Goal: Task Accomplishment & Management: Complete application form

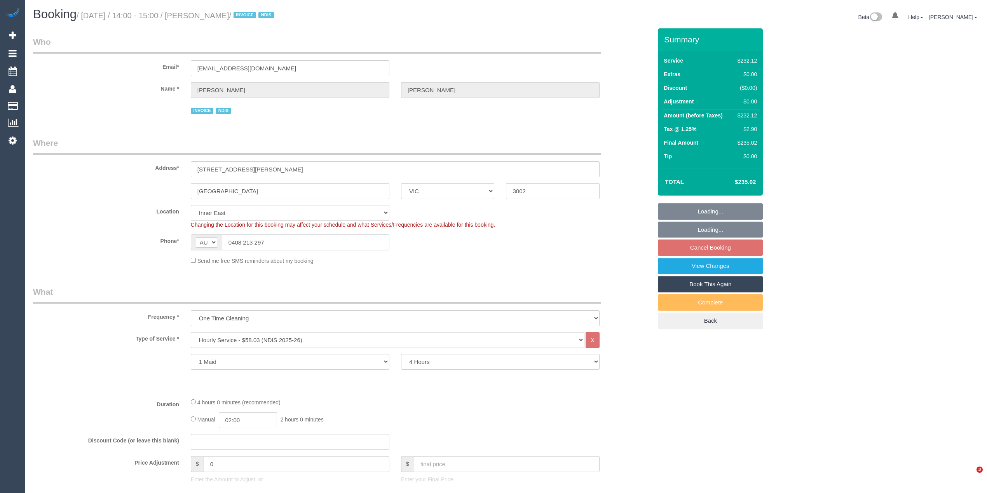
select select "VIC"
select select "240"
select select "number:28"
select select "number:14"
select select "number:19"
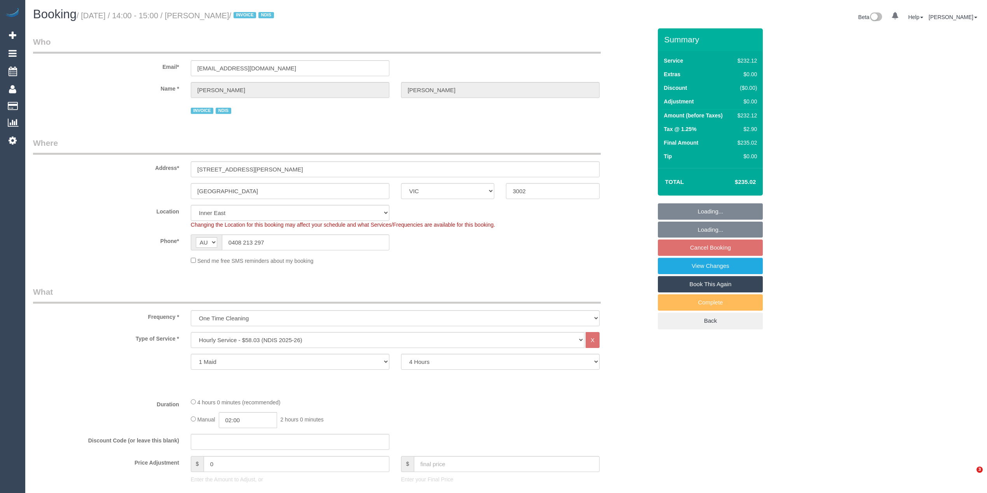
select select "number:23"
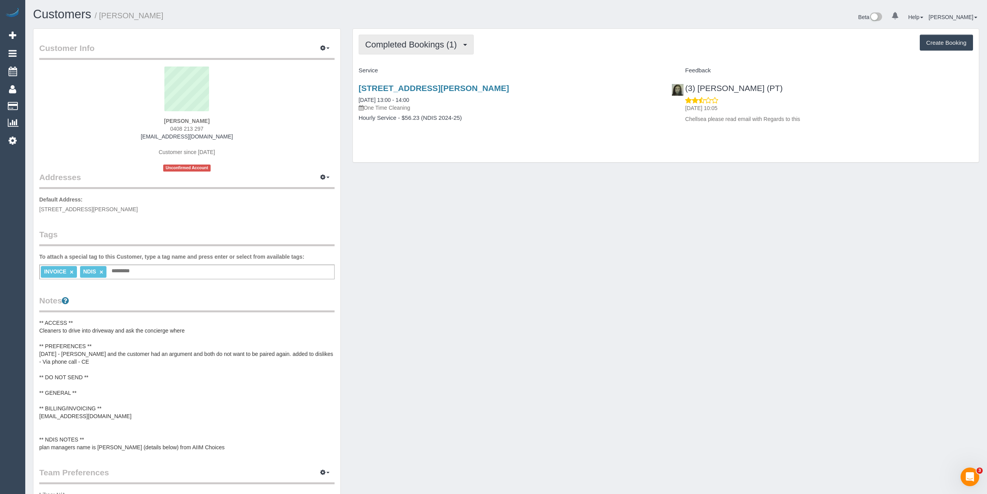
click at [386, 43] on span "Completed Bookings (1)" at bounding box center [413, 45] width 96 height 10
click at [403, 72] on link "Upcoming Bookings (1)" at bounding box center [399, 73] width 81 height 10
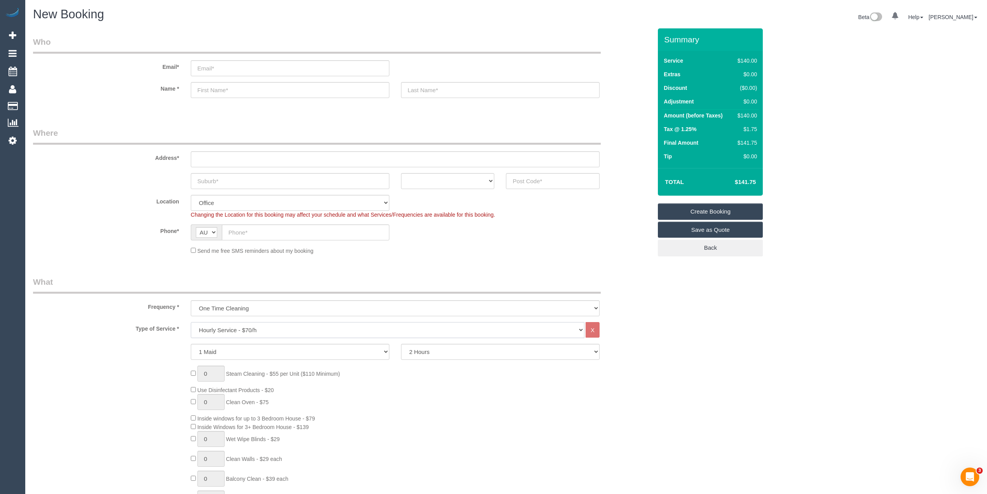
click at [230, 324] on select "Hourly Service - $70/h Hourly Service - $65/h Hourly Service - $60/h Hourly Ser…" at bounding box center [388, 330] width 394 height 16
select select "210"
click at [191, 322] on select "Hourly Service - $70/h Hourly Service - $65/h Hourly Service - $60/h Hourly Ser…" at bounding box center [388, 330] width 394 height 16
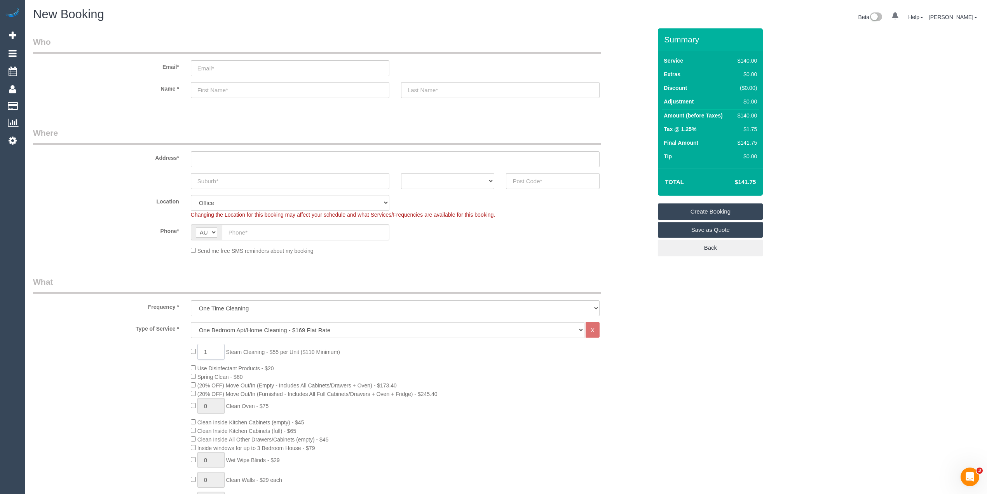
click at [191, 349] on span "1 Steam Cleaning - $55 per Unit ($110 Minimum)" at bounding box center [265, 352] width 149 height 6
type input "2"
click at [245, 350] on span "Steam Cleaning - $55 per Unit ($110 Minimum)" at bounding box center [283, 352] width 114 height 6
click at [235, 349] on span "Steam Cleaning - $55 per Unit ($110 Minimum)" at bounding box center [283, 352] width 114 height 6
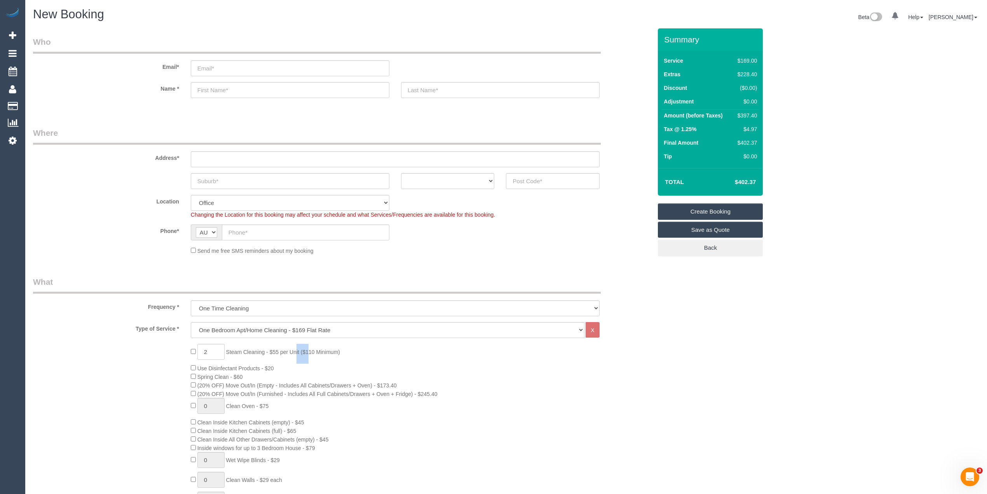
click at [235, 349] on span "Steam Cleaning - $55 per Unit ($110 Minimum)" at bounding box center [283, 352] width 114 height 6
click at [349, 350] on div "2 Steam Cleaning - $55 per Unit ($110 Minimum) Use Disinfectant Products - $20 …" at bounding box center [421, 480] width 473 height 273
copy span "Steam Cleaning - $55 per Unit ($110 Minimum)"
click at [745, 182] on h4 "$458.06" at bounding box center [734, 182] width 44 height 7
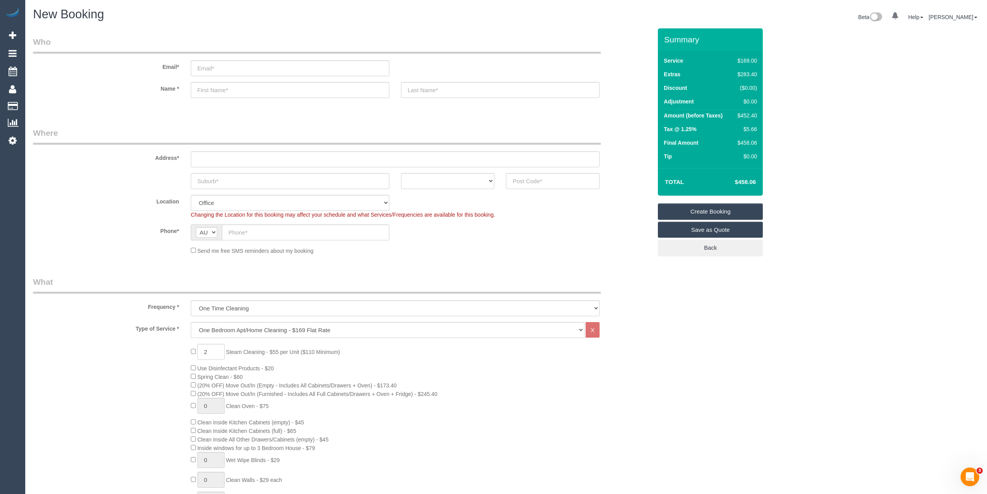
copy h4 "458.06"
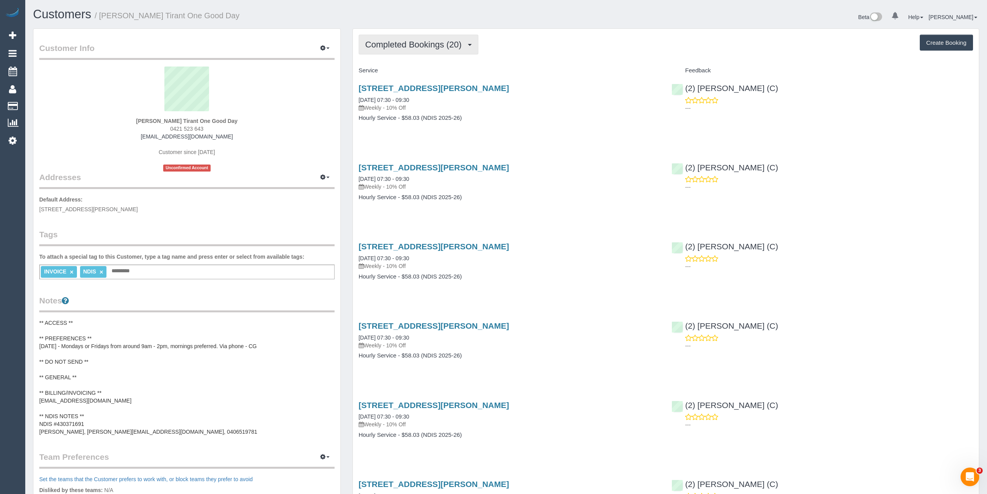
click at [411, 44] on span "Completed Bookings (20)" at bounding box center [415, 45] width 100 height 10
click at [416, 73] on link "Upcoming Bookings (11)" at bounding box center [401, 73] width 84 height 10
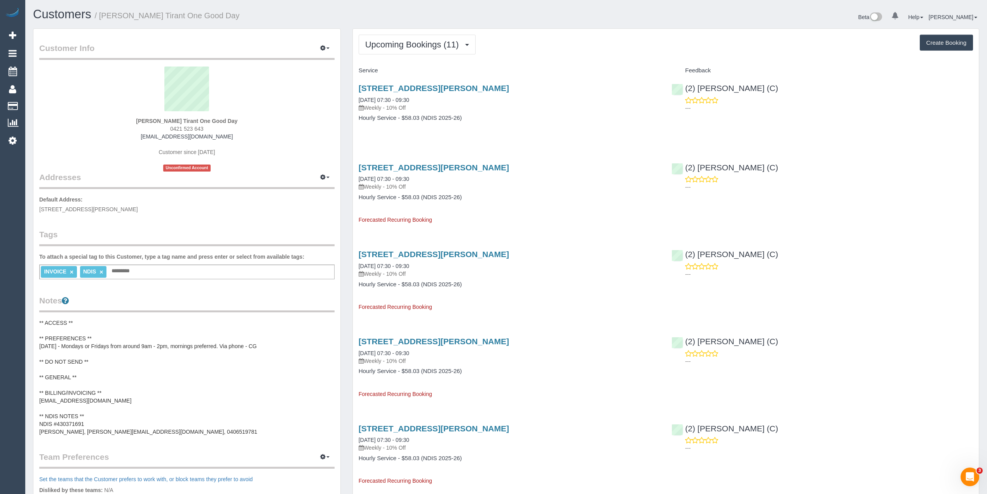
click at [148, 274] on div "INVOICE × NDIS × Add a tag" at bounding box center [186, 271] width 295 height 15
click at [92, 392] on pre "** ACCESS ** ** PREFERENCES ** 06/03/25 - Mondays or Fridays from around 9am - …" at bounding box center [186, 377] width 295 height 117
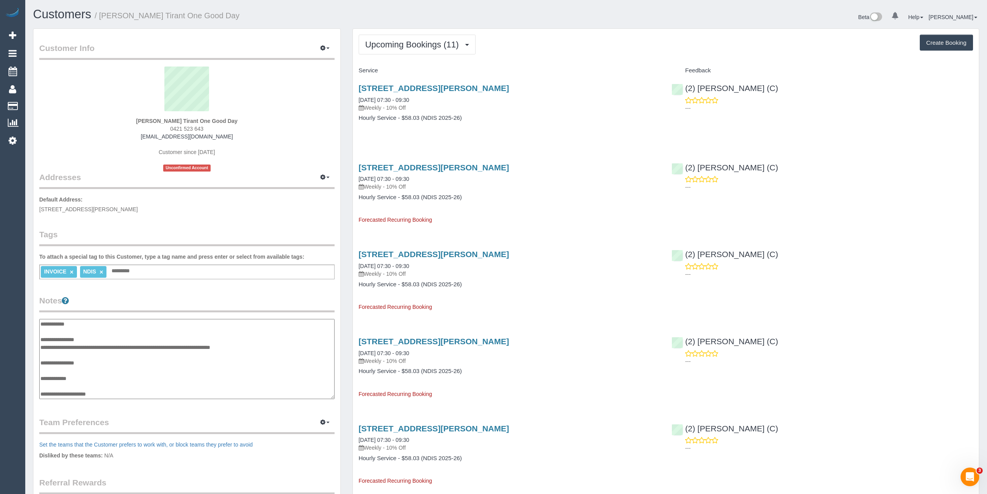
scroll to position [39, 0]
click at [108, 361] on textarea "**********" at bounding box center [186, 359] width 295 height 80
click at [40, 362] on textarea "**********" at bounding box center [186, 359] width 295 height 80
click at [111, 351] on textarea "**********" at bounding box center [186, 359] width 295 height 80
click at [162, 377] on textarea "**********" at bounding box center [186, 359] width 295 height 80
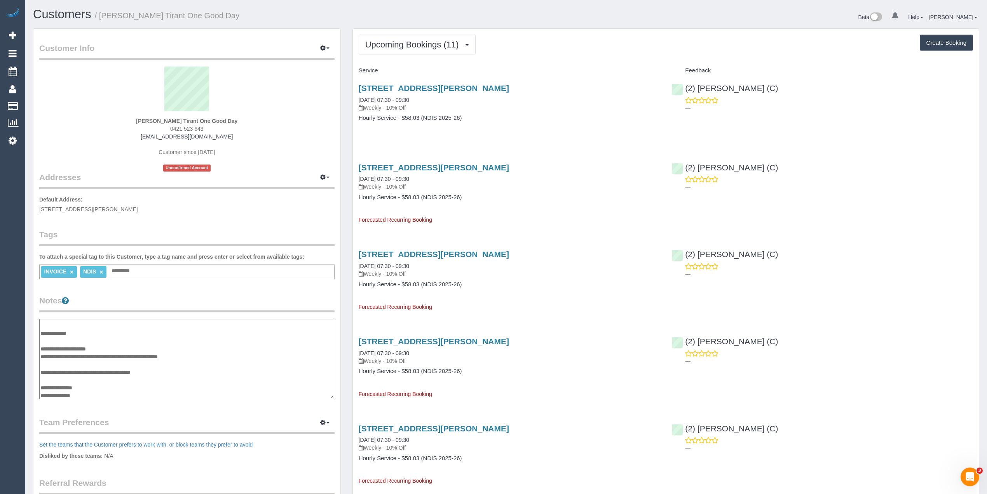
scroll to position [54, 0]
drag, startPoint x: 39, startPoint y: 386, endPoint x: 93, endPoint y: 383, distance: 54.1
click at [93, 383] on textarea "**********" at bounding box center [186, 359] width 295 height 80
click at [94, 363] on textarea "**********" at bounding box center [186, 359] width 295 height 80
click at [208, 358] on textarea "**********" at bounding box center [186, 359] width 295 height 80
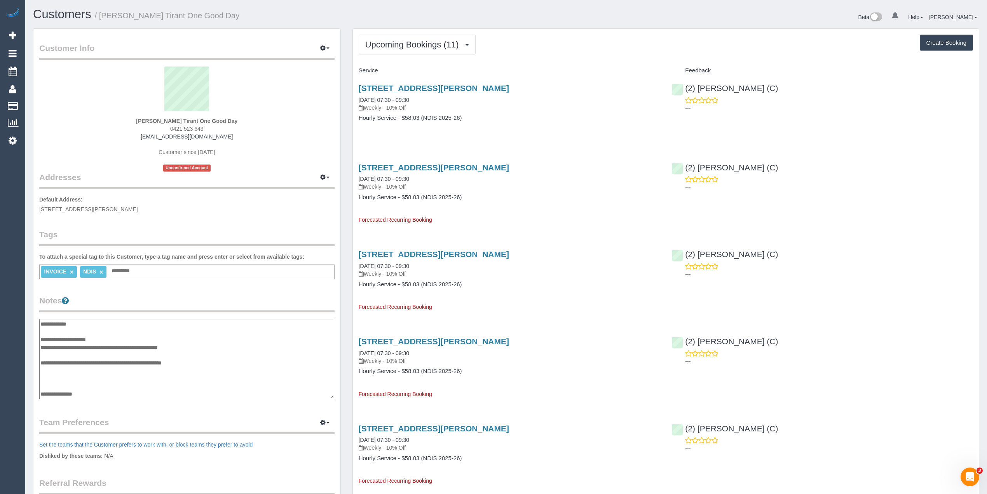
type textarea "**********"
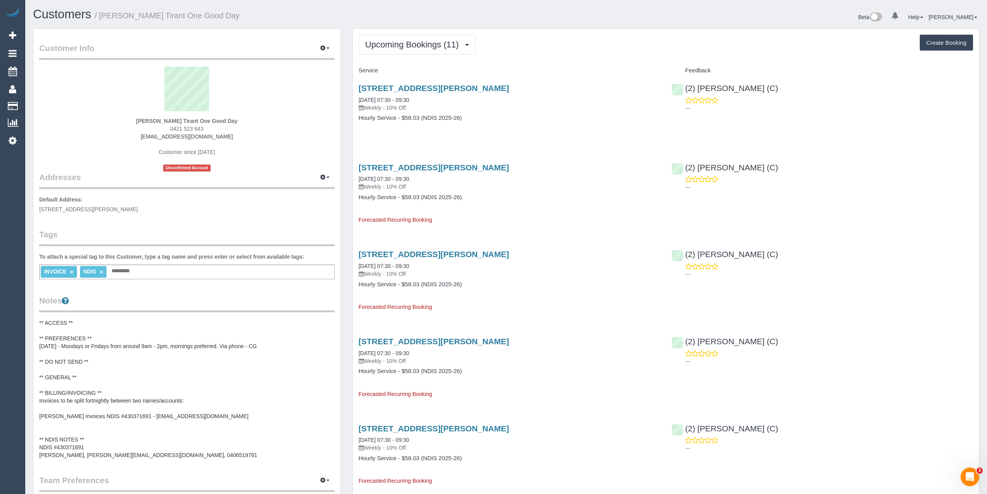
click at [182, 389] on pre "** ACCESS ** ** PREFERENCES ** 06/03/25 - Mondays or Fridays from around 9am - …" at bounding box center [186, 389] width 295 height 140
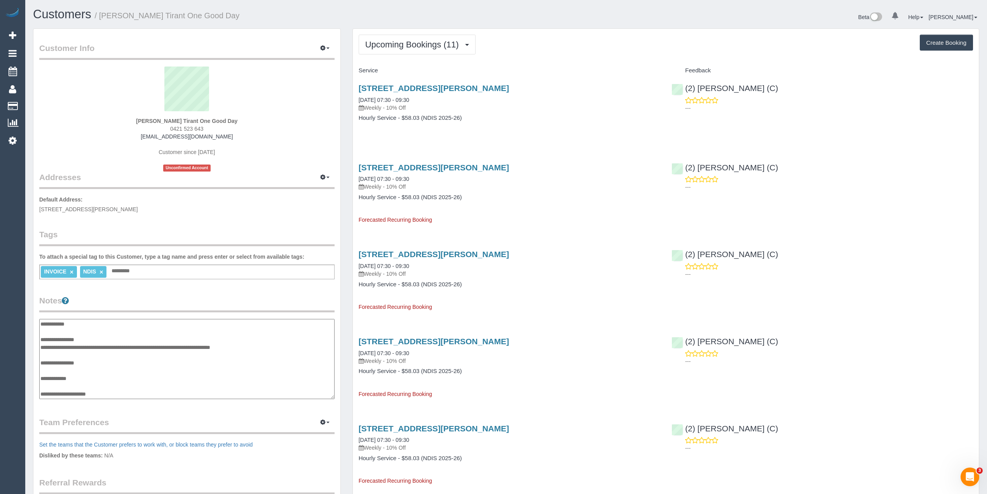
scroll to position [62, 0]
click at [56, 360] on textarea "**********" at bounding box center [186, 359] width 295 height 80
drag, startPoint x: 91, startPoint y: 349, endPoint x: 39, endPoint y: 350, distance: 51.7
click at [39, 350] on textarea "**********" at bounding box center [186, 359] width 295 height 80
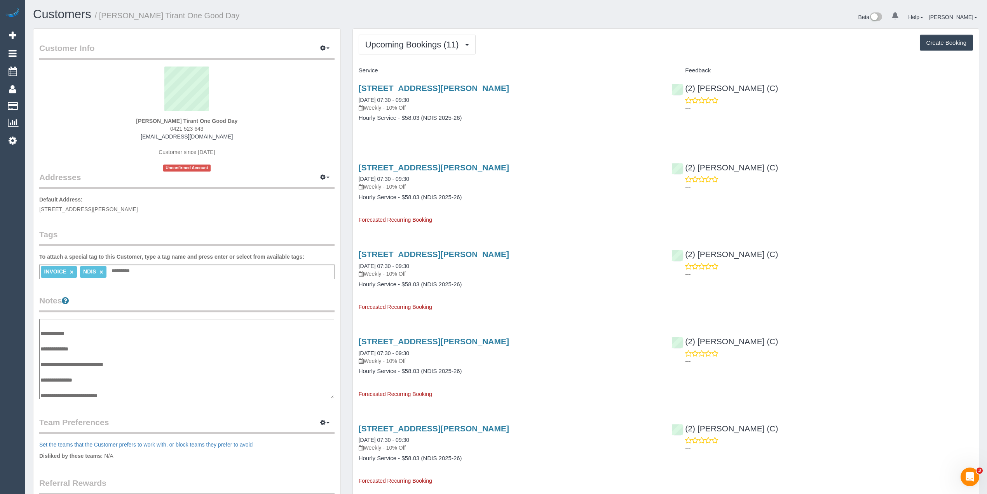
type textarea "**********"
drag, startPoint x: 134, startPoint y: 361, endPoint x: 36, endPoint y: 362, distance: 97.6
click at [36, 362] on div "Customer Info Edit Contact Info Send Message Email Preferences Special Sales Ta…" at bounding box center [186, 314] width 307 height 570
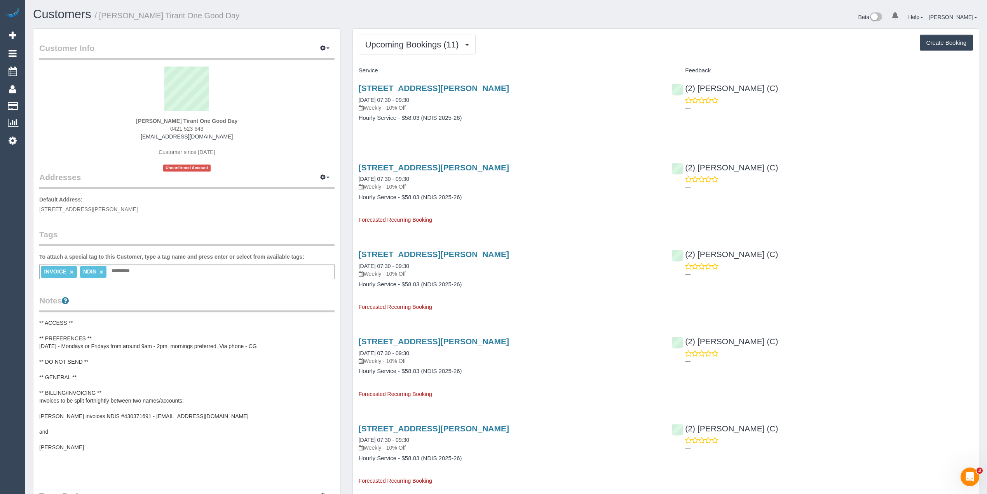
click at [96, 379] on pre "** ACCESS ** ** PREFERENCES ** 06/03/25 - Mondays or Fridays from around 9am - …" at bounding box center [186, 397] width 295 height 156
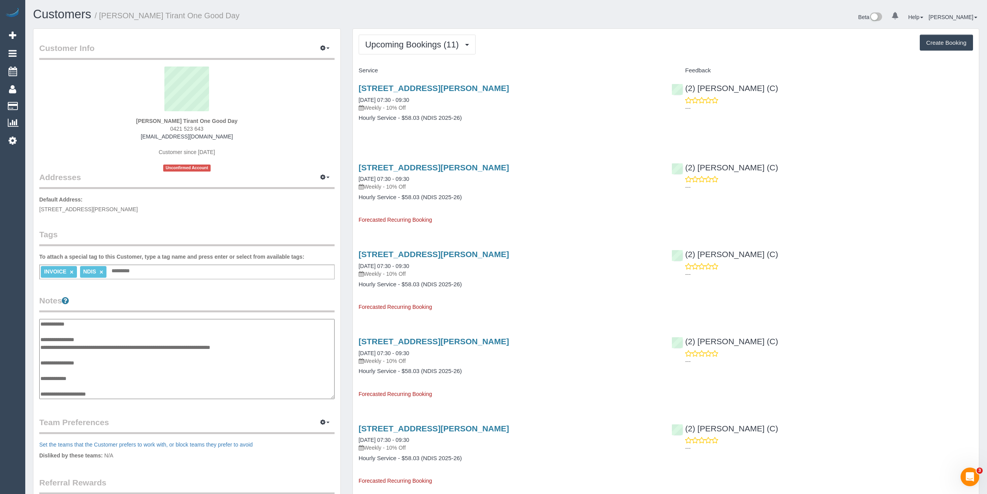
scroll to position [148, 0]
drag, startPoint x: 108, startPoint y: 330, endPoint x: 41, endPoint y: 332, distance: 66.9
click at [41, 332] on textarea "**********" at bounding box center [186, 359] width 295 height 80
click at [52, 337] on textarea "**********" at bounding box center [186, 359] width 295 height 80
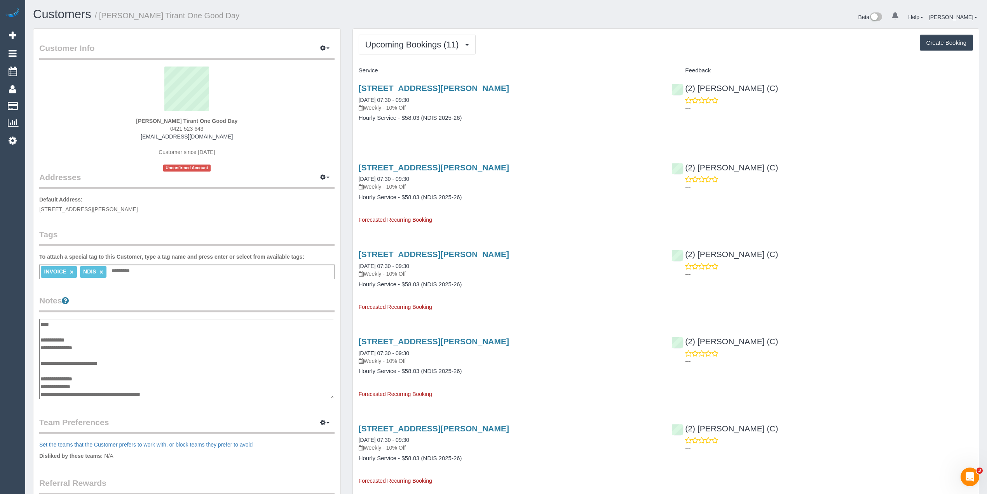
click at [41, 345] on textarea "**********" at bounding box center [186, 359] width 295 height 80
click at [41, 364] on textarea "**********" at bounding box center [186, 359] width 295 height 80
click at [94, 330] on textarea "**********" at bounding box center [186, 359] width 295 height 80
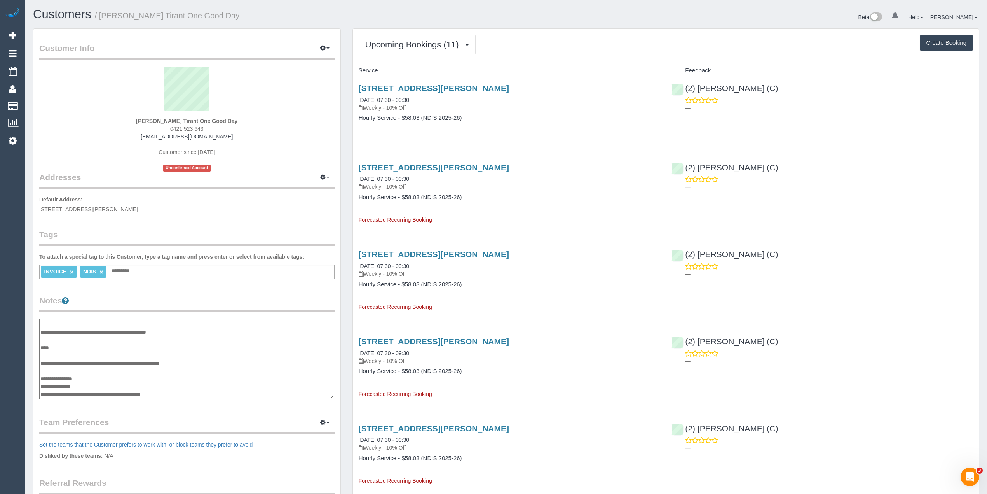
type textarea "**********"
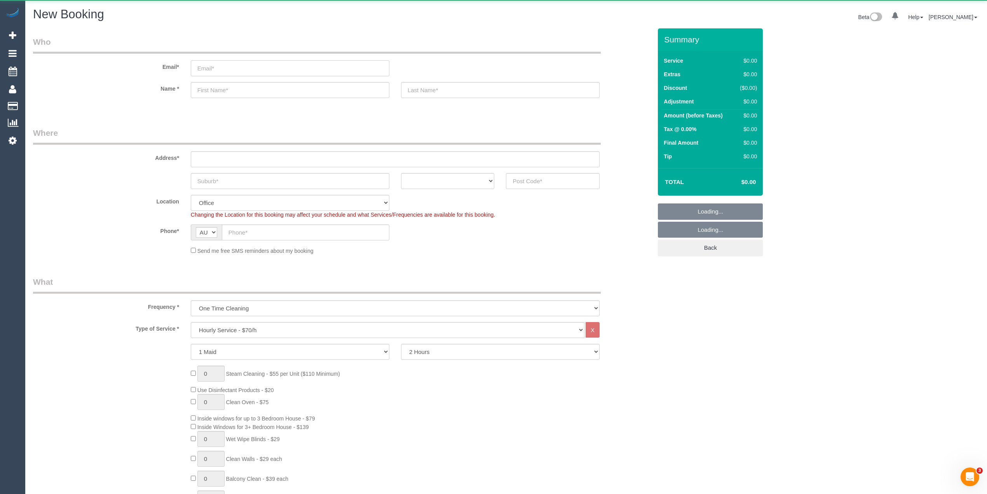
click at [220, 63] on input "email" at bounding box center [290, 68] width 199 height 16
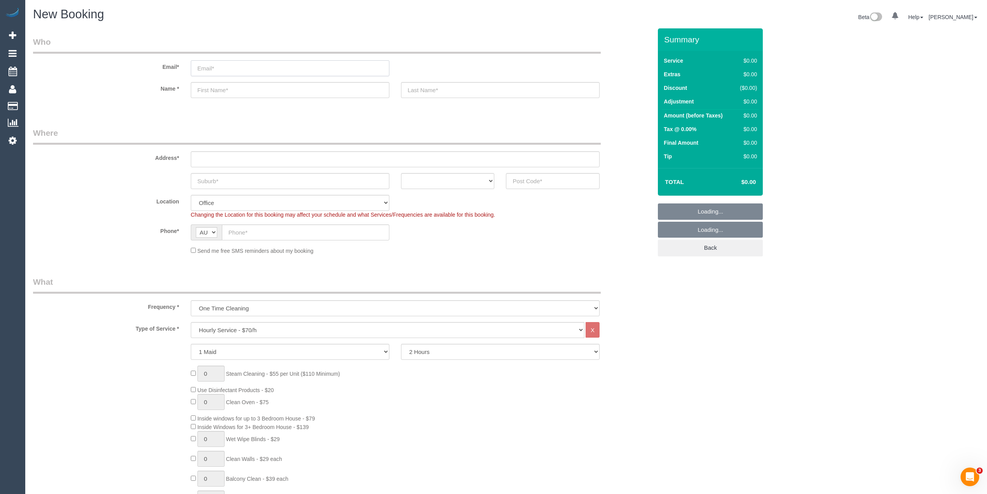
select select "object:813"
paste input "[EMAIL_ADDRESS][DOMAIN_NAME]"
type input "[EMAIL_ADDRESS][DOMAIN_NAME]"
click at [229, 89] on input "text" at bounding box center [290, 90] width 199 height 16
click at [224, 87] on input "text" at bounding box center [290, 90] width 199 height 16
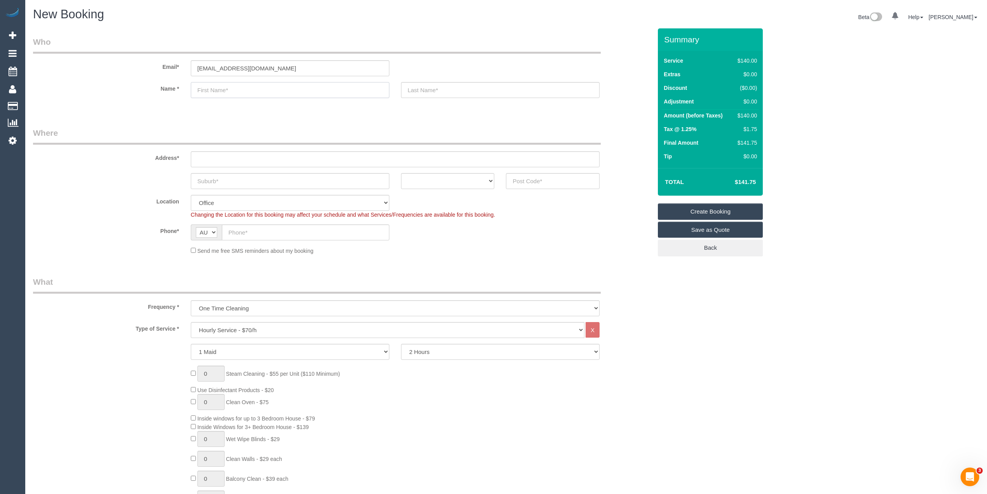
paste input "[PERSON_NAME]"
click at [226, 87] on input "[PERSON_NAME]" at bounding box center [290, 90] width 199 height 16
type input "[PERSON_NAME]"
click at [418, 93] on input "text" at bounding box center [500, 90] width 199 height 16
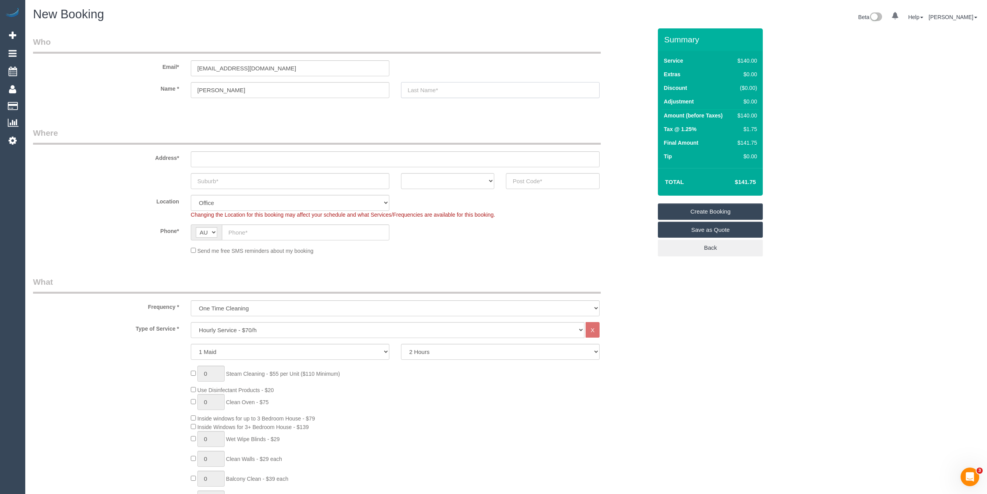
paste input "[PERSON_NAME]"
type input "[PERSON_NAME]"
click at [206, 156] on input "text" at bounding box center [395, 159] width 409 height 16
paste input "[STREET_ADDRESS][PERSON_NAME]"
type input "[STREET_ADDRESS][PERSON_NAME]"
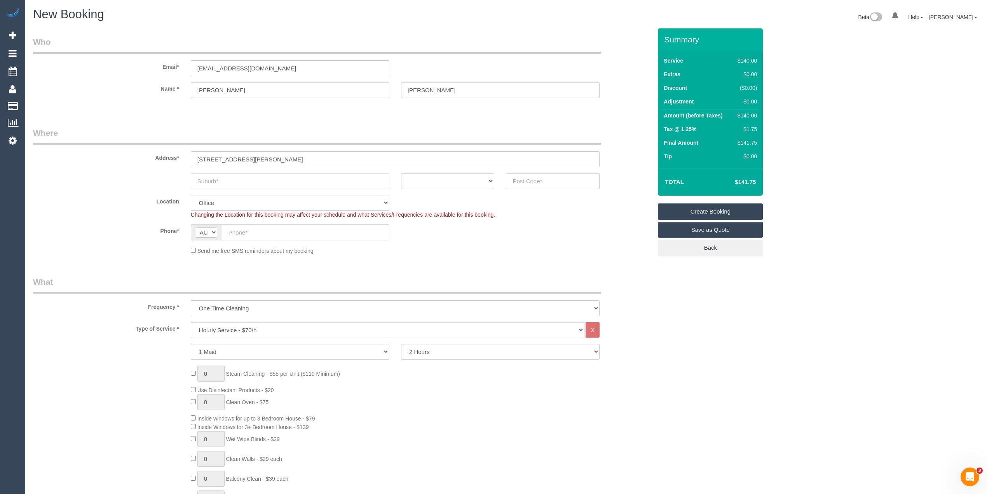
click at [215, 184] on input "text" at bounding box center [290, 181] width 199 height 16
paste input "Boronia"
type input "Boronia"
click at [423, 180] on select "ACT [GEOGRAPHIC_DATA] NT [GEOGRAPHIC_DATA] SA TAS [GEOGRAPHIC_DATA] [GEOGRAPHIC…" at bounding box center [448, 181] width 94 height 16
select select "VIC"
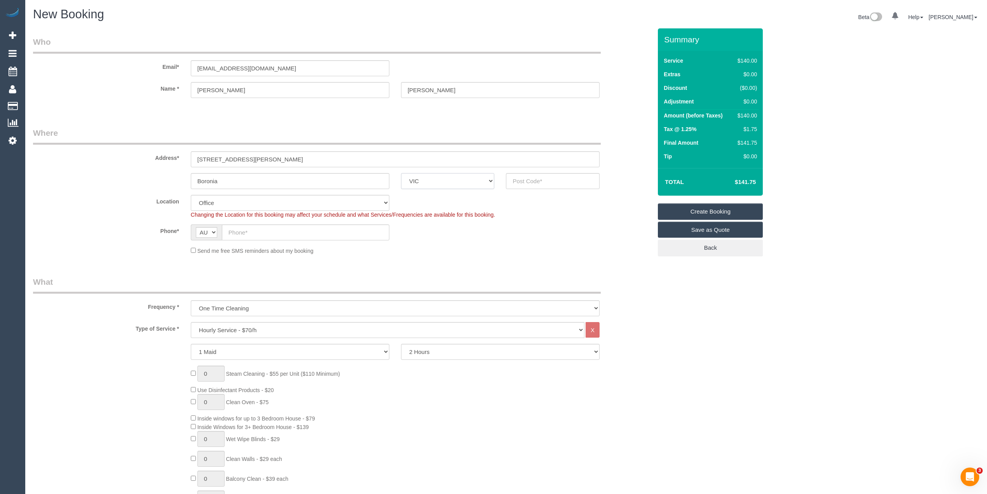
click at [401, 173] on select "ACT [GEOGRAPHIC_DATA] NT [GEOGRAPHIC_DATA] SA TAS [GEOGRAPHIC_DATA] [GEOGRAPHIC…" at bounding box center [448, 181] width 94 height 16
click at [526, 184] on input "text" at bounding box center [553, 181] width 94 height 16
type input "3155"
click at [237, 232] on input "text" at bounding box center [306, 232] width 168 height 16
select select "48"
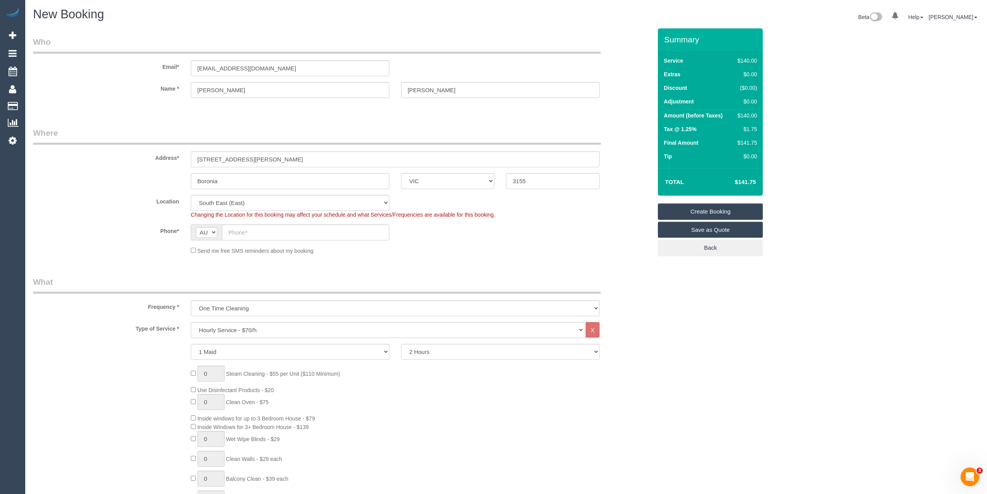
select select "object:2071"
paste input "0402 736 306"
type input "0402 736 306"
click at [234, 307] on select "One Time Cleaning Weekly - 10% Off - 10.00% (0% for the First Booking) Fortnigh…" at bounding box center [395, 308] width 409 height 16
select select "object:2075"
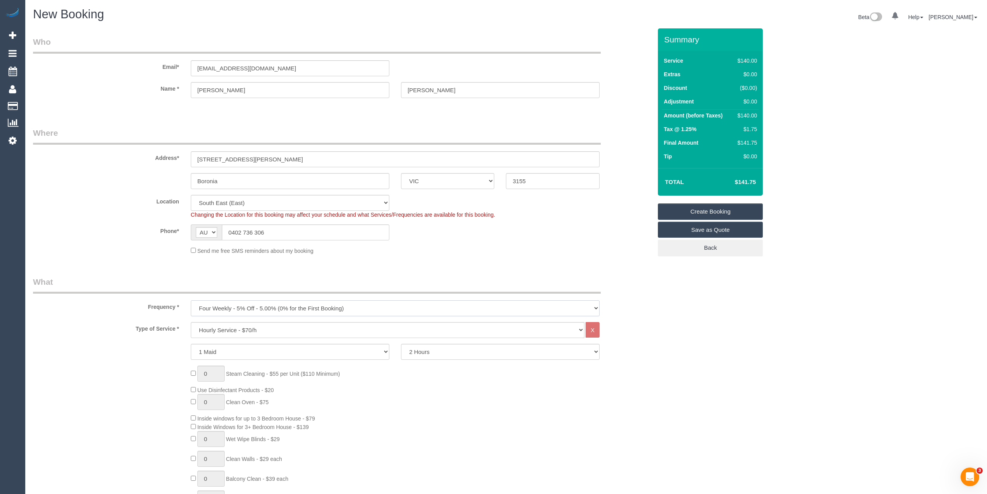
click at [191, 300] on select "One Time Cleaning Weekly - 10% Off - 10.00% (0% for the First Booking) Fortnigh…" at bounding box center [395, 308] width 409 height 16
click at [243, 327] on select "Hourly Service - $70/h Hourly Service - $65/h Hourly Service - $60/h Hourly Ser…" at bounding box center [388, 330] width 394 height 16
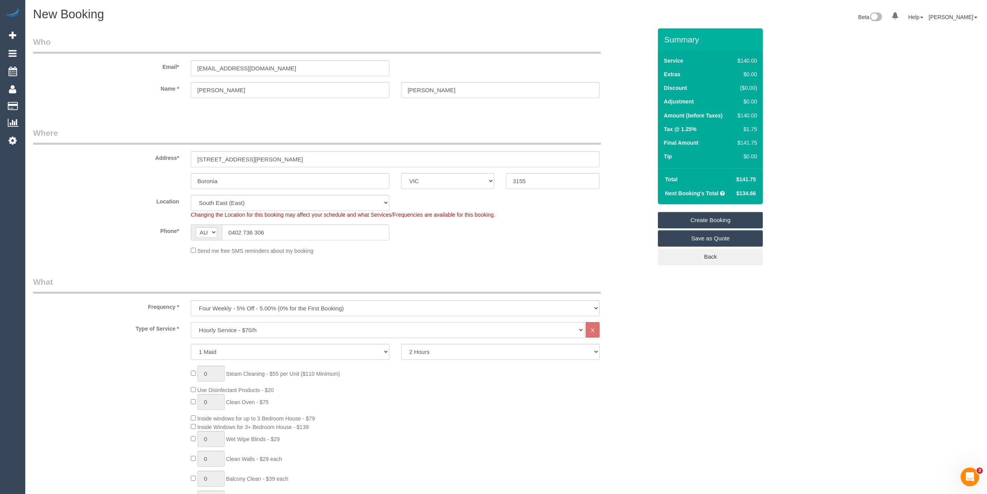
select select "275"
click at [191, 322] on select "Hourly Service - $70/h Hourly Service - $65/h Hourly Service - $60/h Hourly Ser…" at bounding box center [388, 330] width 394 height 16
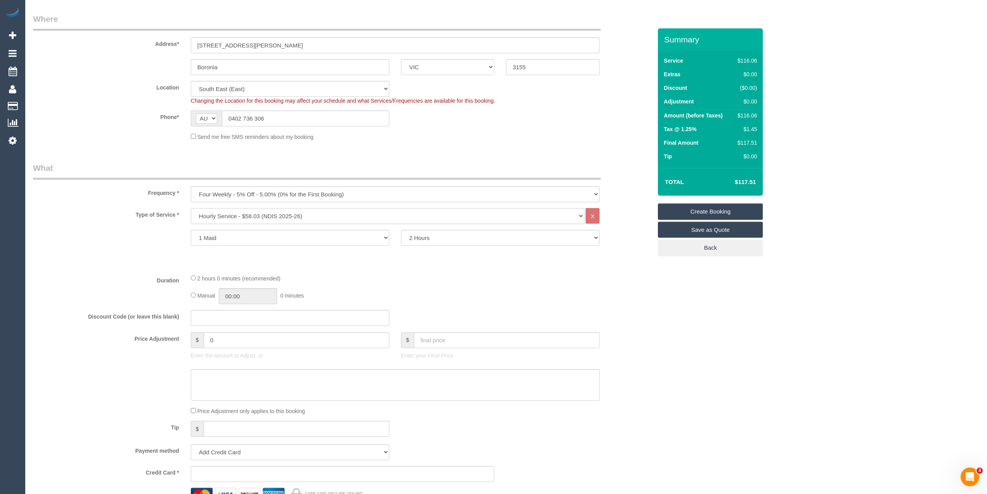
scroll to position [173, 0]
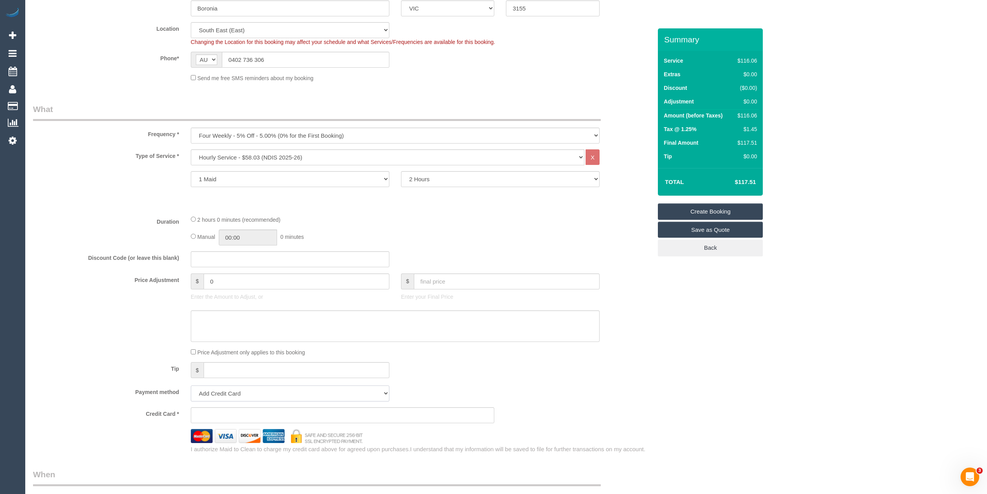
click at [226, 391] on select "Add Credit Card Cash Check Paypal" at bounding box center [290, 393] width 199 height 16
select select "string:check"
click at [191, 385] on select "Add Credit Card Cash Check Paypal" at bounding box center [290, 393] width 199 height 16
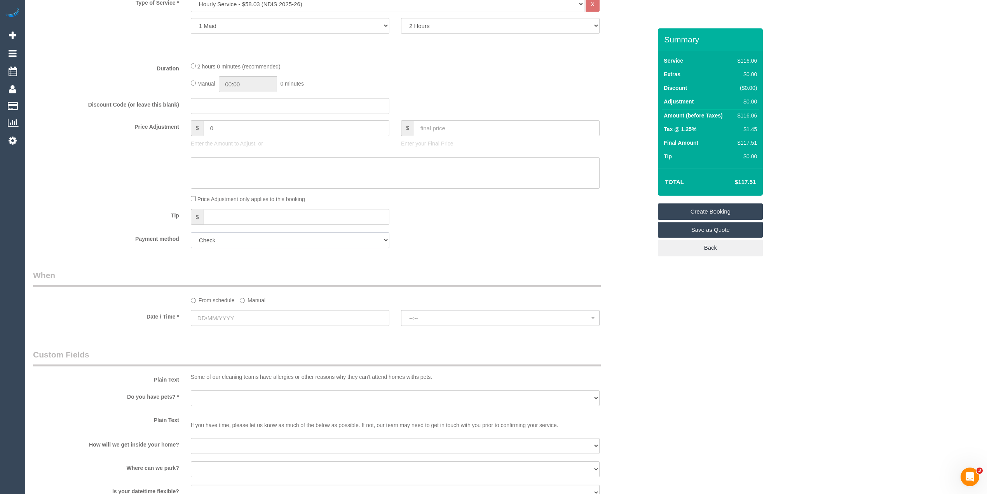
scroll to position [346, 0]
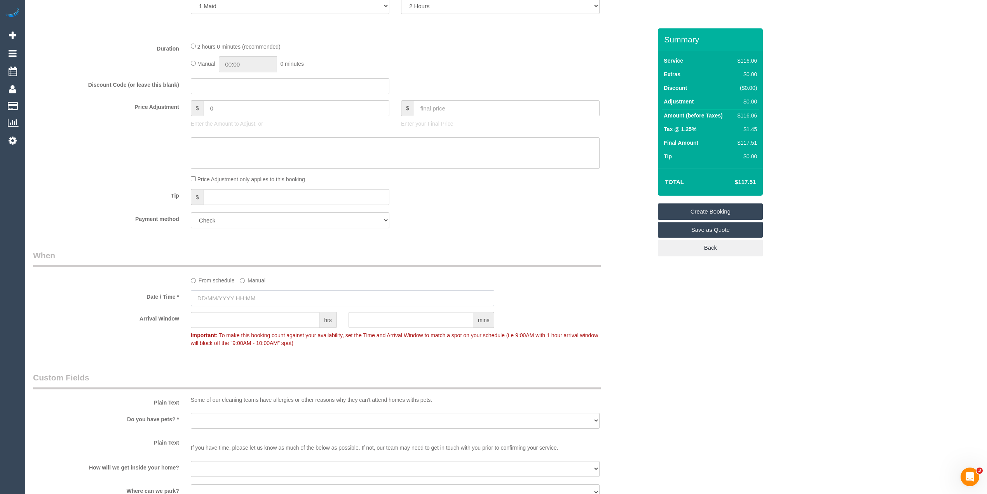
click at [231, 296] on input "text" at bounding box center [343, 298] width 304 height 16
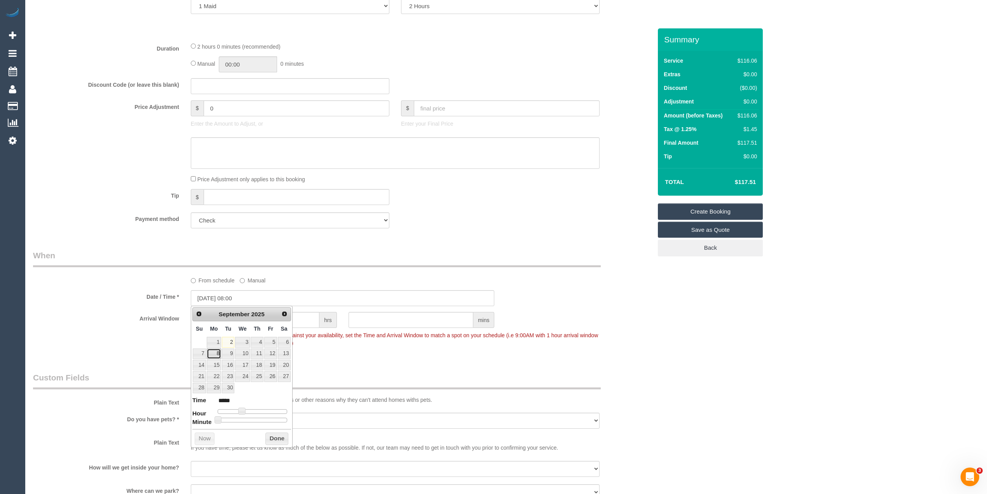
click at [214, 351] on link "8" at bounding box center [214, 353] width 14 height 10
type input "08/09/2025 08:00"
click at [777, 388] on div "Who Email* reinybeattie@gmail.com Name * Melinda Beattie Where Address* Unit 1/…" at bounding box center [506, 253] width 947 height 1140
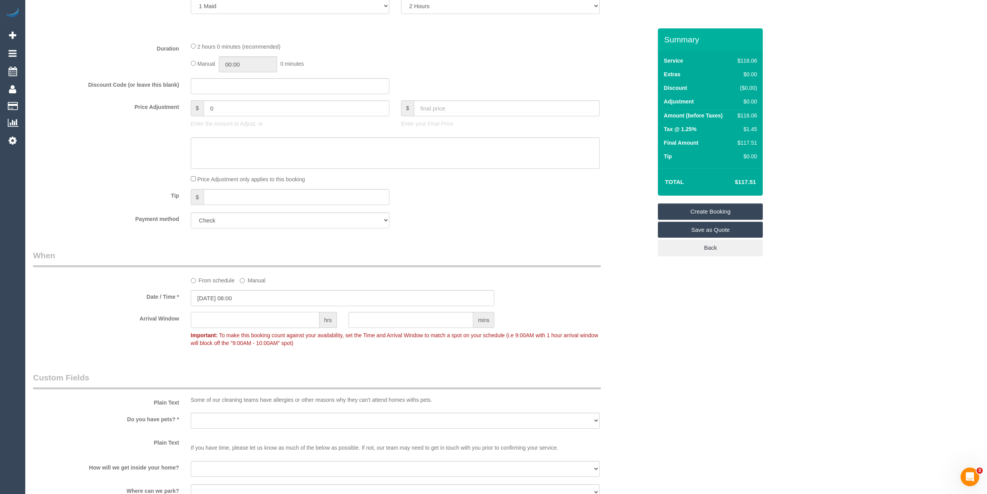
click at [245, 324] on input "text" at bounding box center [255, 320] width 129 height 16
type input "2"
click at [728, 333] on div "Who Email* reinybeattie@gmail.com Name * Melinda Beattie Where Address* Unit 1/…" at bounding box center [506, 253] width 947 height 1140
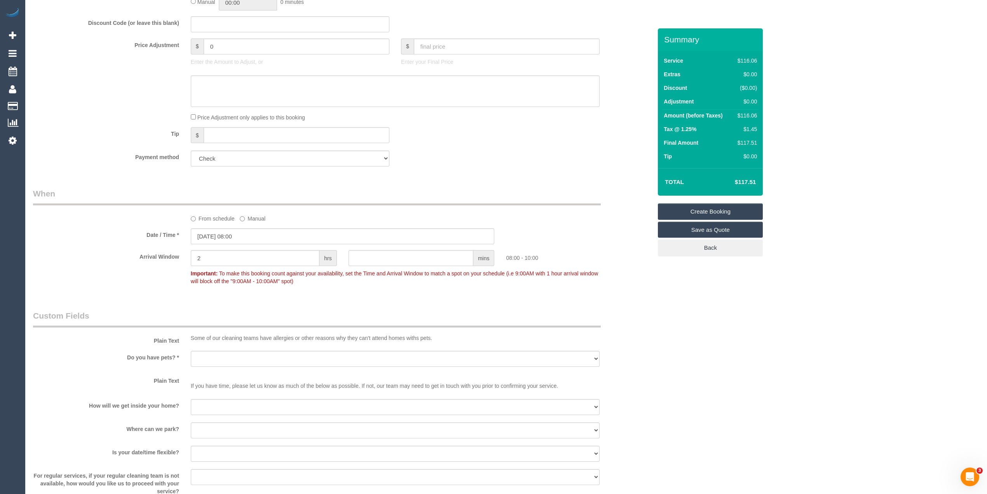
scroll to position [432, 0]
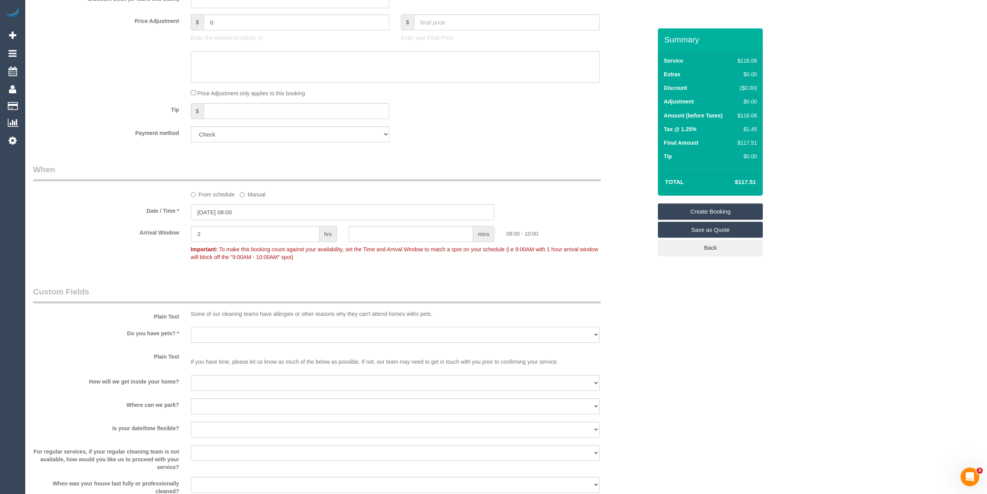
click at [197, 335] on select "Yes - Cats Yes - Dogs No pets Yes - Dogs and Cats Yes - Other" at bounding box center [395, 335] width 409 height 16
select select "number:27"
click at [191, 327] on select "Yes - Cats Yes - Dogs No pets Yes - Dogs and Cats Yes - Other" at bounding box center [395, 335] width 409 height 16
click at [212, 384] on select "I will be home Key will be left (please provide details below) Lock box/Access …" at bounding box center [395, 383] width 409 height 16
select select "number:14"
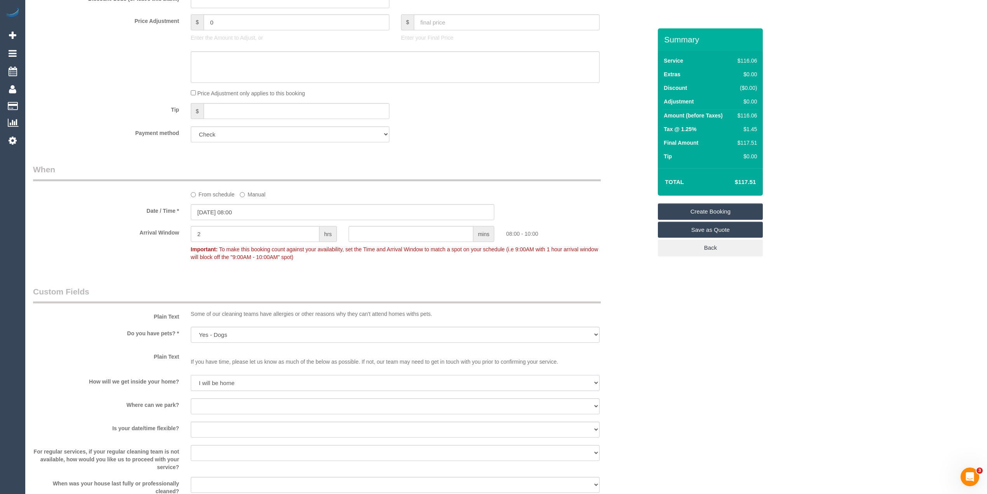
click at [191, 375] on select "I will be home Key will be left (please provide details below) Lock box/Access …" at bounding box center [395, 383] width 409 height 16
click at [217, 404] on select "I will provide parking on-site Free street parking Paid street parking (cost wi…" at bounding box center [395, 406] width 409 height 16
click at [191, 398] on select "I will provide parking on-site Free street parking Paid street parking (cost wi…" at bounding box center [395, 406] width 409 height 16
click at [218, 399] on select "I will provide parking on-site Free street parking Paid street parking (cost wi…" at bounding box center [395, 406] width 409 height 16
select select "number:18"
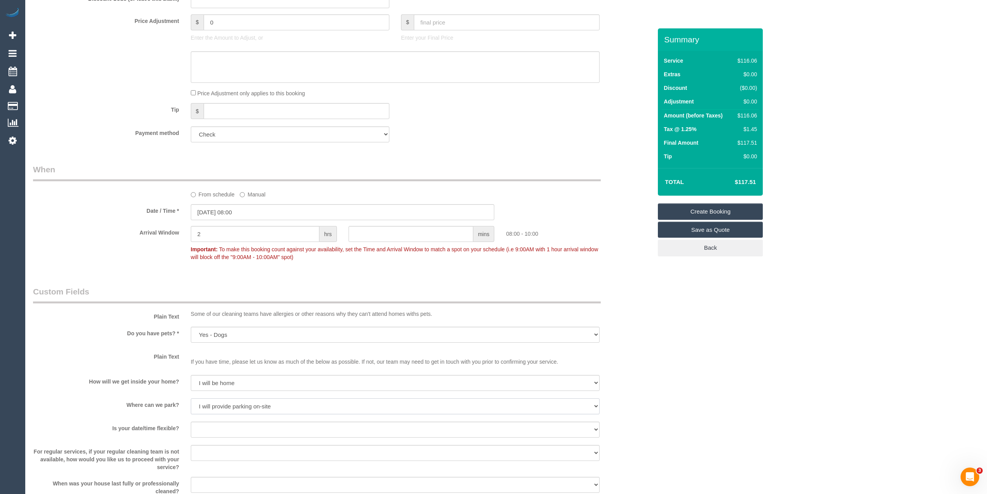
click at [191, 398] on select "I will provide parking on-site Free street parking Paid street parking (cost wi…" at bounding box center [395, 406] width 409 height 16
click at [213, 428] on select "Yes - date and time Yes - date but not time Yes - time but not date No - No fle…" at bounding box center [395, 429] width 409 height 16
select select "number:25"
click at [191, 421] on select "Yes - date and time Yes - date but not time Yes - time but not date No - No fle…" at bounding box center [395, 429] width 409 height 16
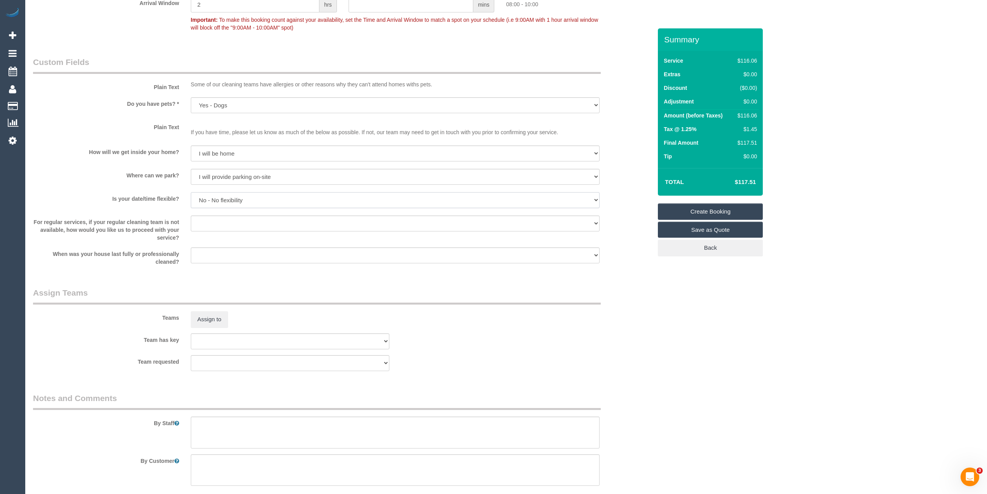
scroll to position [700, 0]
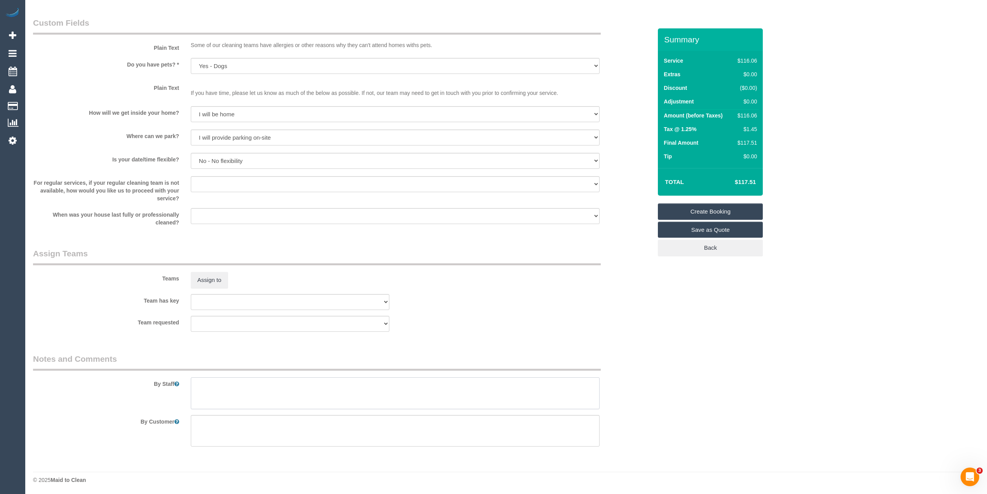
click at [225, 388] on textarea at bounding box center [395, 393] width 409 height 32
paste textarea "requires attention to detail in the fine areas, things like crevasses, benchtop…"
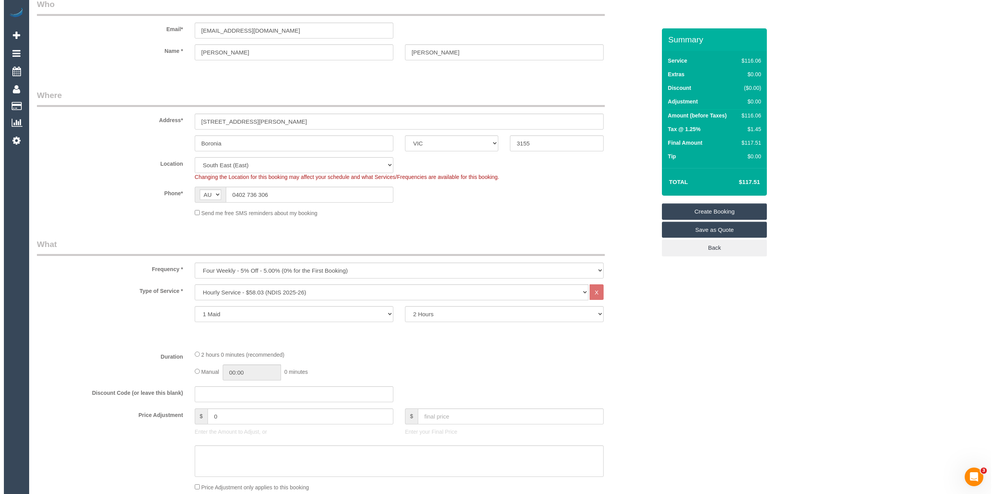
scroll to position [0, 0]
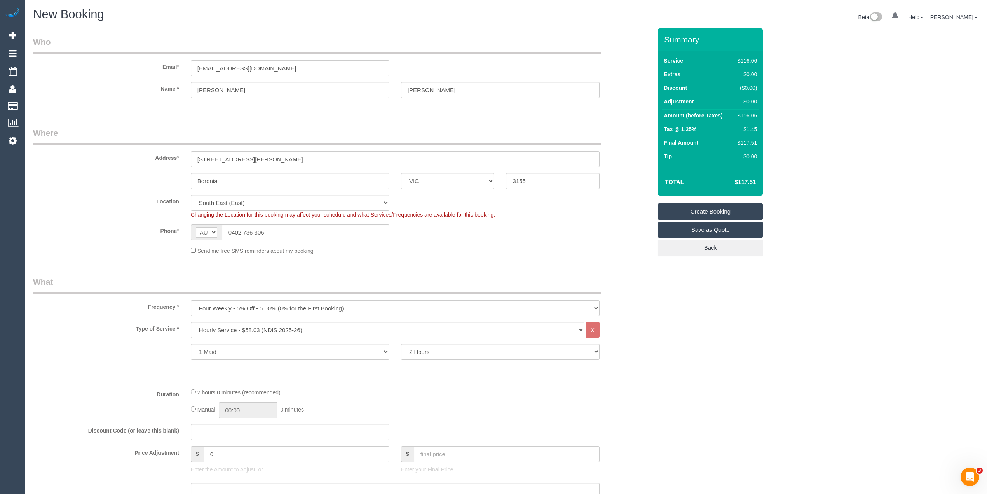
type textarea "requires attention to detail in the fine areas, things like crevasses, benchtop…"
drag, startPoint x: 282, startPoint y: 64, endPoint x: 159, endPoint y: 65, distance: 123.2
click at [160, 65] on div "Email* reinybeattie@gmail.com" at bounding box center [342, 56] width 631 height 40
click at [701, 208] on link "Create Booking" at bounding box center [710, 211] width 105 height 16
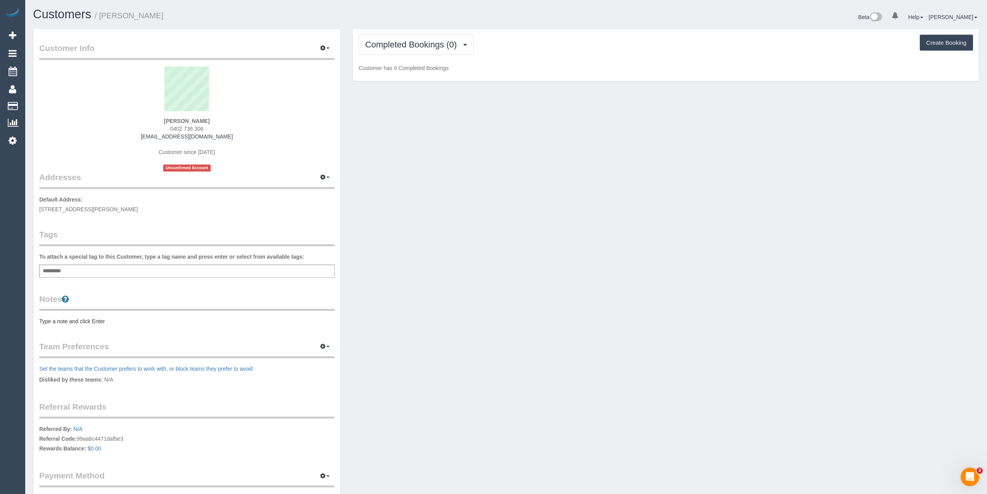
click at [217, 269] on div "Add a tag" at bounding box center [186, 270] width 295 height 13
type input "****"
type input "*******"
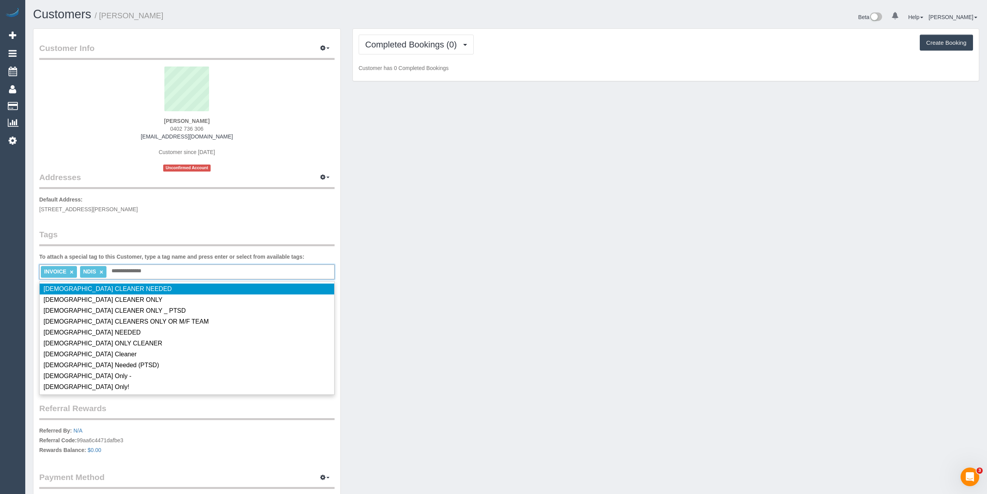
type input "**********"
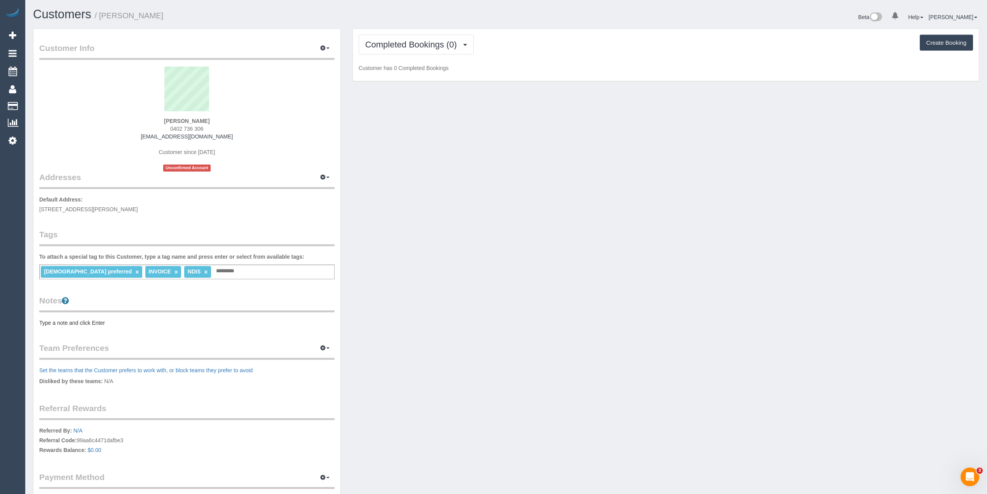
click at [61, 319] on pre "Type a note and click Enter" at bounding box center [186, 323] width 295 height 8
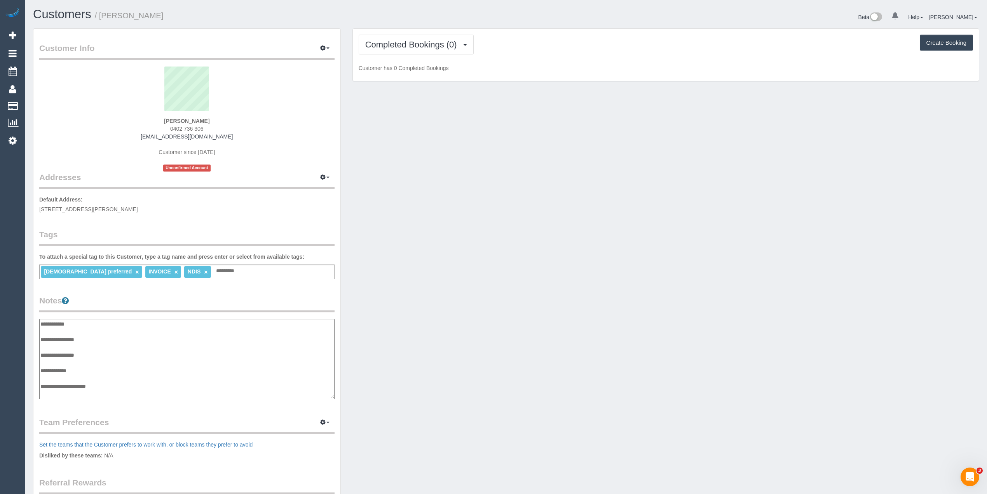
scroll to position [6, 0]
click at [105, 333] on textarea "**********" at bounding box center [186, 359] width 295 height 80
click at [120, 393] on textarea "**********" at bounding box center [186, 359] width 295 height 80
paste textarea "**********"
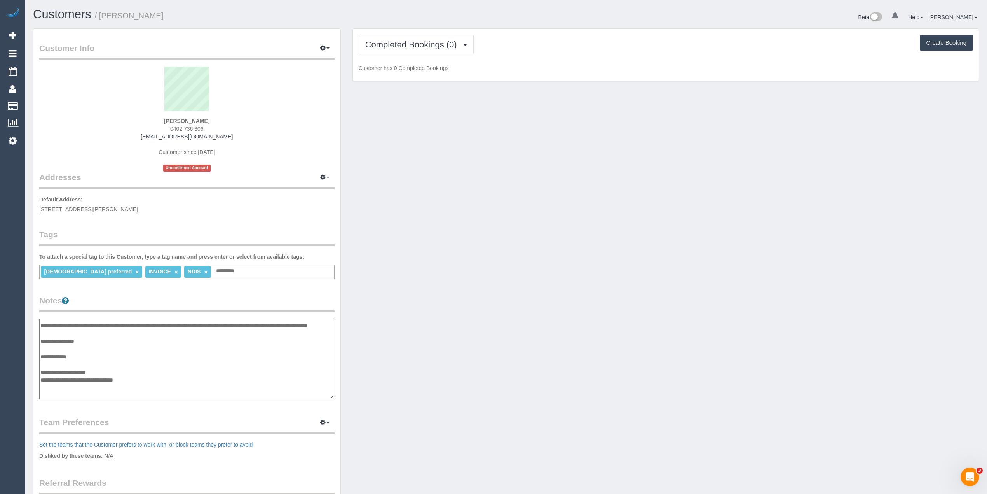
paste textarea "**********"
click at [107, 392] on textarea "**********" at bounding box center [186, 359] width 295 height 80
paste textarea "**********"
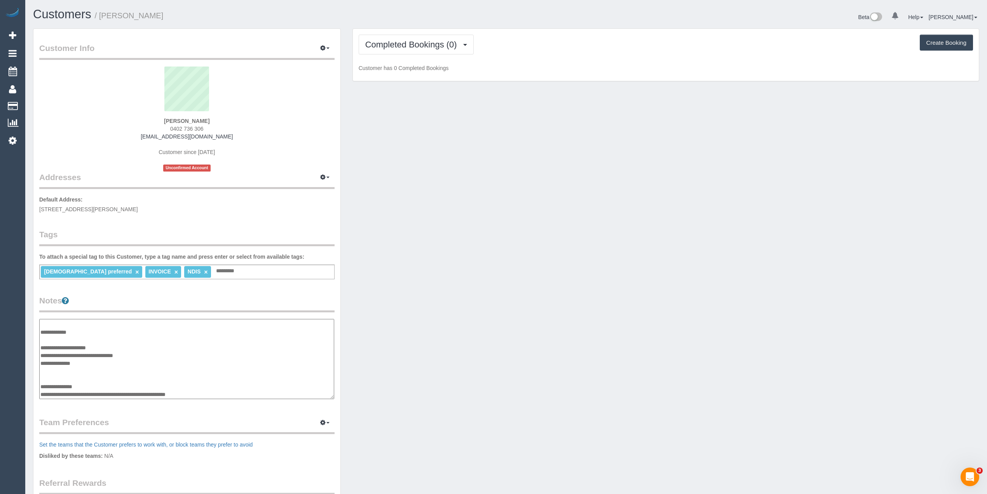
scroll to position [61, 0]
paste textarea "**********"
type textarea "**********"
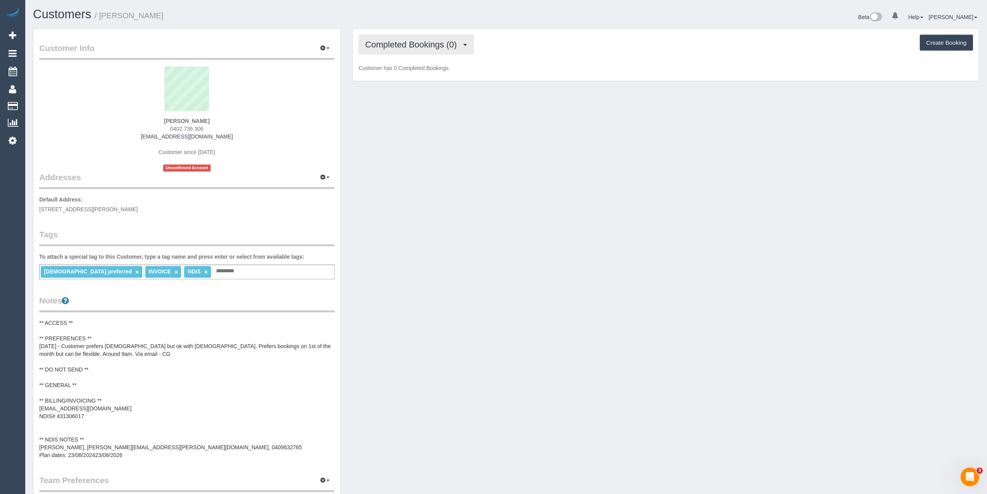
click at [398, 41] on span "Completed Bookings (0)" at bounding box center [413, 45] width 96 height 10
click at [404, 71] on link "Upcoming Bookings (11)" at bounding box center [400, 73] width 82 height 10
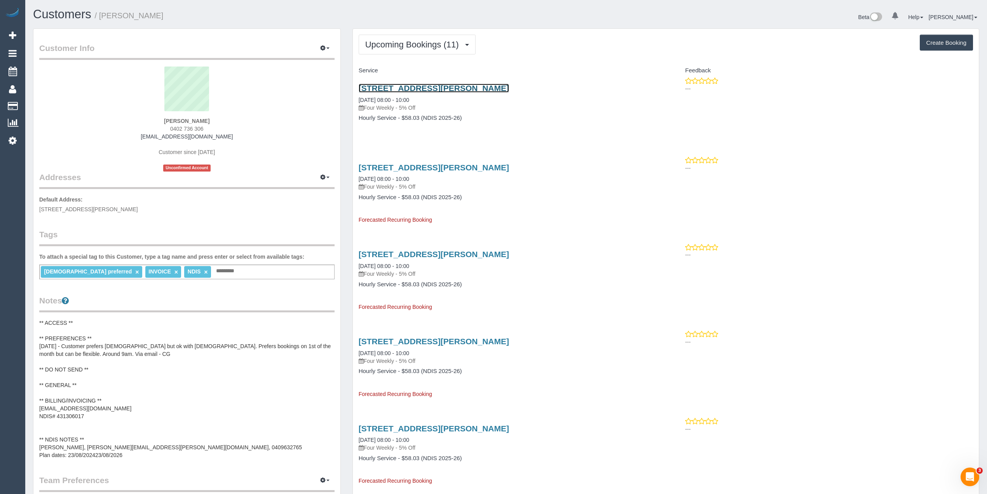
click at [418, 89] on link "Unit 1/51 Herbert St, Boronia, VIC 3155" at bounding box center [434, 88] width 150 height 9
click at [446, 170] on link "Unit 1/51 Herbert St, Boronia, VIC 3155" at bounding box center [434, 167] width 150 height 9
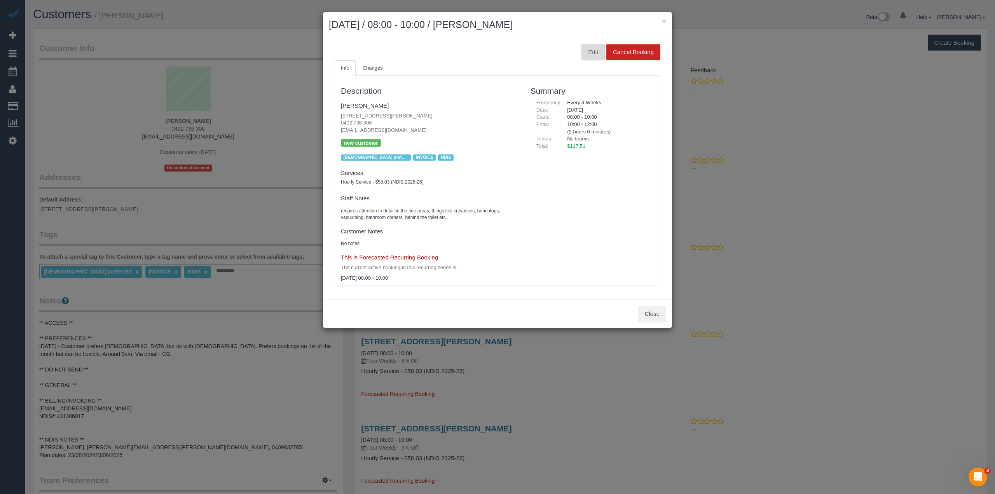
click at [592, 55] on button "Edit" at bounding box center [593, 52] width 23 height 16
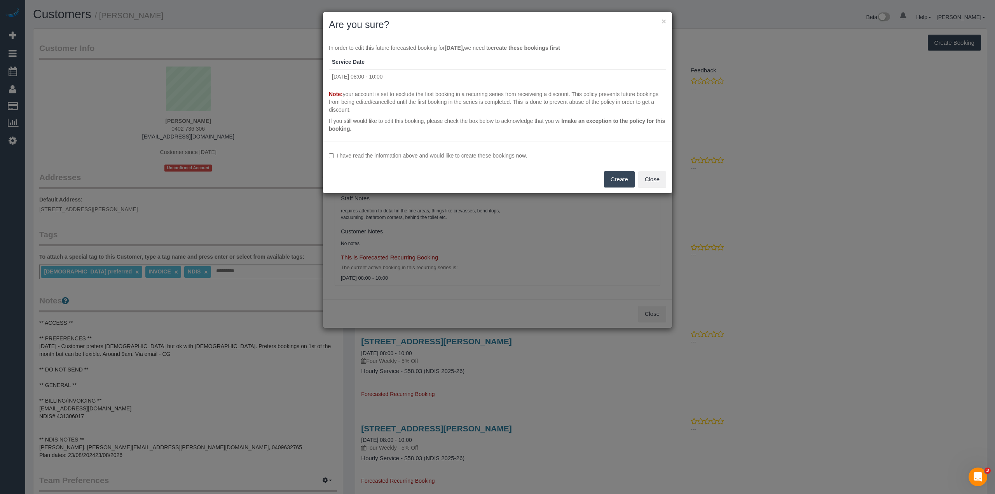
click at [618, 177] on button "Create" at bounding box center [619, 179] width 31 height 16
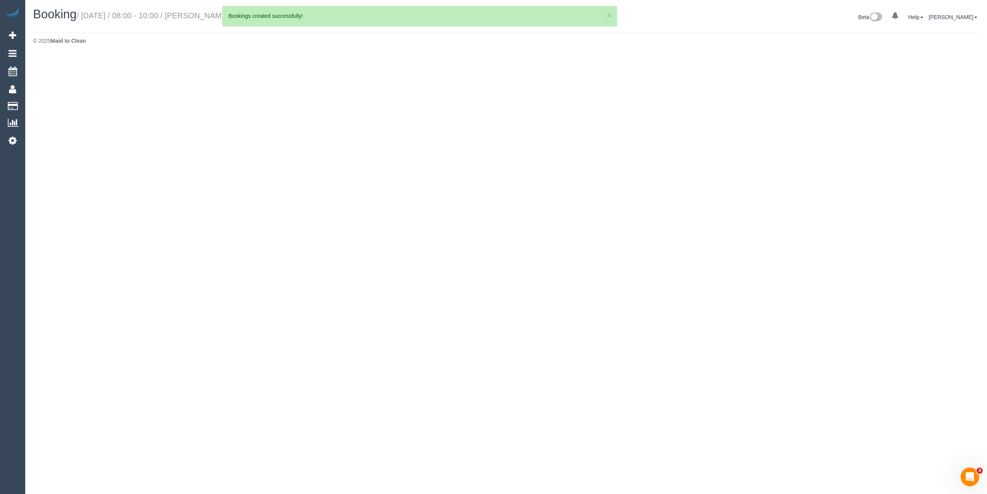
select select "VIC"
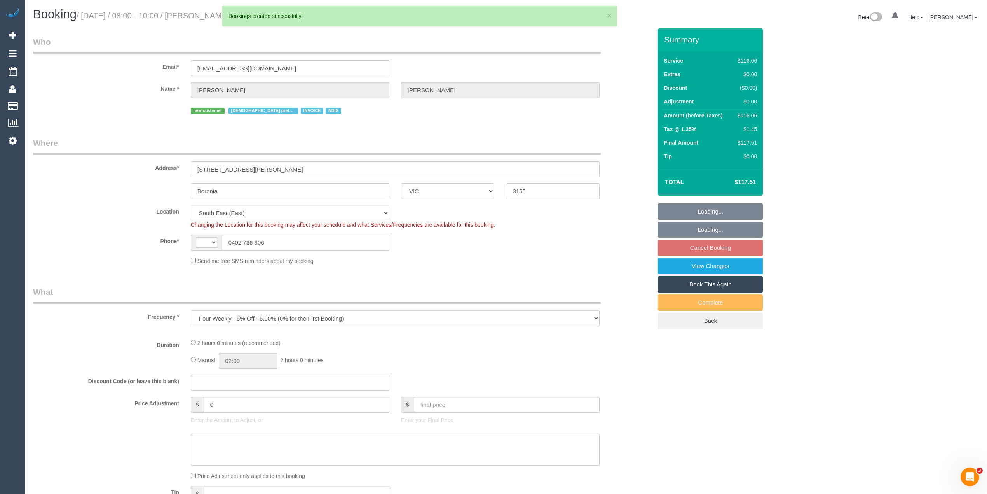
select select "object:1382"
select select "string:AU"
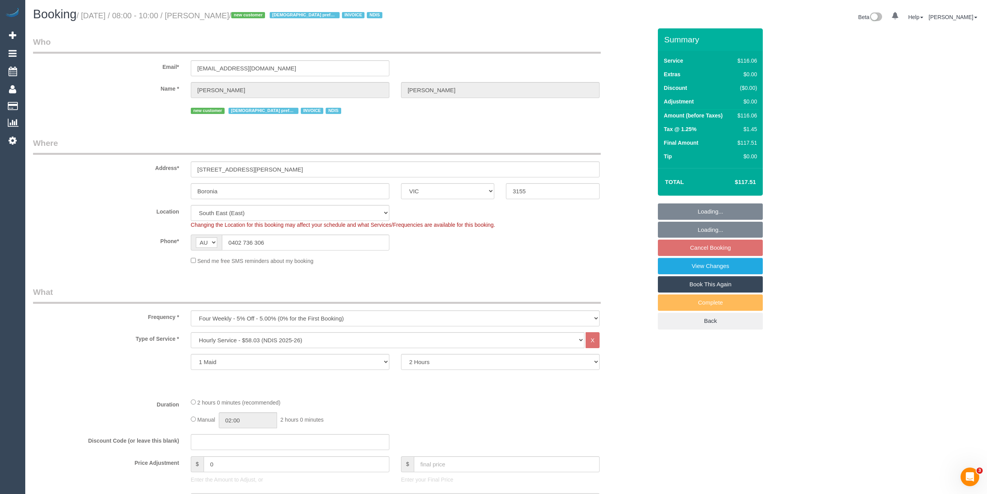
select select "spot2"
select select "number:27"
select select "number:14"
select select "number:18"
select select "number:25"
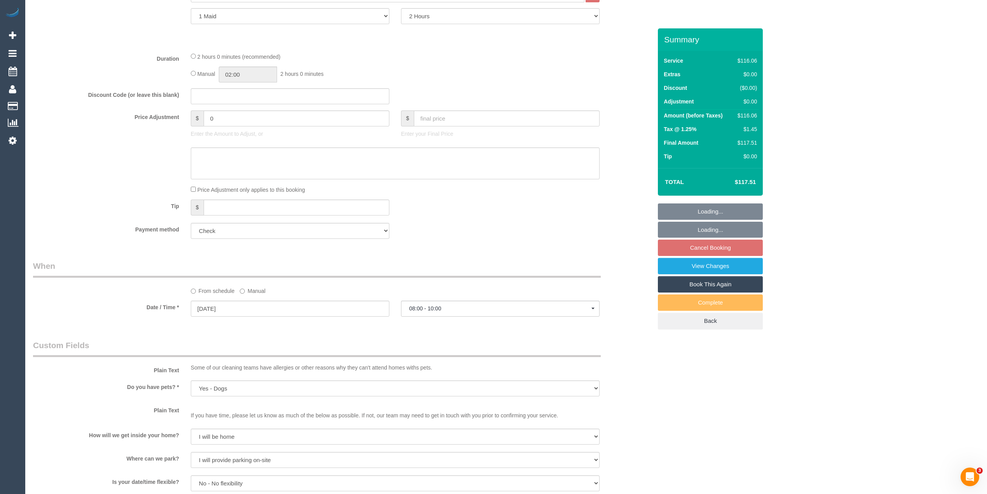
scroll to position [432, 0]
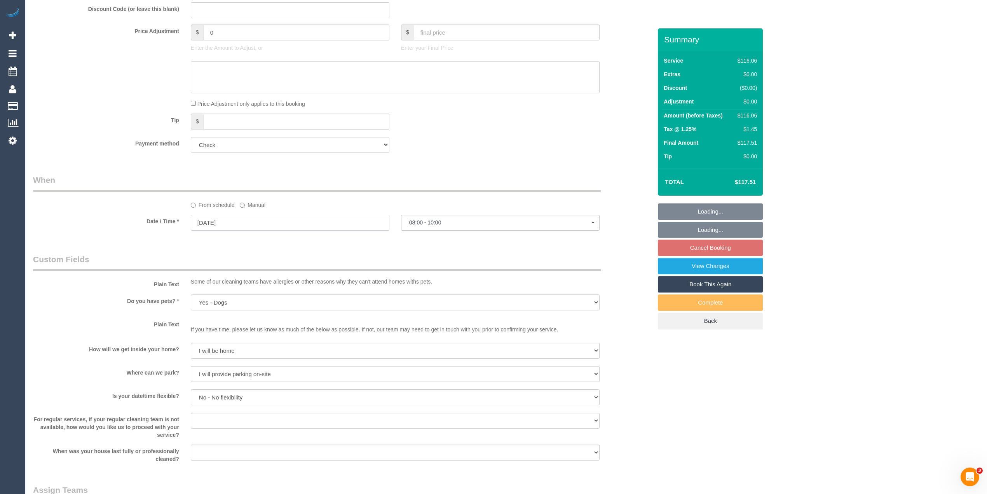
click at [213, 223] on input "06/10/2025" at bounding box center [290, 223] width 199 height 16
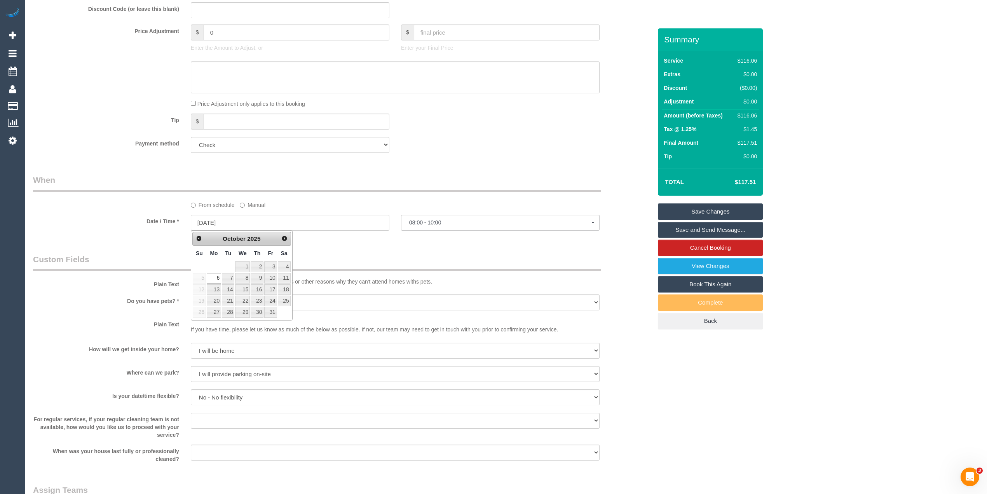
click at [957, 137] on div "Who Email* reinybeattie@gmail.com Name * Melinda Beattie new customer Female pr…" at bounding box center [506, 252] width 947 height 1311
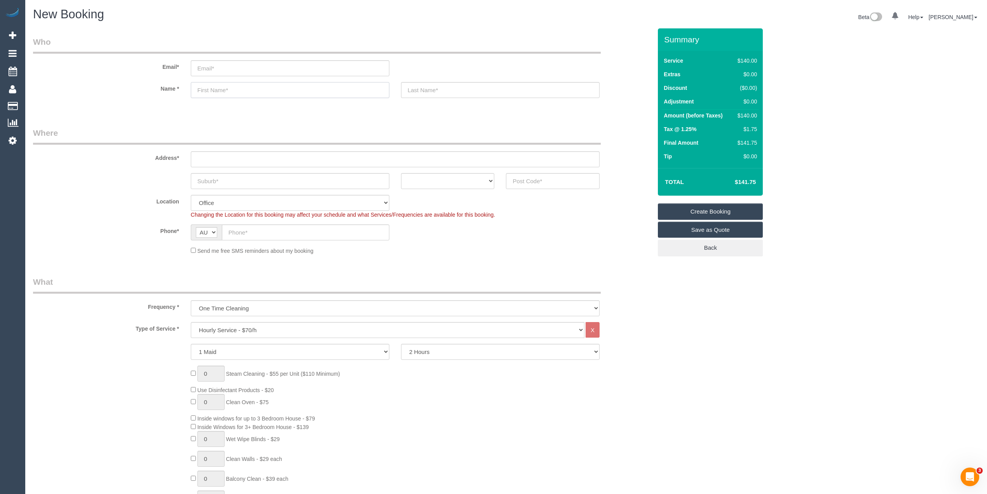
click at [220, 86] on input "text" at bounding box center [290, 90] width 199 height 16
type input "Carleea"
type input "Oud"
click at [215, 157] on input "text" at bounding box center [395, 159] width 409 height 16
type input "[PERSON_NAME]"
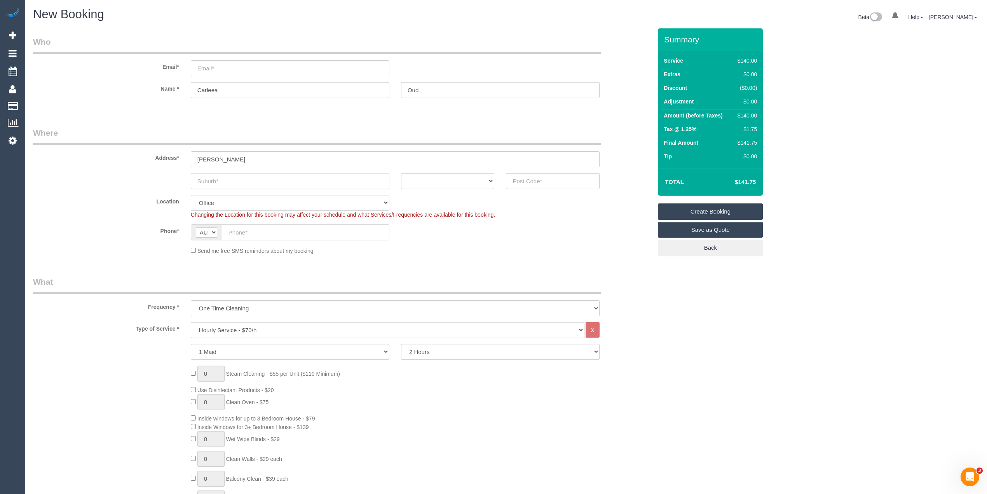
click at [202, 178] on input "text" at bounding box center [290, 181] width 199 height 16
type input "Carrum Downs"
click at [414, 175] on select "ACT [GEOGRAPHIC_DATA] NT [GEOGRAPHIC_DATA] SA TAS [GEOGRAPHIC_DATA] [GEOGRAPHIC…" at bounding box center [448, 181] width 94 height 16
click at [204, 68] on input "email" at bounding box center [290, 68] width 199 height 16
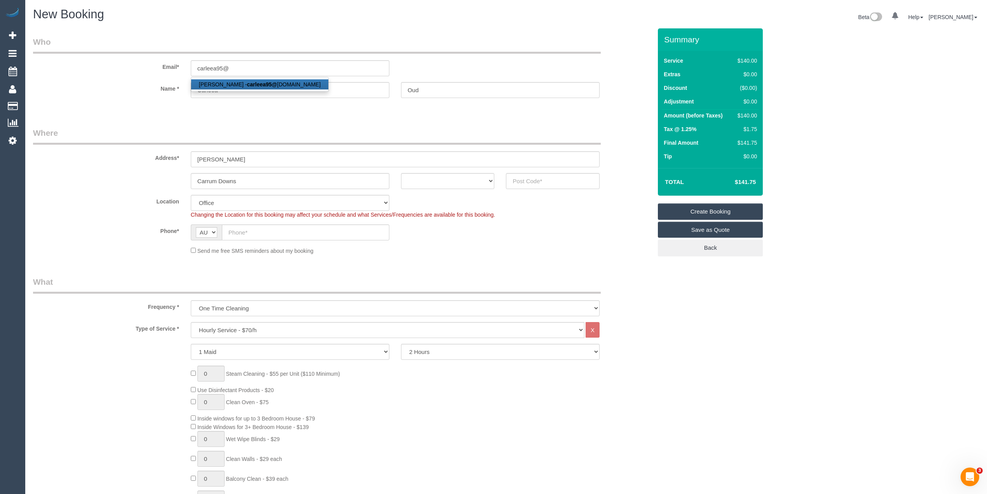
click at [247, 84] on strong "carleea95@" at bounding box center [262, 84] width 30 height 6
type input "[EMAIL_ADDRESS][DOMAIN_NAME]"
type input "Ould"
type input "0400 782 200"
type input "197 Austin Rd"
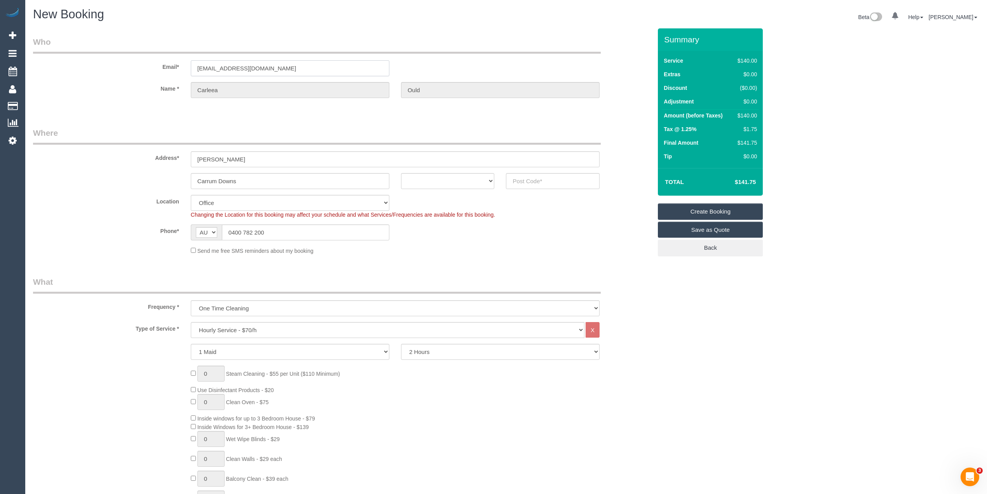
type input "Seaford"
select select "VIC"
type input "3198"
select select "string:stripe-pm_1OvoCi2GScqysDRVYYkZxJNr"
select select "52"
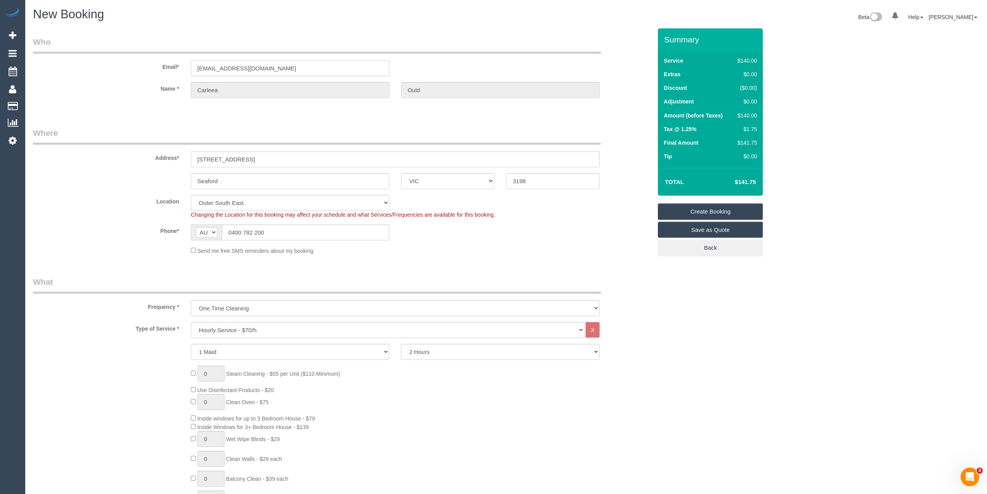
select select "object:2088"
drag, startPoint x: 271, startPoint y: 68, endPoint x: 159, endPoint y: 62, distance: 112.5
click at [159, 62] on div "Email* carleea95@gmail.com" at bounding box center [342, 56] width 631 height 40
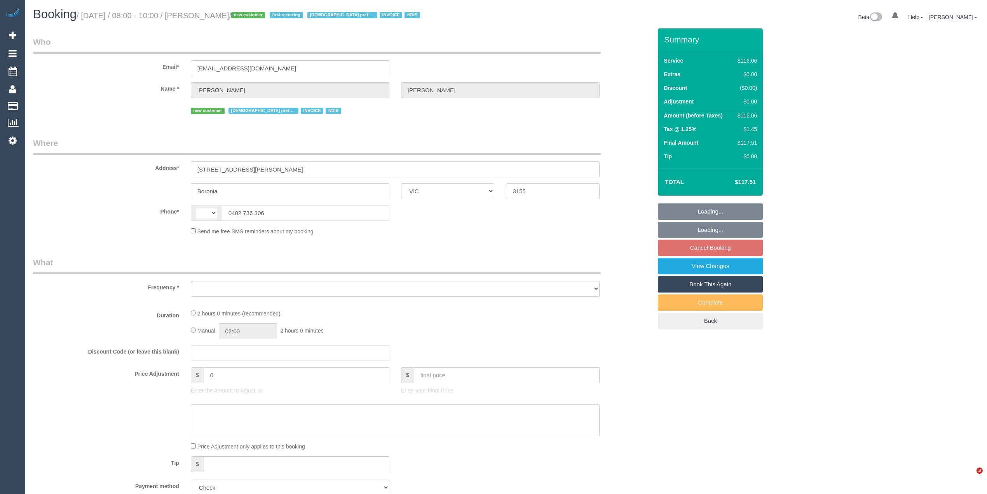
select select "VIC"
select select "string:AU"
select select "object:529"
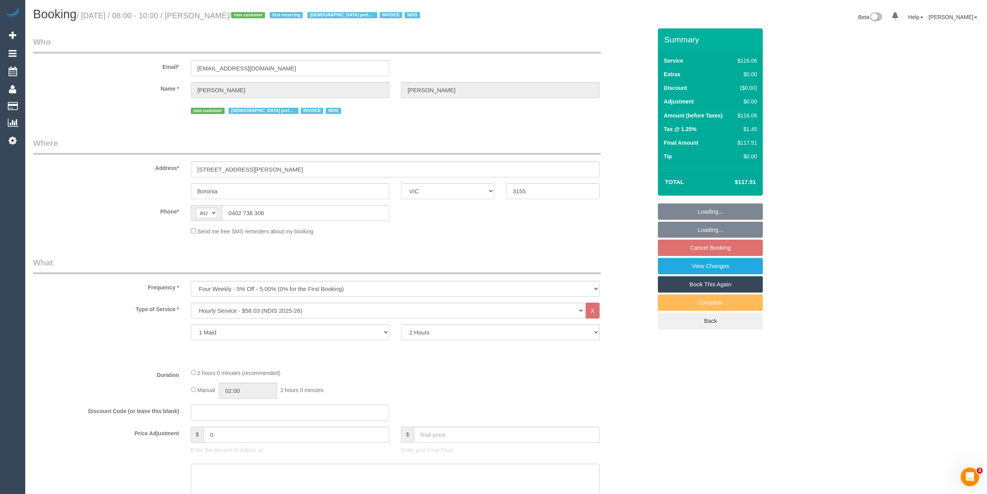
select select "number:27"
select select "number:14"
select select "number:18"
select select "number:25"
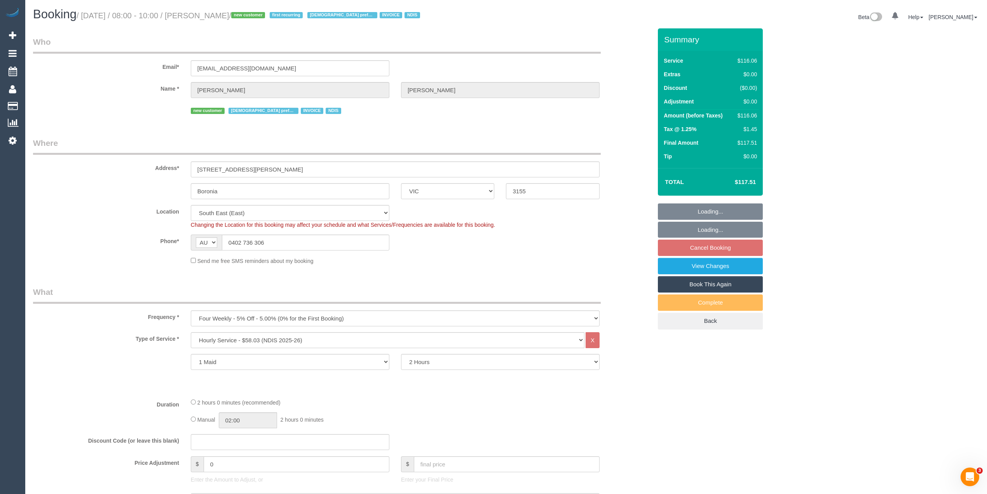
select select "spot2"
select select "object:746"
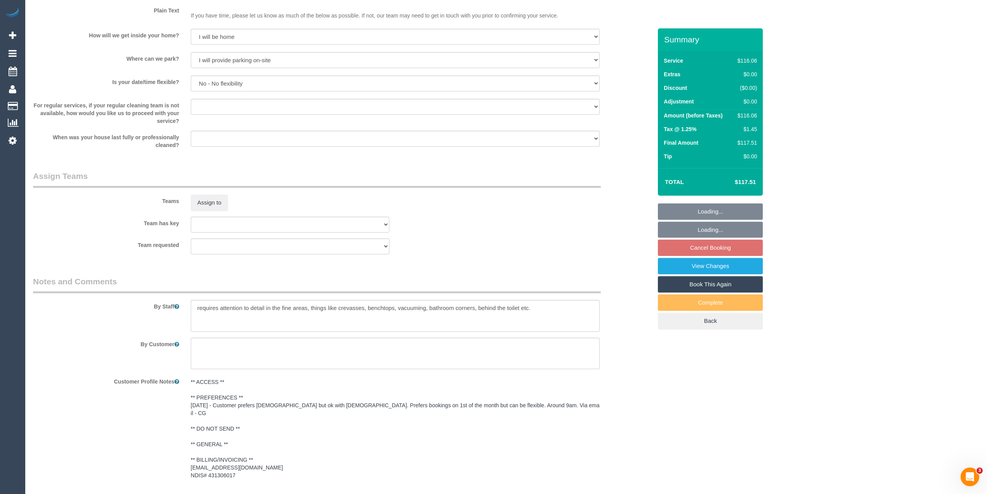
scroll to position [864, 0]
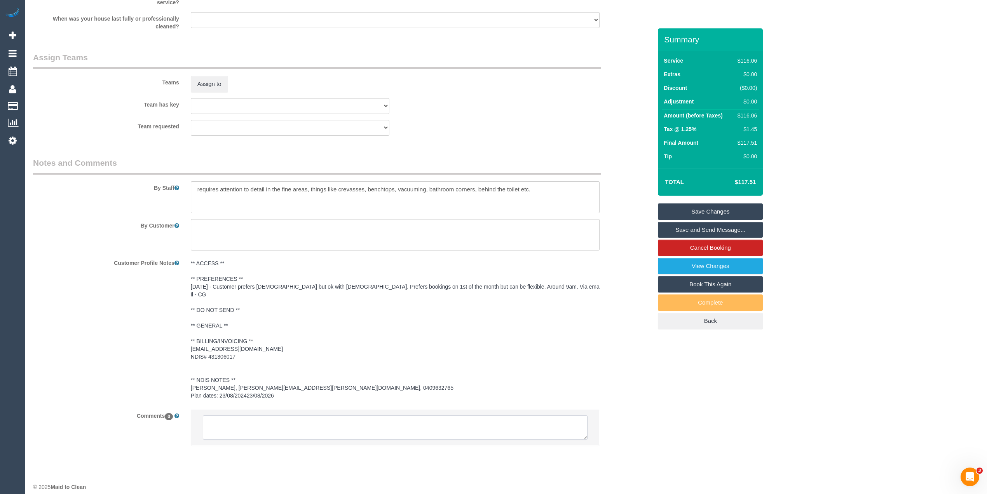
click at [224, 420] on textarea at bounding box center [395, 427] width 385 height 24
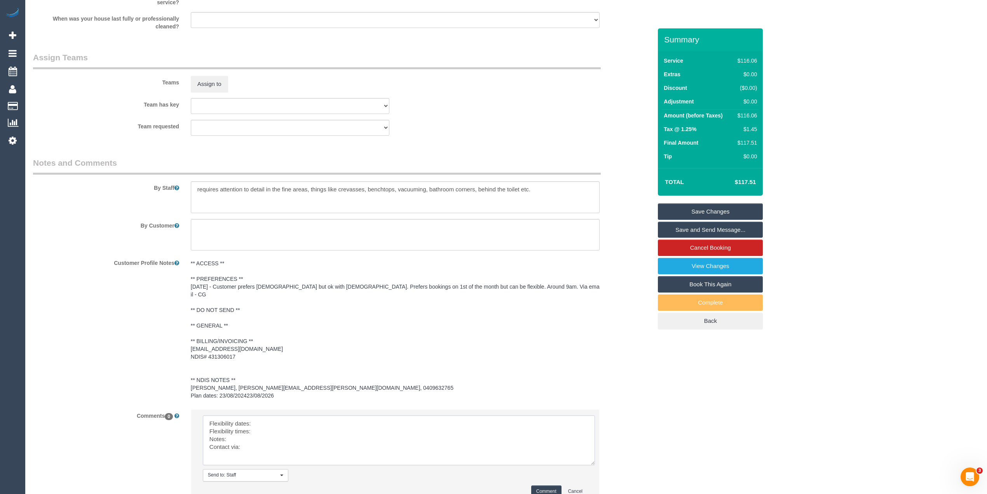
drag, startPoint x: 584, startPoint y: 428, endPoint x: 588, endPoint y: 464, distance: 36.8
click at [595, 463] on textarea at bounding box center [399, 440] width 392 height 50
click at [260, 416] on textarea at bounding box center [401, 444] width 397 height 59
click at [270, 422] on textarea at bounding box center [401, 444] width 397 height 59
click at [236, 427] on textarea at bounding box center [401, 444] width 397 height 59
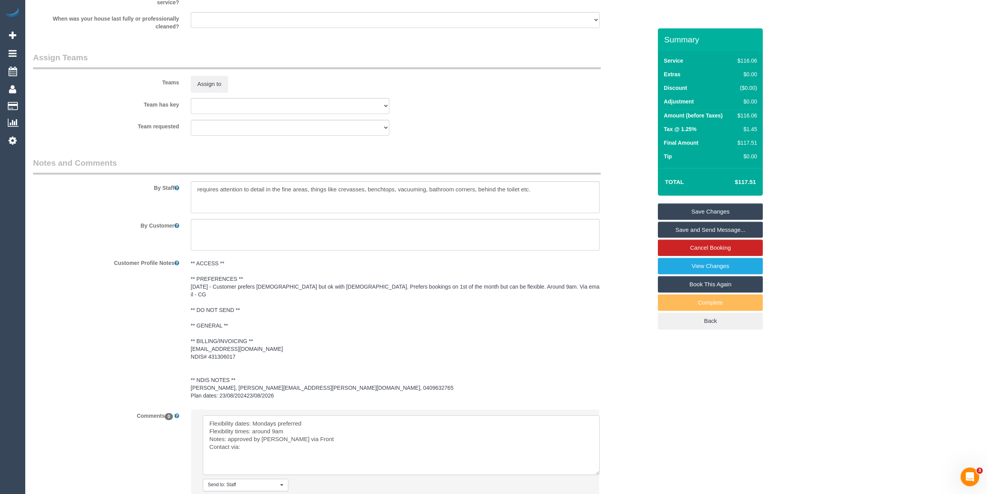
click at [249, 439] on textarea at bounding box center [401, 444] width 397 height 59
type textarea "Flexibility dates: Mondays preferred Flexibility times: around 9am Notes: appro…"
click at [538, 493] on button "Comment" at bounding box center [546, 501] width 30 height 12
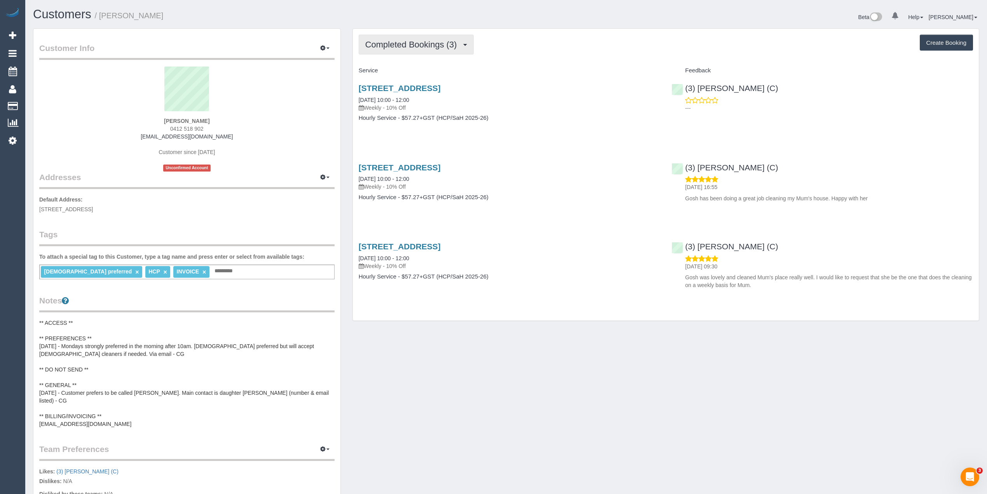
click at [393, 40] on span "Completed Bookings (3)" at bounding box center [413, 45] width 96 height 10
click at [399, 99] on link "Charges (2)" at bounding box center [400, 100] width 82 height 10
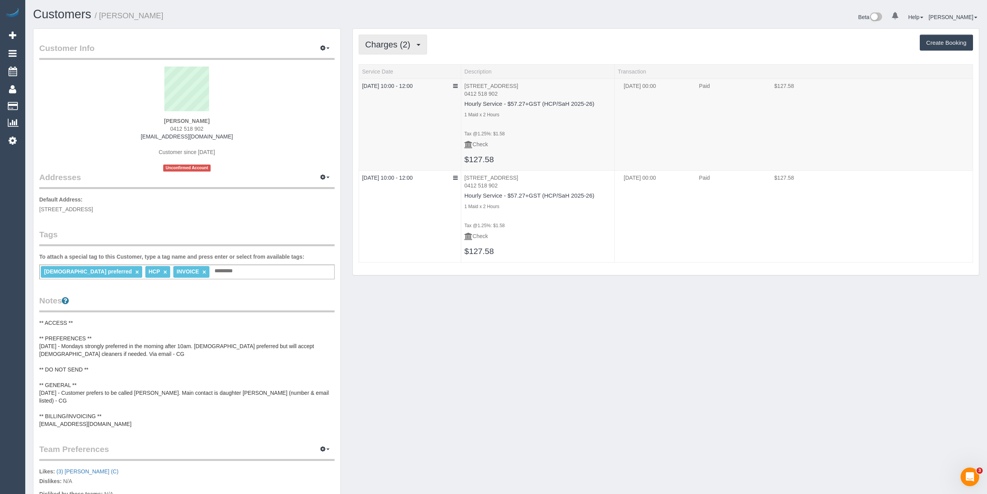
click at [379, 42] on span "Charges (2)" at bounding box center [389, 45] width 49 height 10
click at [397, 63] on link "Completed Bookings (3)" at bounding box center [400, 63] width 82 height 10
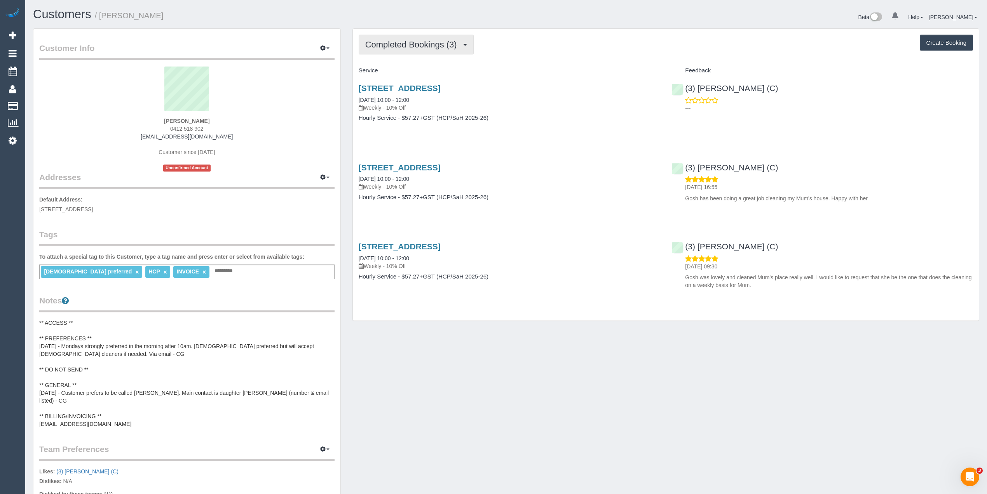
click at [365, 35] on button "Completed Bookings (3)" at bounding box center [416, 45] width 115 height 20
click at [420, 72] on link "Upcoming Bookings (11)" at bounding box center [400, 73] width 82 height 10
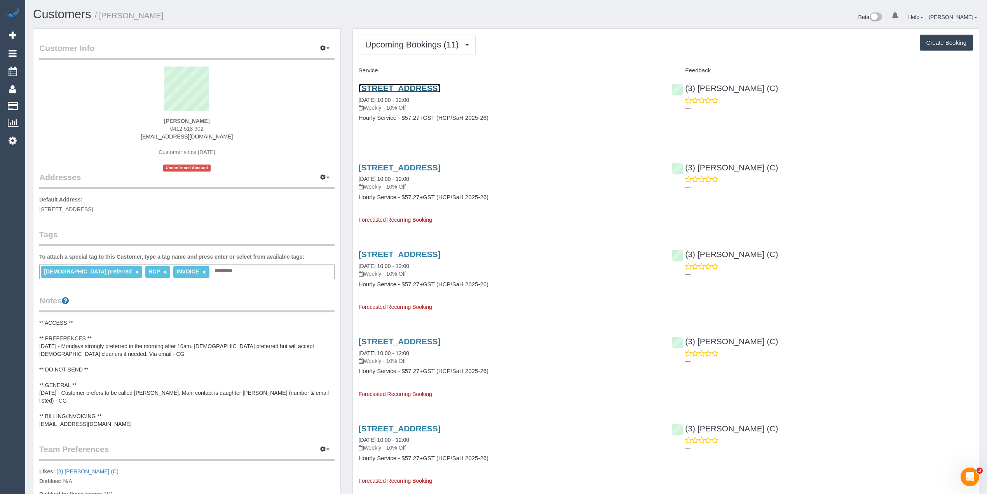
click at [441, 92] on link "18 Garnet Street, Brunswick, VIC 3056" at bounding box center [400, 88] width 82 height 9
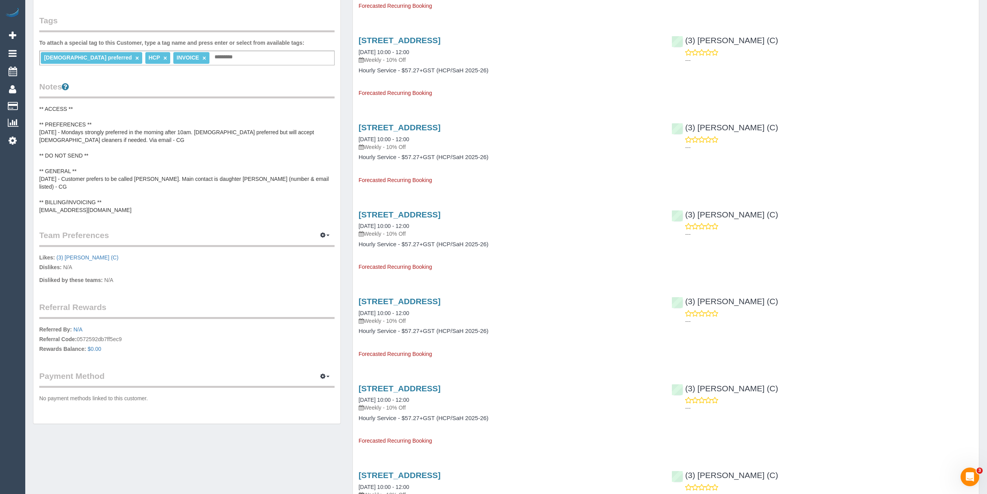
scroll to position [259, 0]
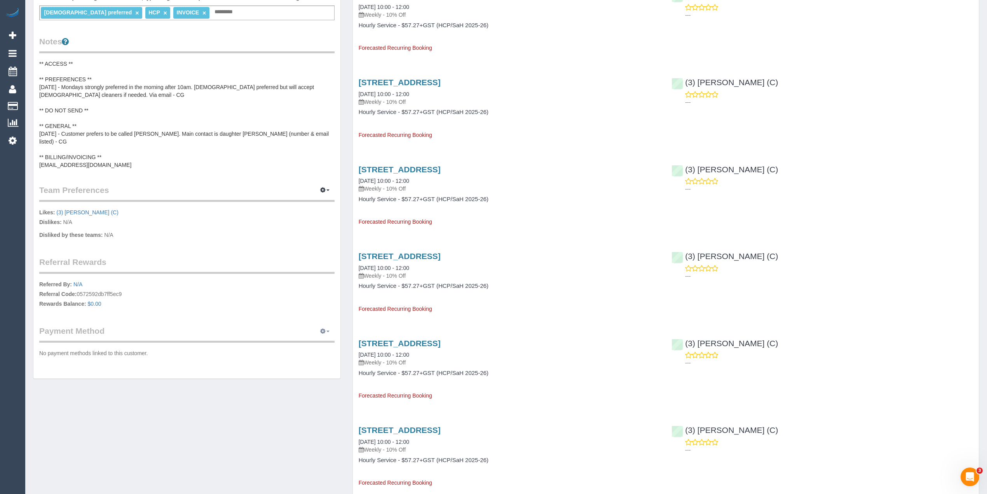
click at [327, 325] on button "button" at bounding box center [324, 331] width 19 height 12
click at [313, 340] on link "View Payment Methods" at bounding box center [298, 345] width 73 height 10
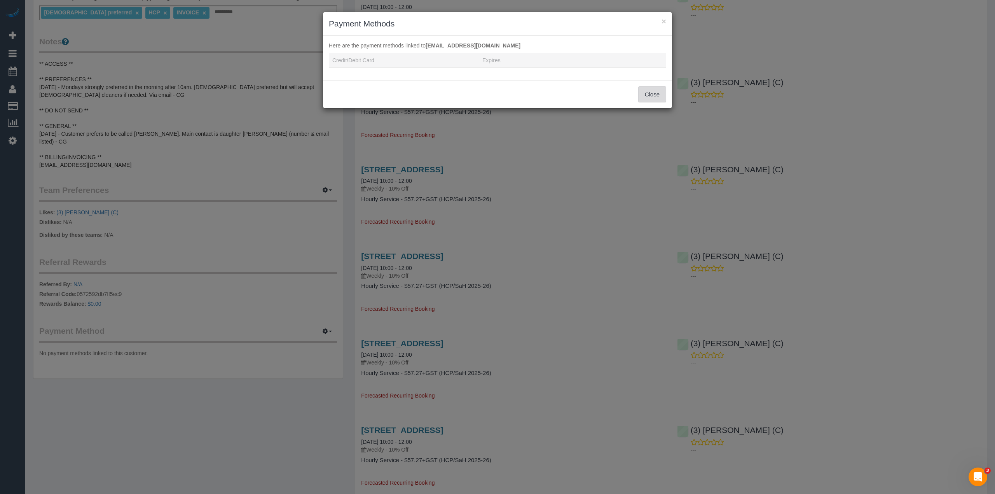
click at [645, 96] on button "Close" at bounding box center [652, 94] width 28 height 16
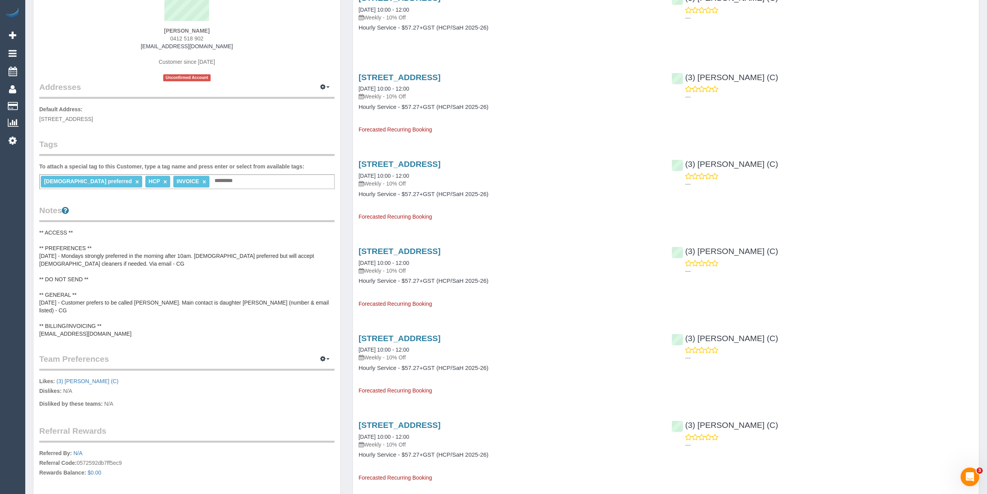
scroll to position [0, 0]
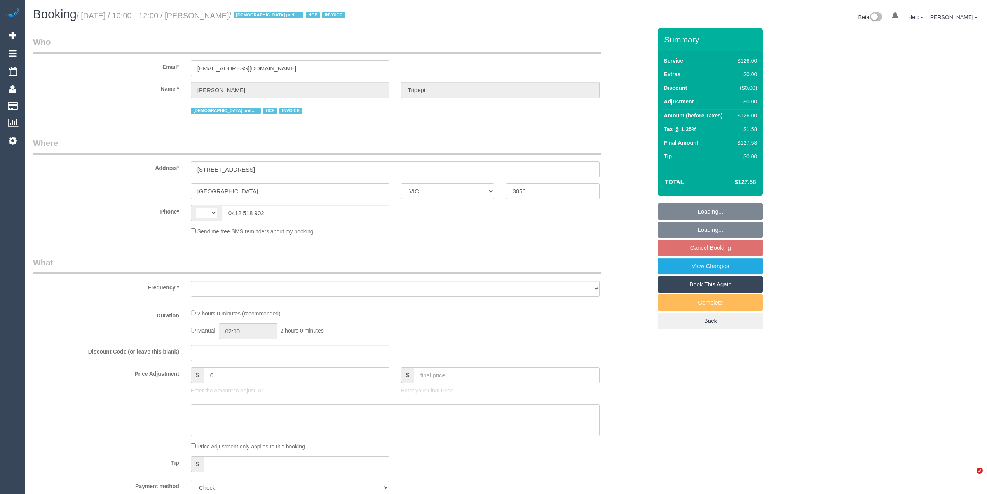
select select "VIC"
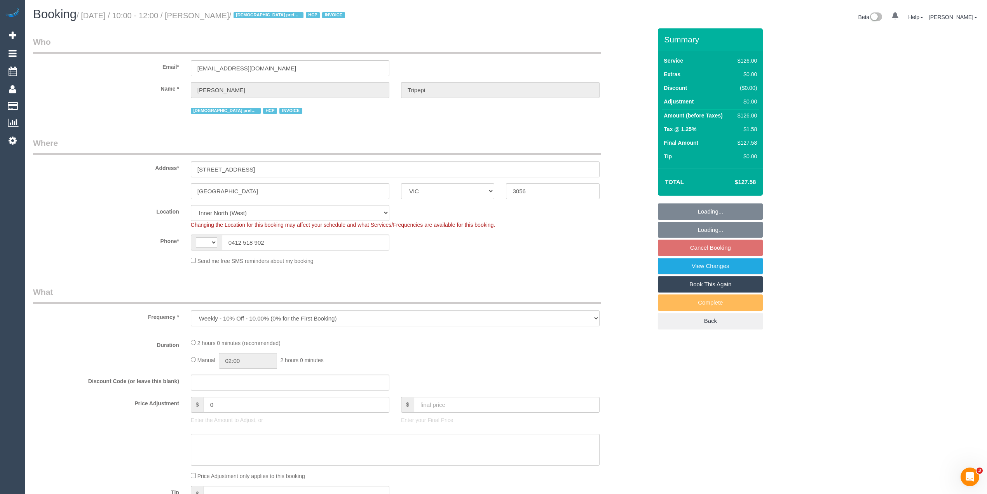
select select "object:289"
select select "string:AU"
select select "120"
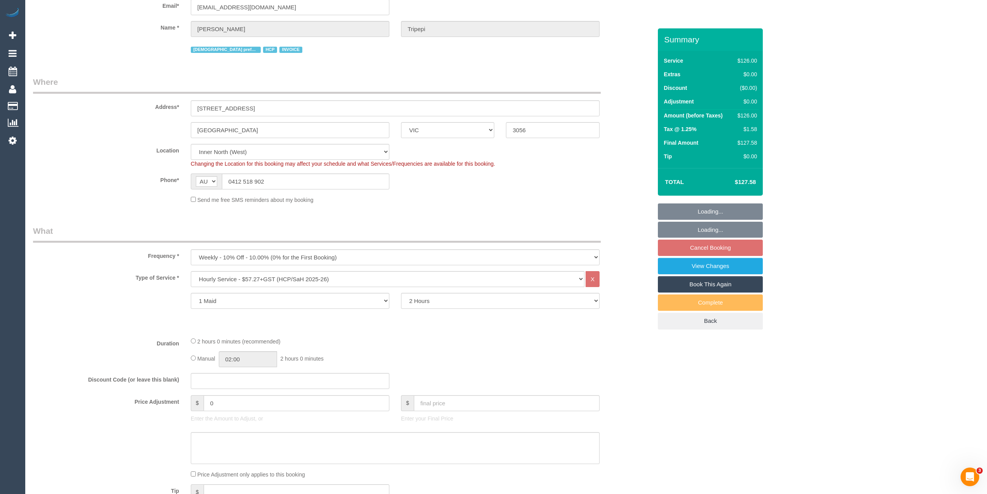
select select "spot4"
select select "number:28"
select select "number:14"
select select "number:19"
select select "number:25"
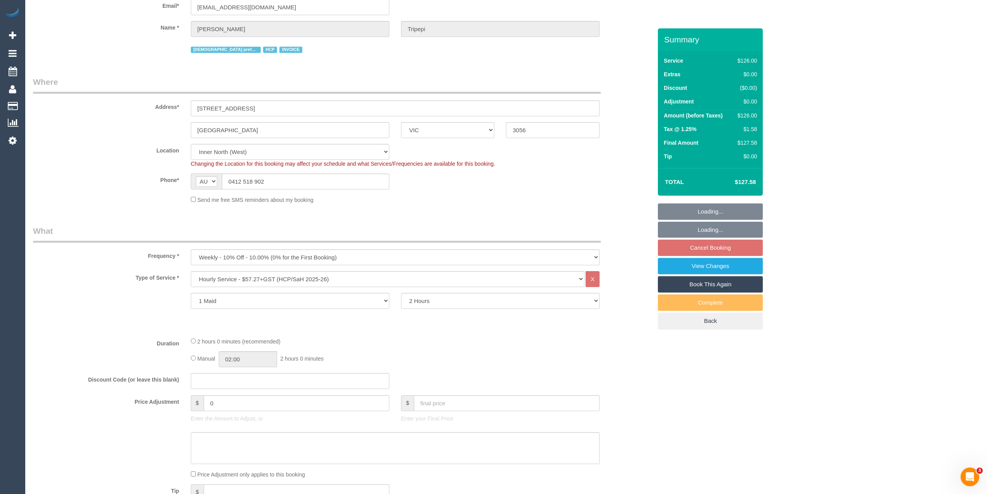
select select "number:34"
select select "number:26"
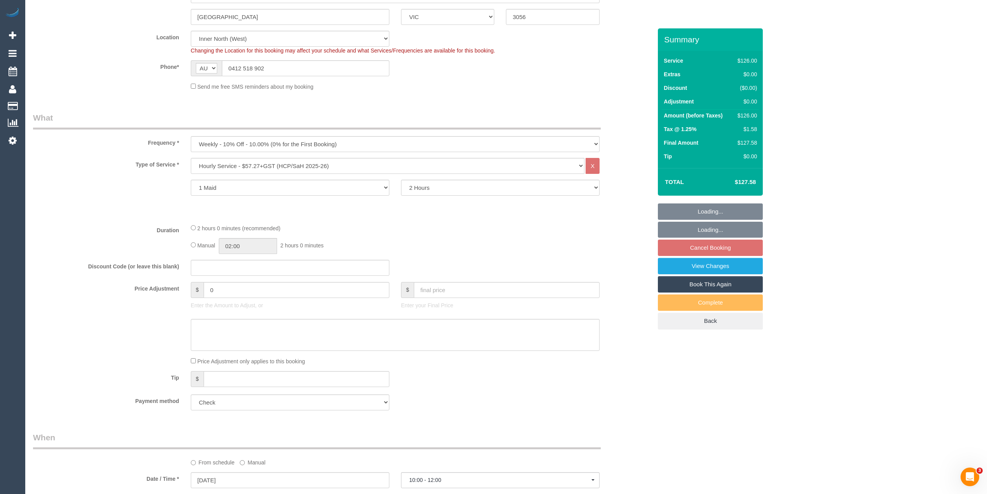
scroll to position [259, 0]
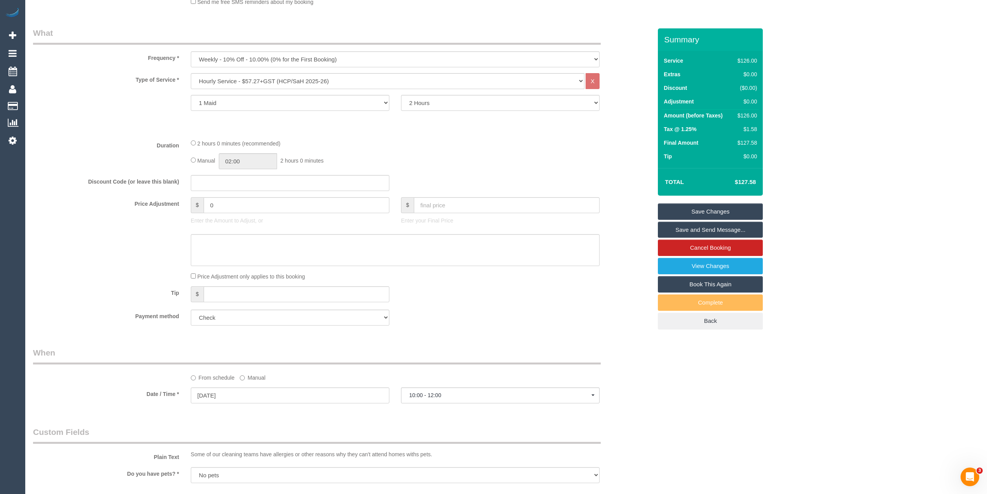
click at [348, 329] on fieldset "What Frequency * One Time Cleaning Weekly - 10% Off - 10.00% (0% for the First …" at bounding box center [342, 179] width 619 height 304
click at [346, 318] on select "Add Credit Card Cash Check Paypal" at bounding box center [290, 317] width 199 height 16
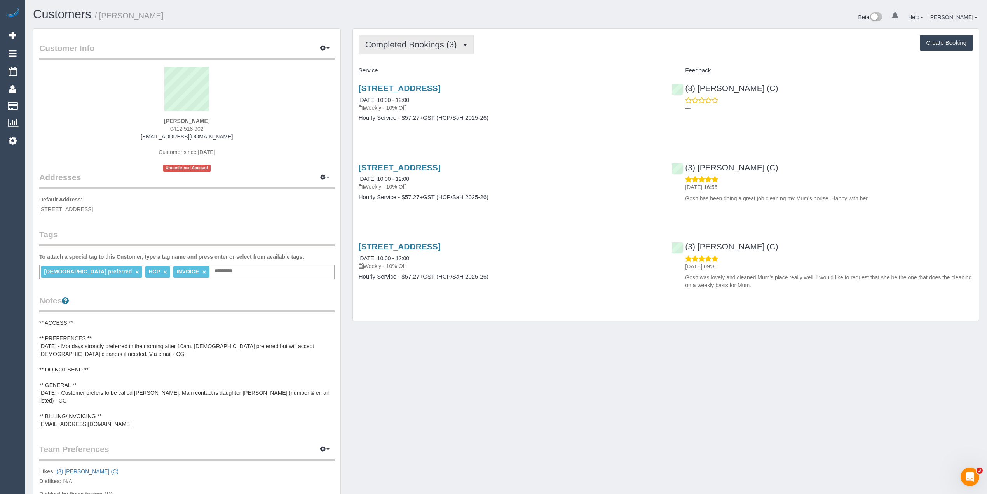
click at [400, 43] on span "Completed Bookings (3)" at bounding box center [413, 45] width 96 height 10
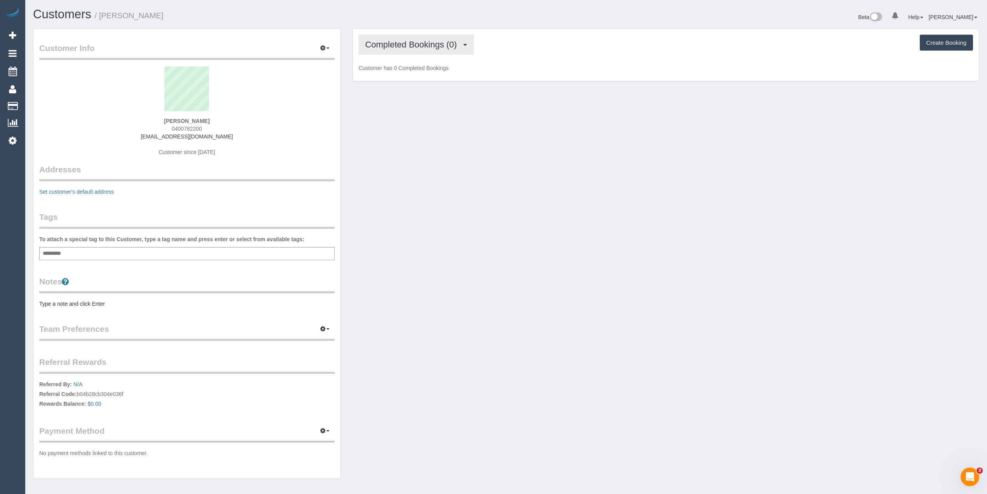
click at [382, 38] on button "Completed Bookings (0)" at bounding box center [416, 45] width 115 height 20
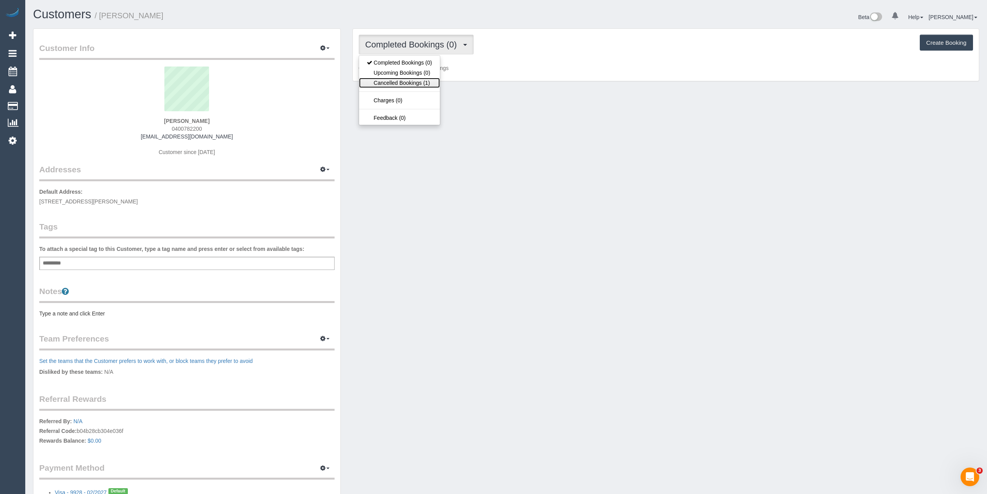
click at [400, 81] on link "Cancelled Bookings (1)" at bounding box center [399, 83] width 81 height 10
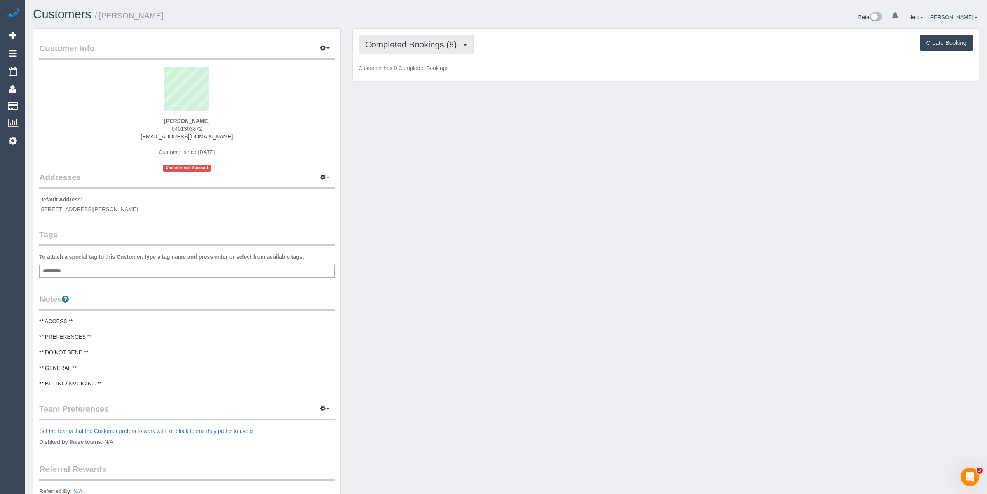
click at [393, 46] on span "Completed Bookings (8)" at bounding box center [413, 45] width 96 height 10
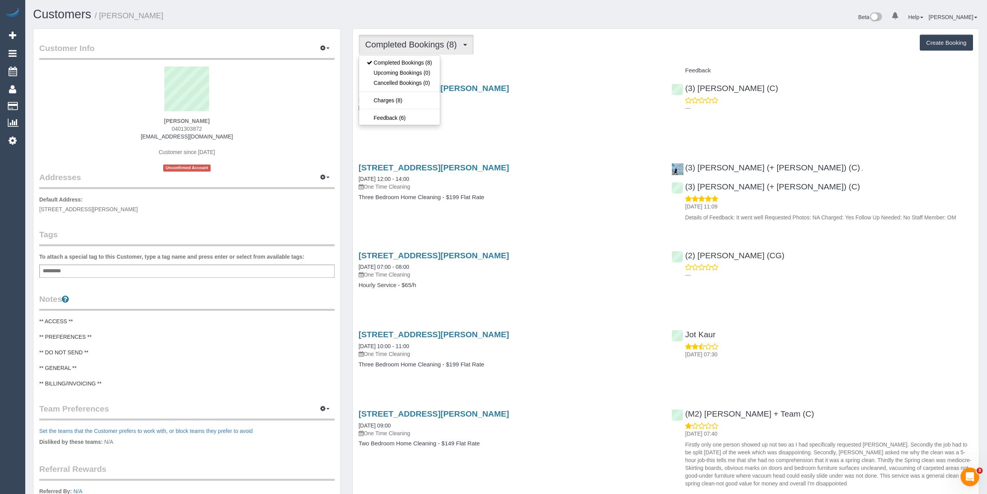
click at [393, 46] on span "Completed Bookings (8)" at bounding box center [413, 45] width 96 height 10
drag, startPoint x: 218, startPoint y: 134, endPoint x: 145, endPoint y: 134, distance: 72.7
click at [145, 134] on div "Suzanne Marubu 0401303872 suzannemarubu@gmail.com Customer since 2017 Unconfirm…" at bounding box center [186, 118] width 295 height 105
copy link "suzannemarubu@gmail.com"
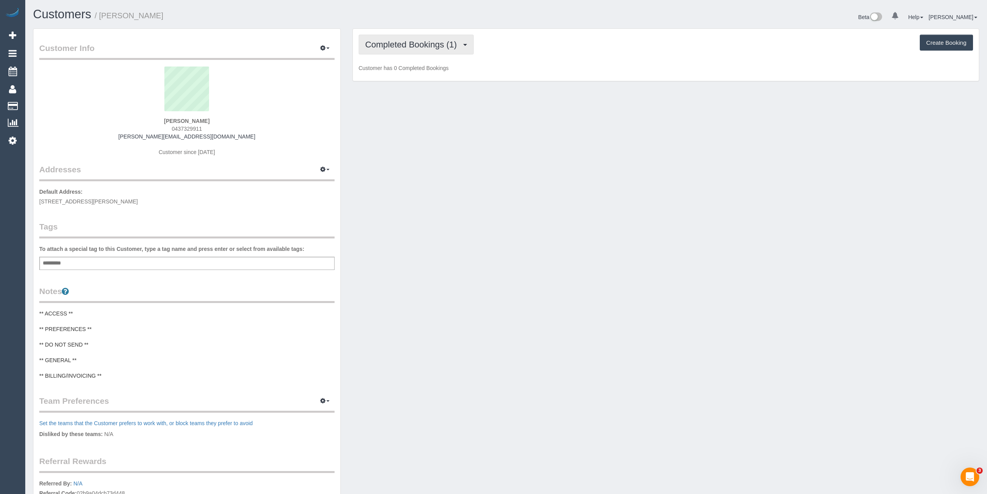
click at [420, 47] on span "Completed Bookings (1)" at bounding box center [413, 45] width 96 height 10
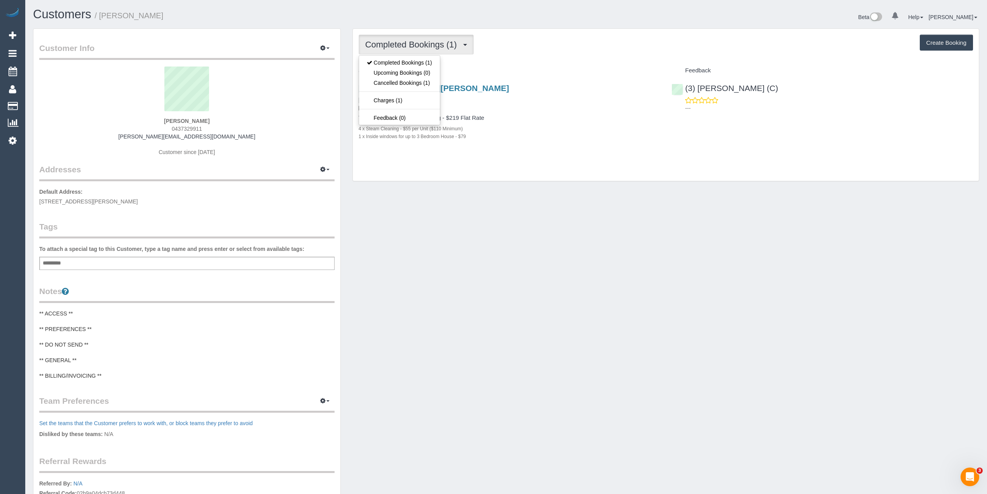
click at [420, 47] on span "Completed Bookings (1)" at bounding box center [413, 45] width 96 height 10
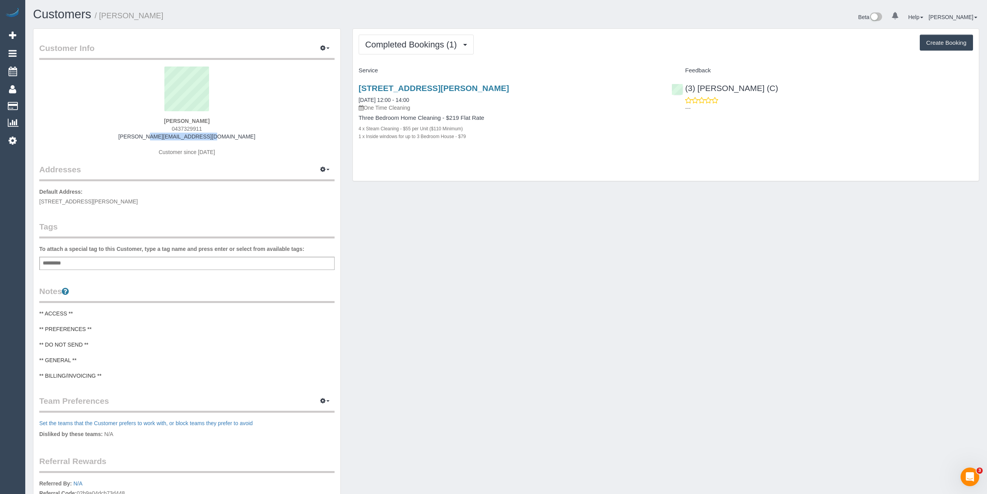
drag, startPoint x: 217, startPoint y: 138, endPoint x: 150, endPoint y: 139, distance: 67.3
click at [150, 139] on div "Tim Surtees 0437329911 tim.surtees@gmail.com Customer since 2025" at bounding box center [186, 114] width 295 height 97
copy link "tim.surtees@gmail.com"
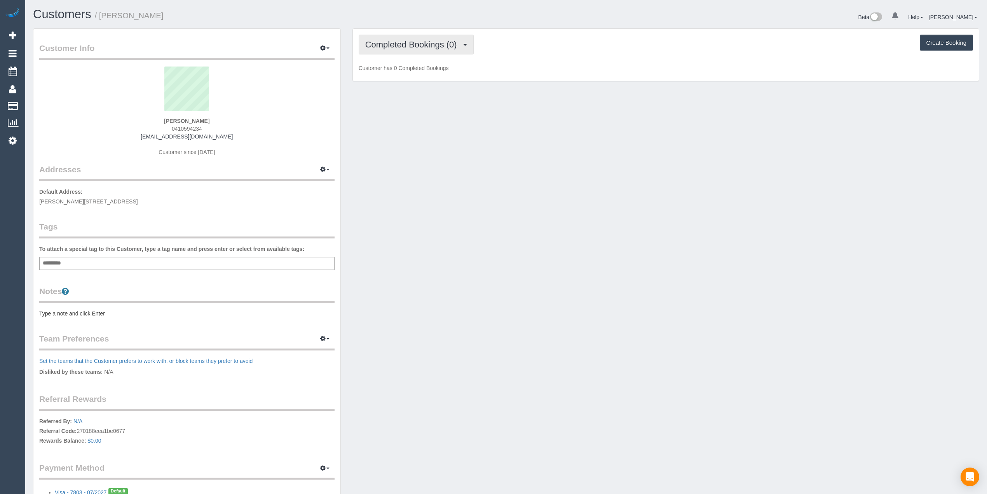
drag, startPoint x: 388, startPoint y: 37, endPoint x: 388, endPoint y: 41, distance: 4.3
click at [388, 41] on button "Completed Bookings (0)" at bounding box center [416, 45] width 115 height 20
click at [386, 75] on link "Upcoming Bookings (1)" at bounding box center [399, 73] width 81 height 10
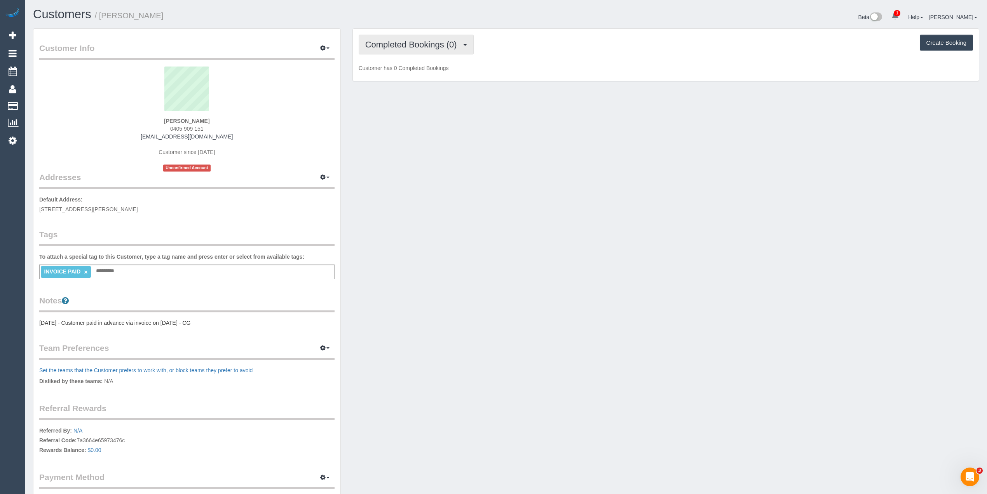
click at [419, 42] on span "Completed Bookings (0)" at bounding box center [413, 45] width 96 height 10
click at [430, 75] on link "Upcoming Bookings (1)" at bounding box center [399, 73] width 81 height 10
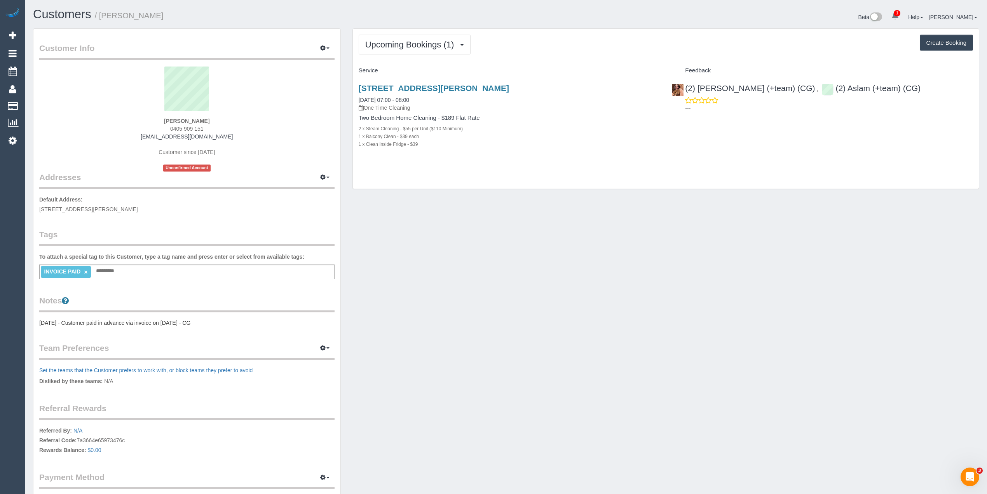
click at [481, 271] on div "Customer Info Edit Contact Info Send Message Email Preferences Special Sales Ta…" at bounding box center [506, 280] width 958 height 505
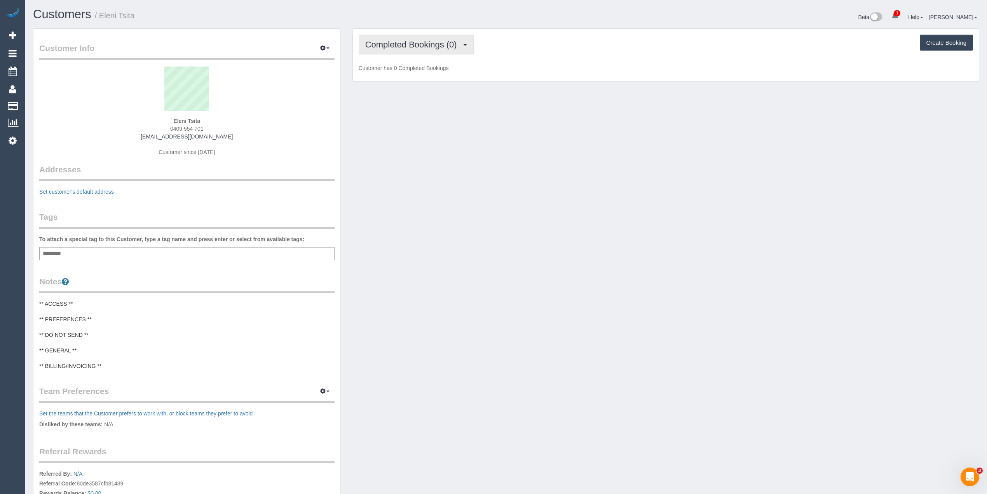
click at [394, 45] on span "Completed Bookings (0)" at bounding box center [413, 45] width 96 height 10
click at [420, 72] on link "Upcoming Bookings (1)" at bounding box center [399, 73] width 81 height 10
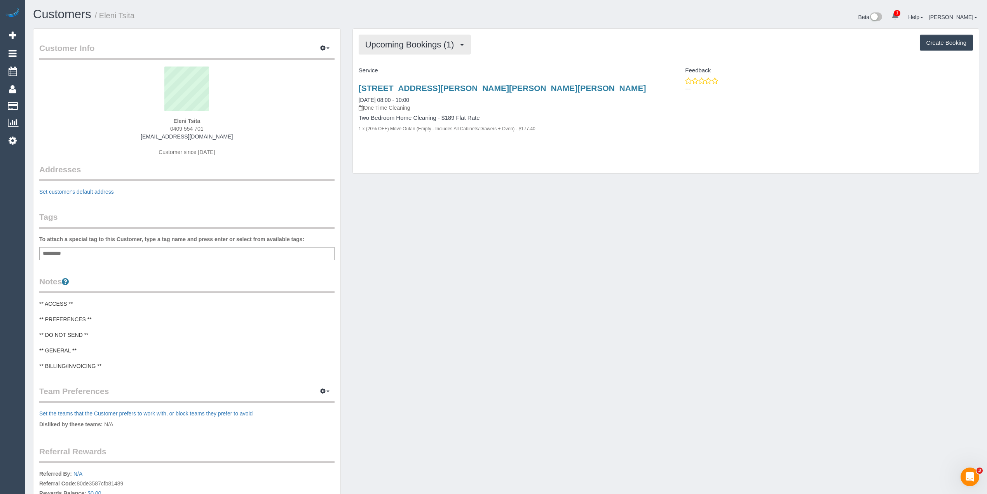
click at [394, 43] on span "Upcoming Bookings (1)" at bounding box center [411, 45] width 93 height 10
click at [412, 70] on link "Upcoming Bookings (1)" at bounding box center [399, 73] width 81 height 10
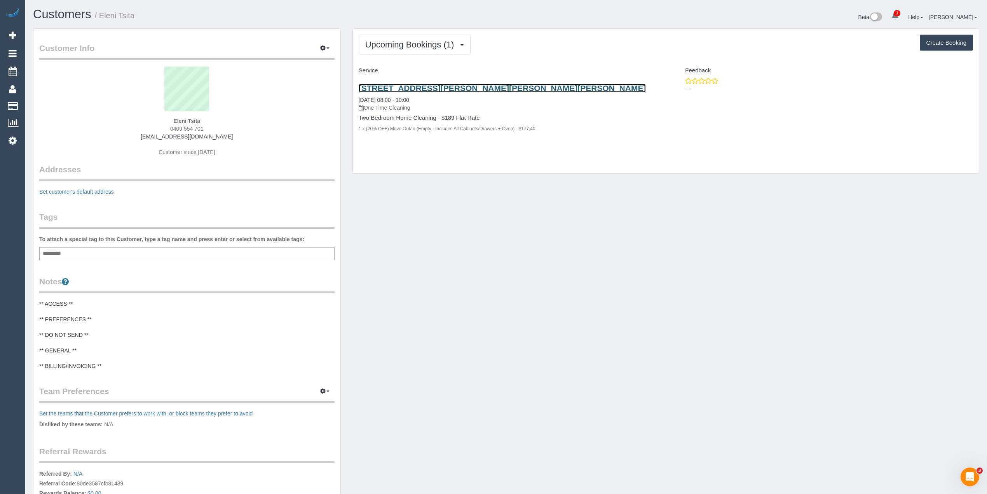
click at [482, 84] on link "73 Ramsden Street, Clifton Hill, VIC 3068" at bounding box center [503, 88] width 288 height 9
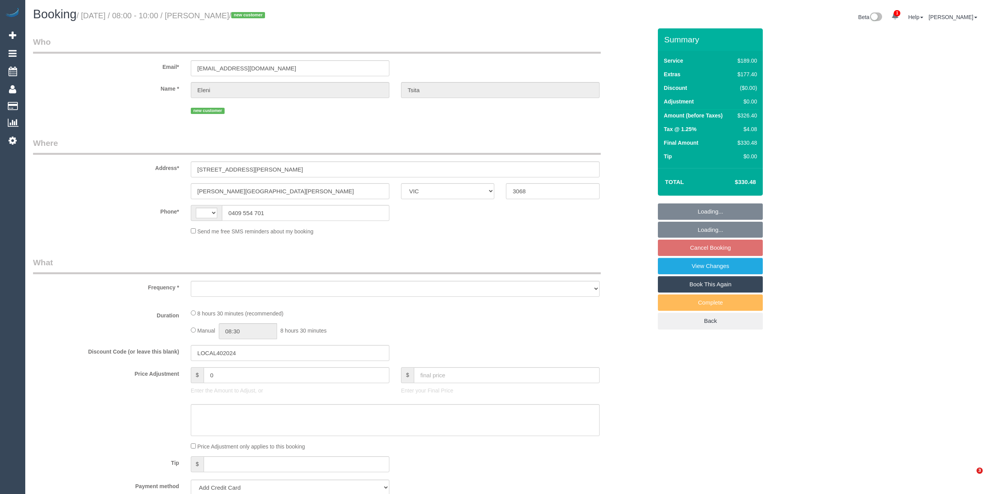
select select "VIC"
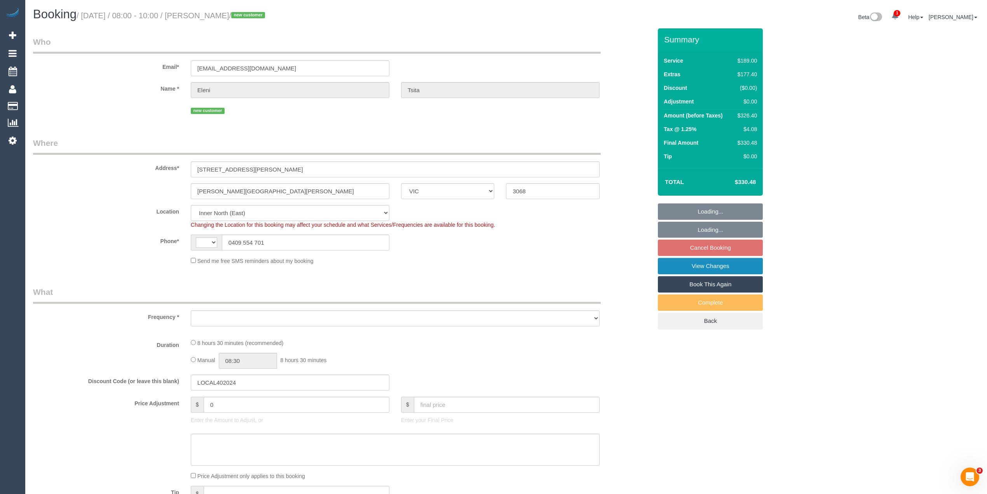
click at [732, 265] on link "View Changes" at bounding box center [710, 266] width 105 height 16
select select "string:AU"
select select "object:1652"
select select "string:stripe-pm_1Rsdk62GScqysDRVo4QyFPmO"
select select "number:28"
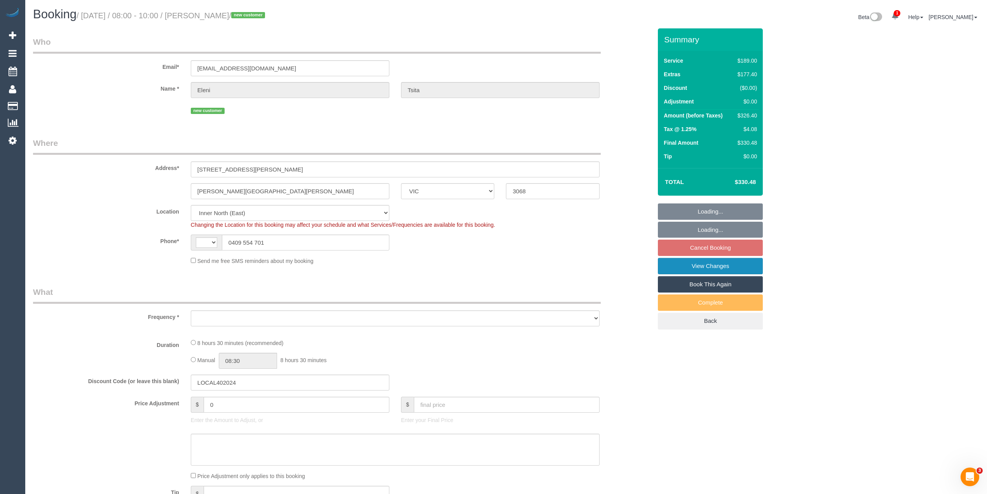
select select "number:14"
select select "number:19"
select select "number:25"
select select "number:26"
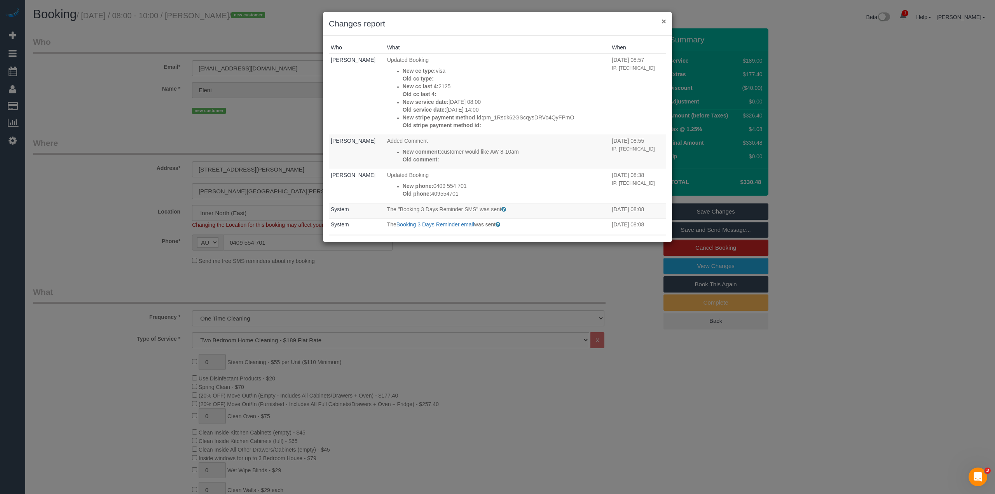
click at [663, 17] on button "×" at bounding box center [664, 21] width 5 height 8
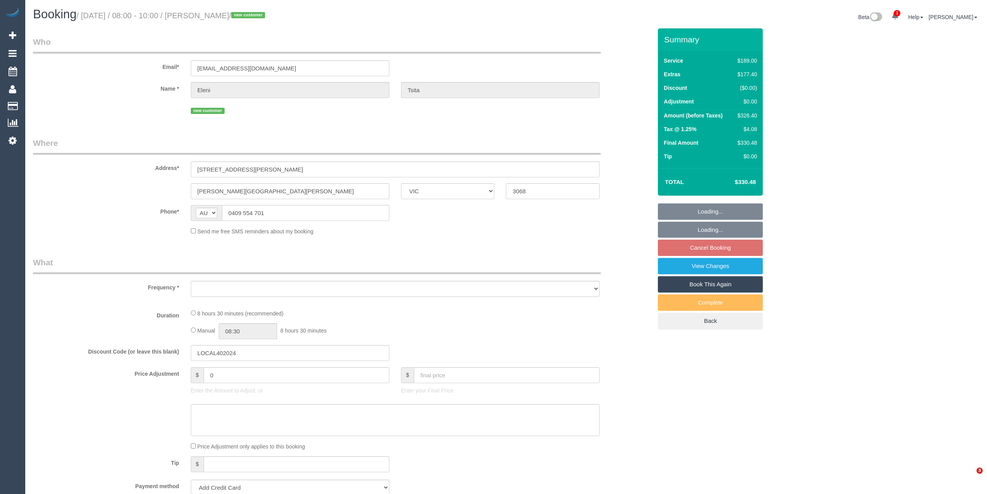
select select "VIC"
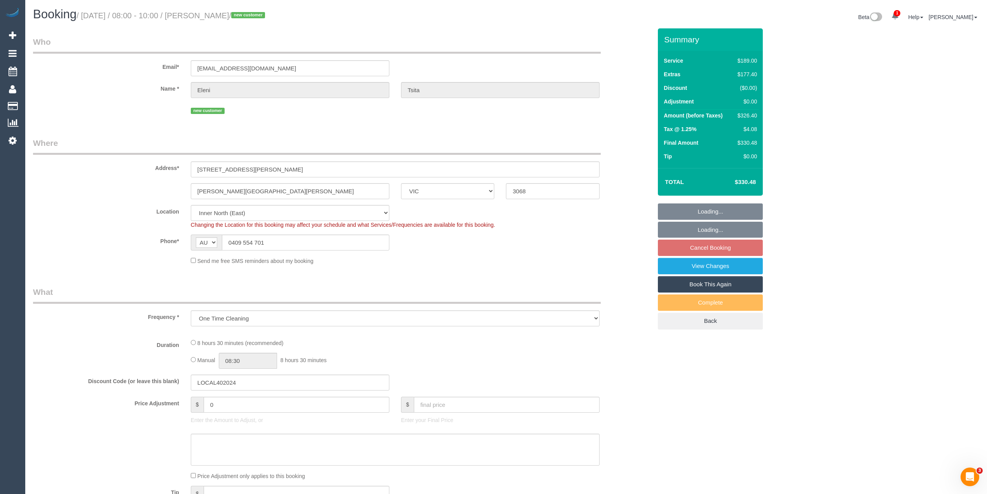
select select "object:810"
select select "string:stripe-pm_1Rsdk62GScqysDRVo4QyFPmO"
select select "number:28"
select select "number:14"
select select "number:19"
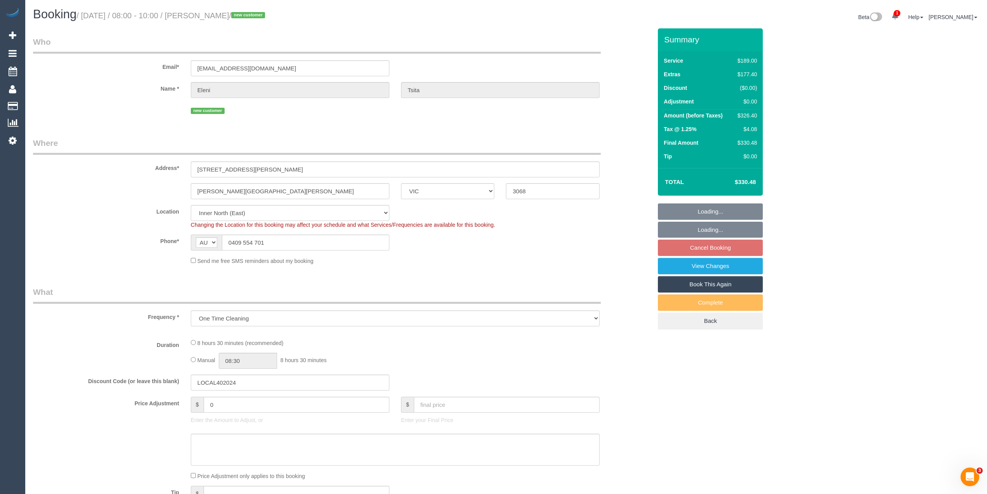
select select "number:25"
select select "number:26"
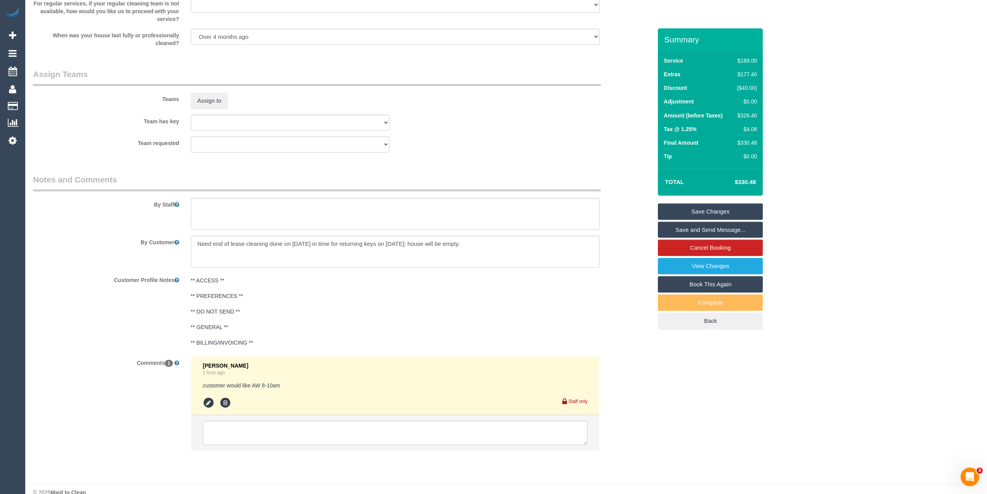
scroll to position [1155, 0]
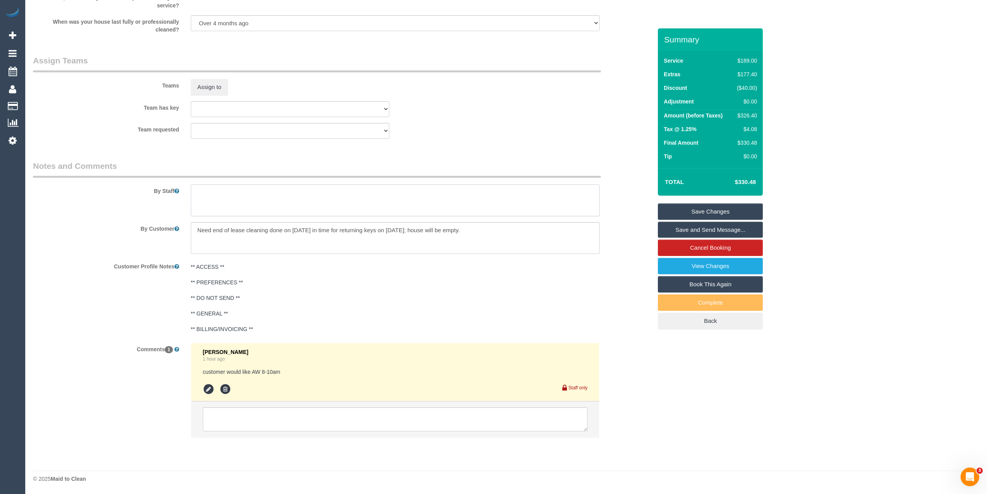
click at [287, 194] on textarea at bounding box center [395, 200] width 409 height 32
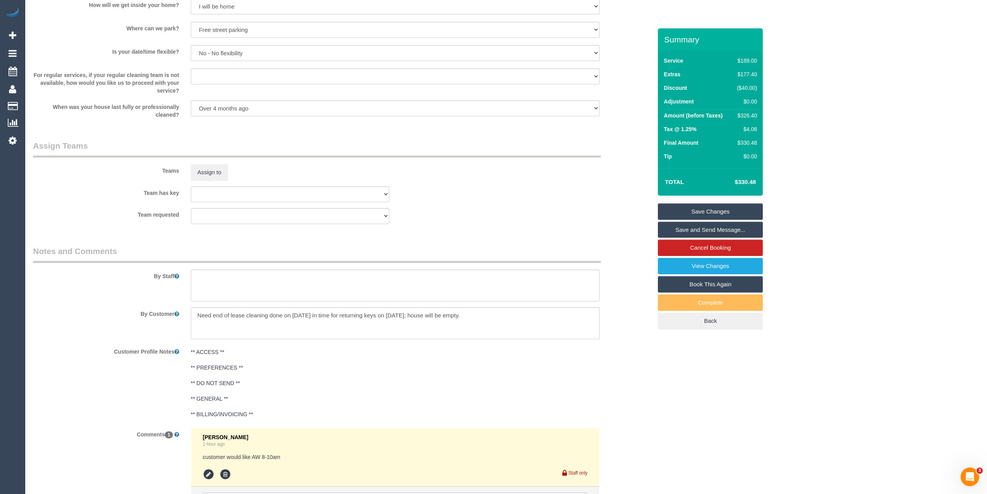
click at [210, 3] on select "I will be home Key will be left (please provide details below) Lock box/Access …" at bounding box center [395, 6] width 409 height 16
select select "number:15"
click at [191, 0] on select "I will be home Key will be left (please provide details below) Lock box/Access …" at bounding box center [395, 7] width 409 height 16
click at [211, 281] on textarea at bounding box center [395, 286] width 409 height 32
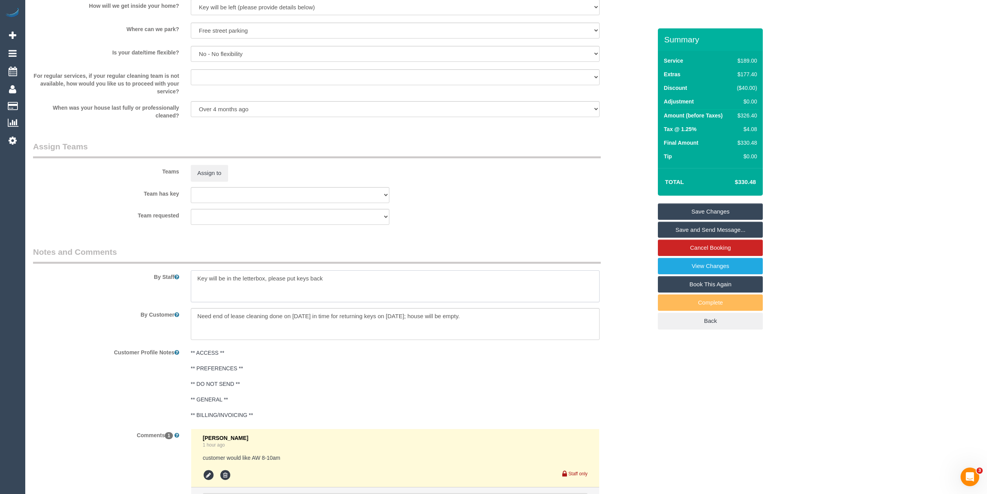
click at [338, 277] on textarea at bounding box center [395, 286] width 409 height 32
click at [349, 278] on textarea at bounding box center [395, 286] width 409 height 32
type textarea "Key will be in the letterbox, please put keys back there when done."
click at [742, 211] on link "Save Changes" at bounding box center [710, 211] width 105 height 16
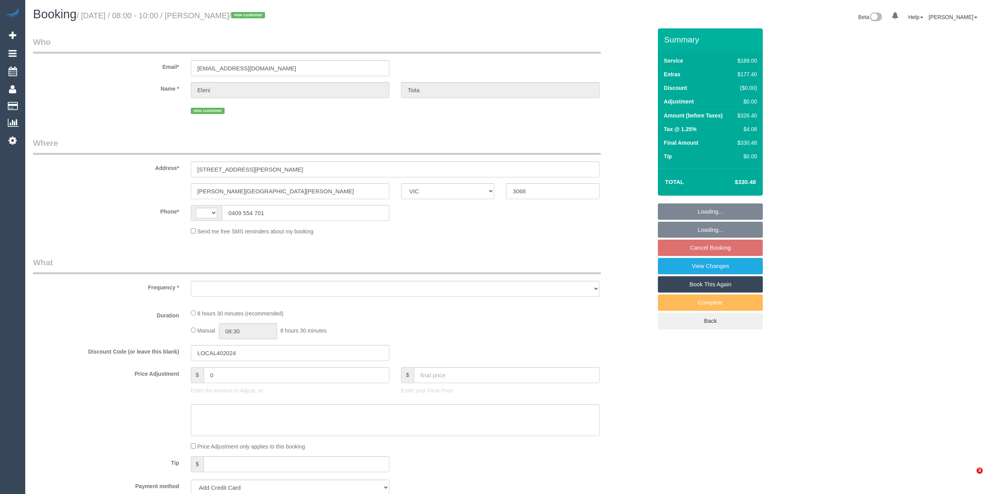
select select "VIC"
select select "string:AU"
select select "object:561"
select select "string:stripe-pm_1Rsdk62GScqysDRVo4QyFPmO"
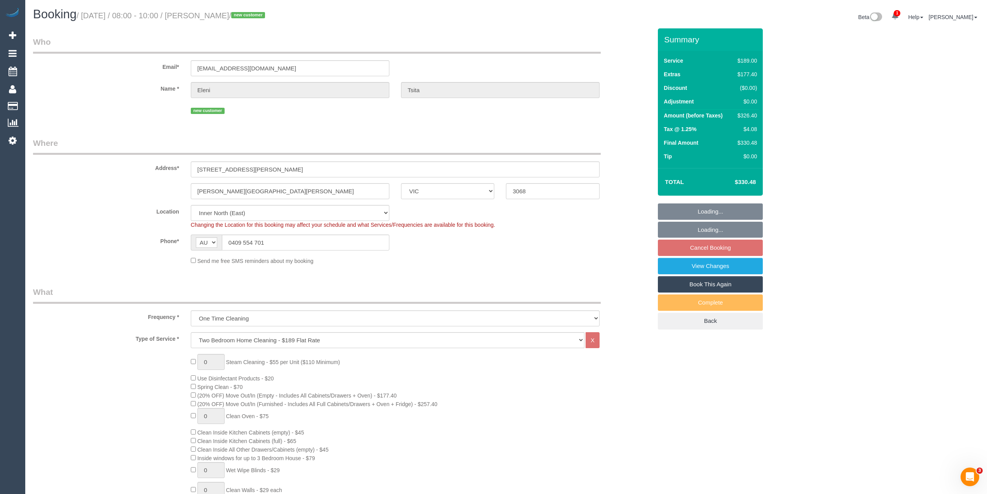
select select "object:664"
select select "number:28"
select select "number:15"
select select "number:19"
select select "number:25"
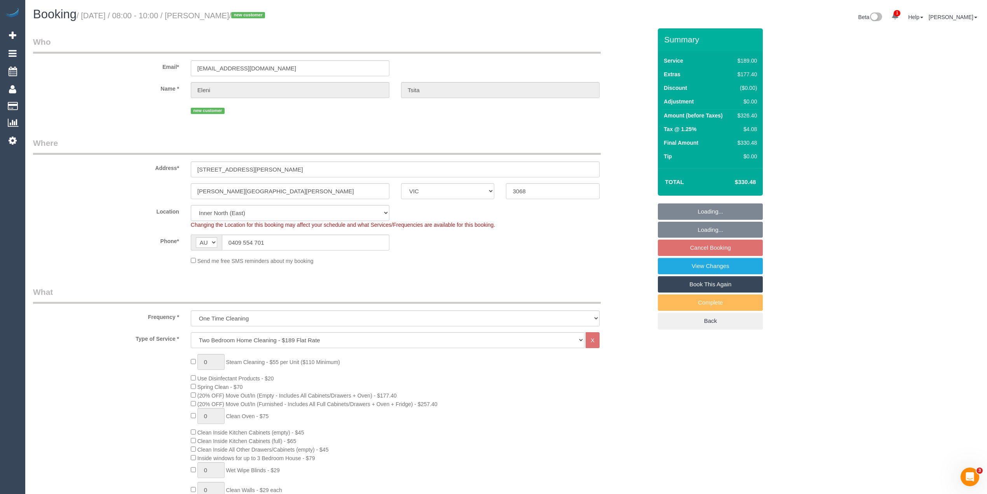
select select "number:26"
click at [741, 264] on link "View Changes" at bounding box center [710, 266] width 105 height 16
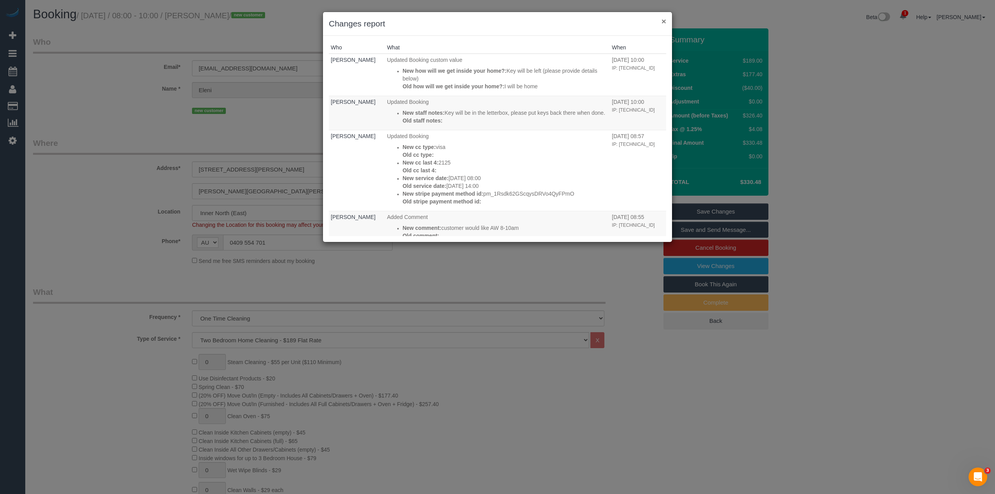
drag, startPoint x: 664, startPoint y: 20, endPoint x: 578, endPoint y: 8, distance: 87.6
click at [664, 20] on button "×" at bounding box center [664, 21] width 5 height 8
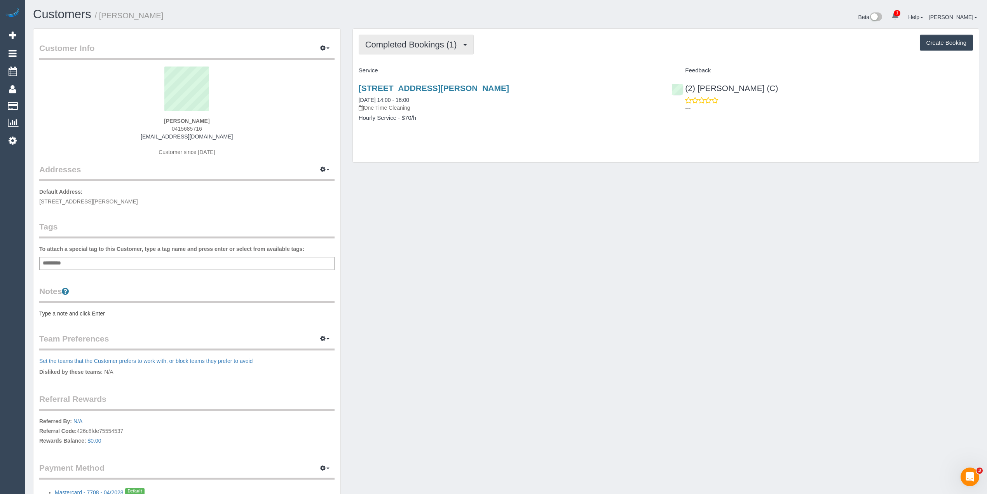
click at [412, 44] on span "Completed Bookings (1)" at bounding box center [413, 45] width 96 height 10
drag, startPoint x: 207, startPoint y: 128, endPoint x: 167, endPoint y: 131, distance: 39.8
click at [167, 131] on div "Pearl Prabal 0415685716 pearlprabal@gmail.com Customer since 2025" at bounding box center [186, 114] width 295 height 97
copy span "0415685716"
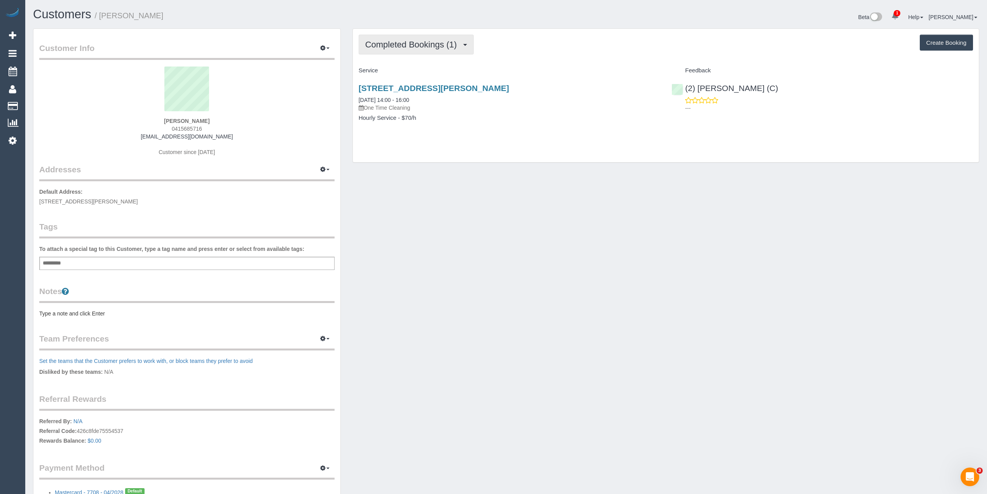
click at [414, 41] on span "Completed Bookings (1)" at bounding box center [413, 45] width 96 height 10
drag, startPoint x: 220, startPoint y: 136, endPoint x: 155, endPoint y: 137, distance: 65.3
click at [155, 137] on div "Pearl Prabal 0415685716 pearlprabal@gmail.com Customer since 2025" at bounding box center [186, 114] width 295 height 97
copy link "pearlprabal@gmail.com"
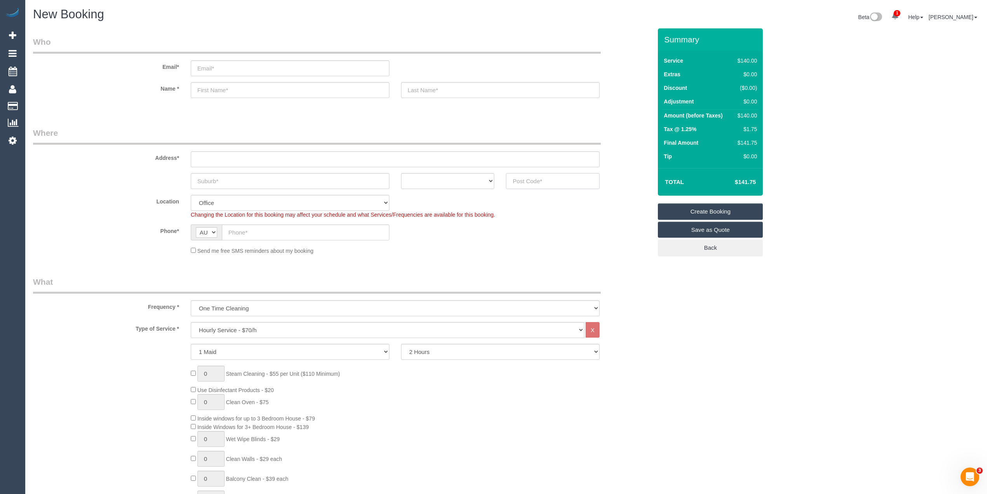
click at [547, 178] on input "text" at bounding box center [553, 181] width 94 height 16
type input "3168"
click at [204, 157] on input "text" at bounding box center [395, 159] width 409 height 16
type input "-"
click at [255, 182] on input "text" at bounding box center [290, 181] width 199 height 16
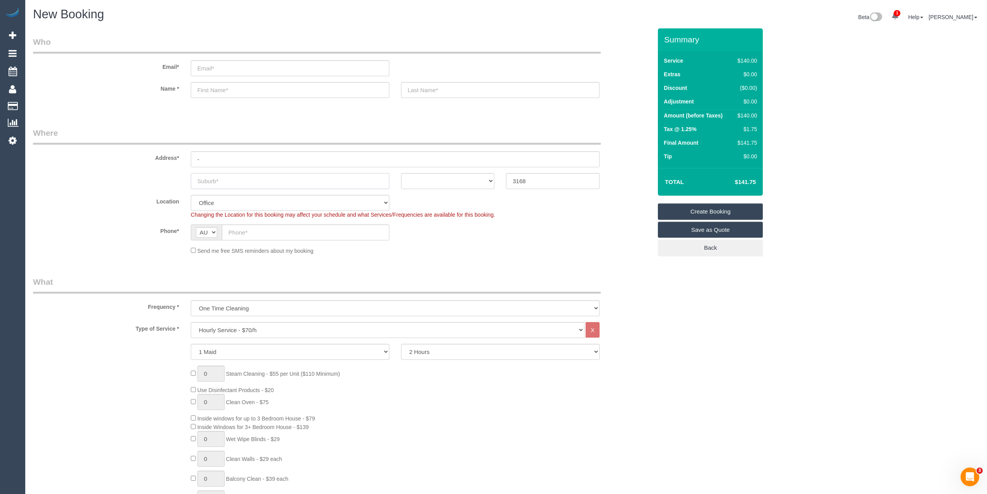
type input "C"
select select "48"
type input "Cla"
select select "object:2078"
type input "Clayton"
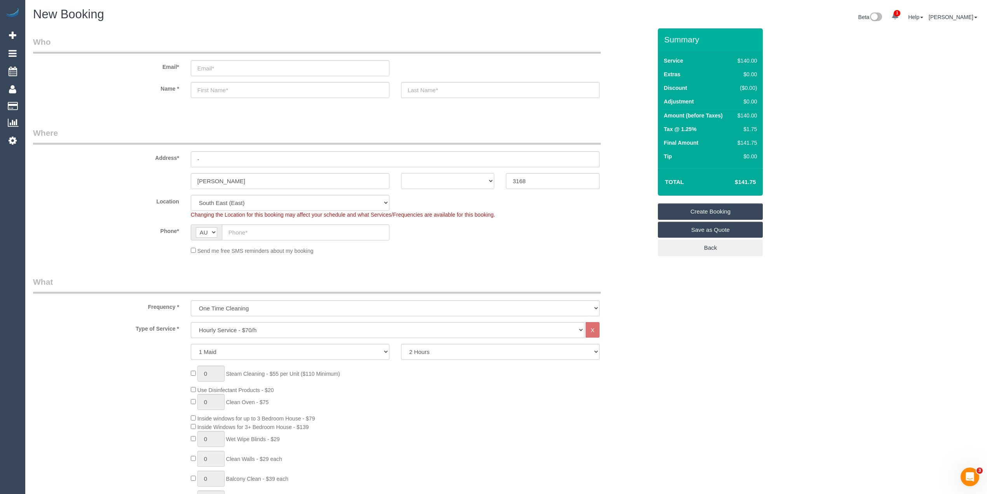
click at [440, 180] on select "ACT NSW NT QLD SA TAS VIC WA" at bounding box center [448, 181] width 94 height 16
select select "VIC"
click at [401, 173] on select "ACT NSW NT QLD SA TAS VIC WA" at bounding box center [448, 181] width 94 height 16
click at [254, 329] on select "Hourly Service - $70/h Hourly Service - $65/h Hourly Service - $60/h Hourly Ser…" at bounding box center [388, 330] width 394 height 16
select select "213"
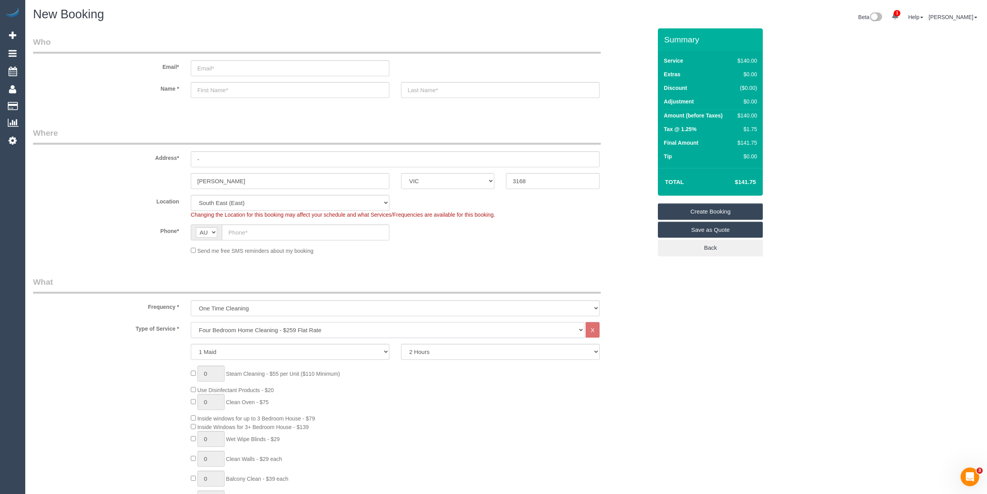
click at [191, 322] on select "Hourly Service - $70/h Hourly Service - $65/h Hourly Service - $60/h Hourly Ser…" at bounding box center [388, 330] width 394 height 16
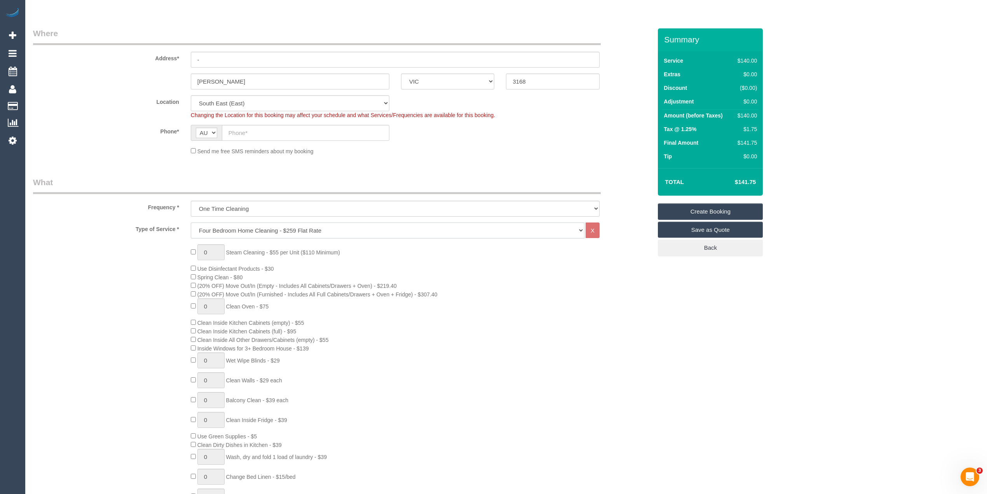
scroll to position [259, 0]
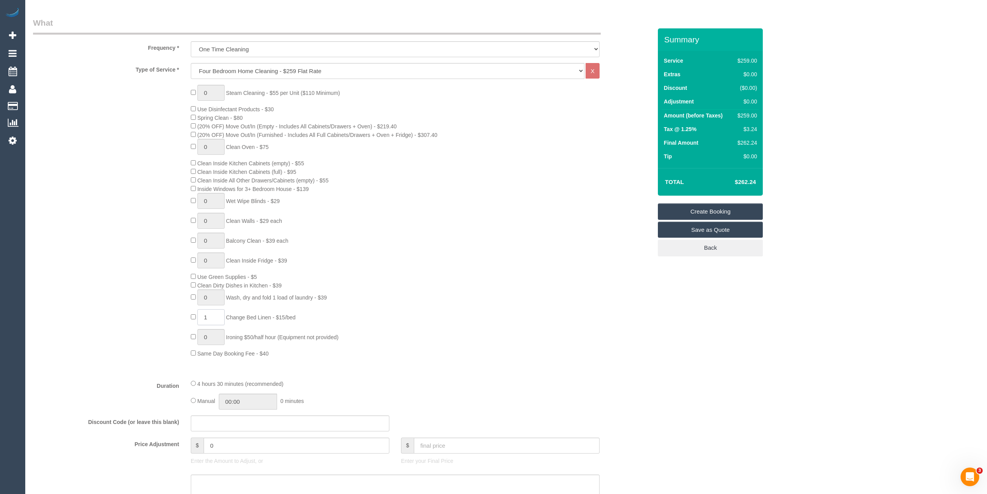
click at [191, 316] on span "1 Change Bed Linen - $15/bed" at bounding box center [243, 317] width 105 height 6
type input "3"
click at [132, 286] on div "0 Steam Cleaning - $55 per Unit ($110 Minimum) Use Disinfectant Products - $30 …" at bounding box center [342, 221] width 631 height 273
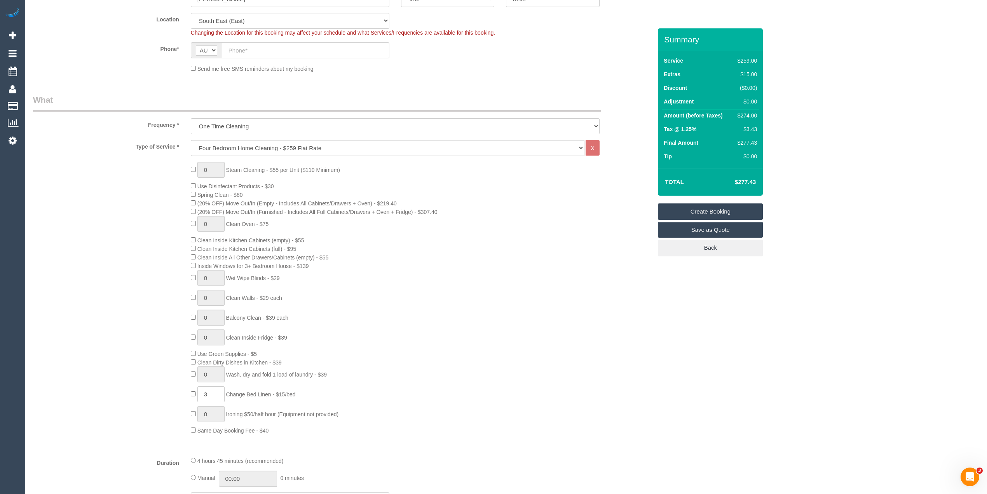
scroll to position [0, 0]
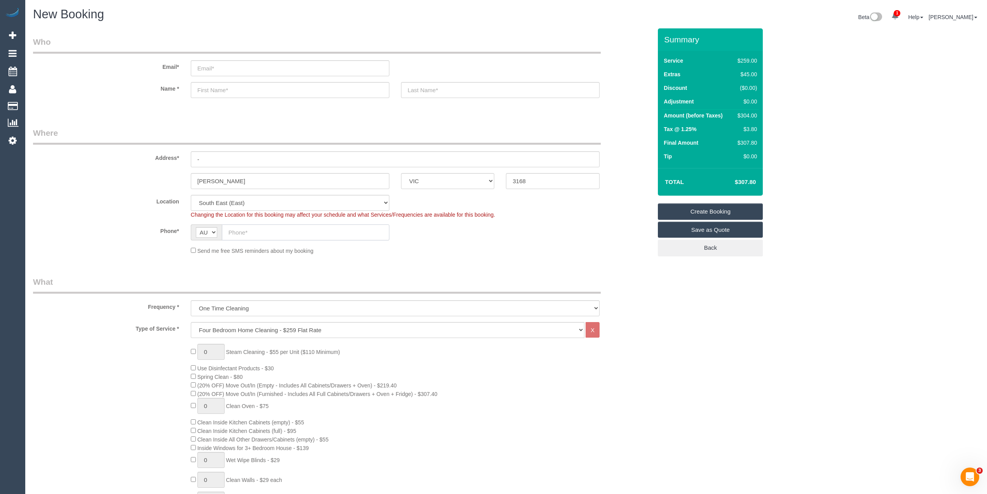
drag, startPoint x: 257, startPoint y: 228, endPoint x: 257, endPoint y: 232, distance: 3.9
click at [257, 232] on input "text" at bounding box center [306, 232] width 168 height 16
paste input "61 400 674 144"
drag, startPoint x: 237, startPoint y: 229, endPoint x: 210, endPoint y: 235, distance: 27.8
click at [210, 235] on div "AF AL DZ AD AO AI AQ AG AR AM AW AU AT AZ BS BH BD BB BY BE BZ BJ BM BT BO BA B…" at bounding box center [290, 232] width 199 height 16
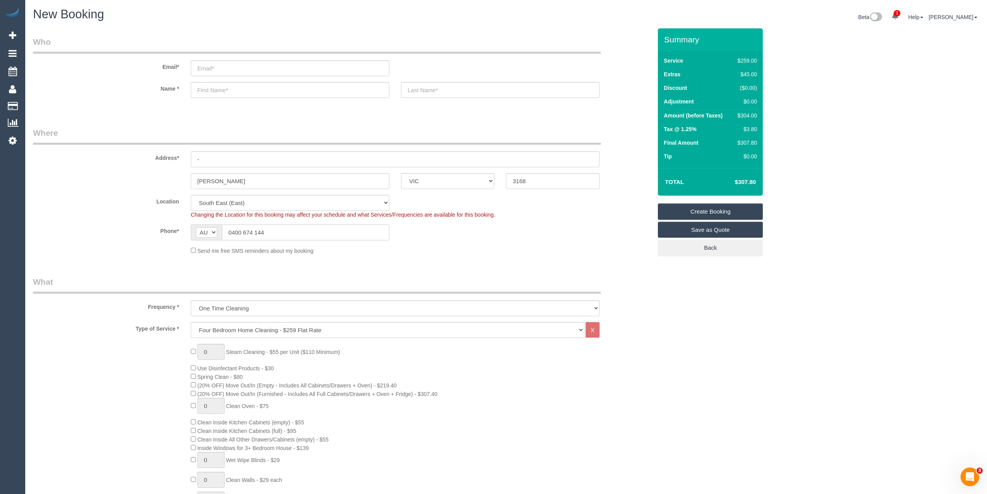
type input "0400 674 144"
click at [110, 205] on div "Location Office City East (North) East (South) Inner East Inner North (East) In…" at bounding box center [342, 207] width 631 height 24
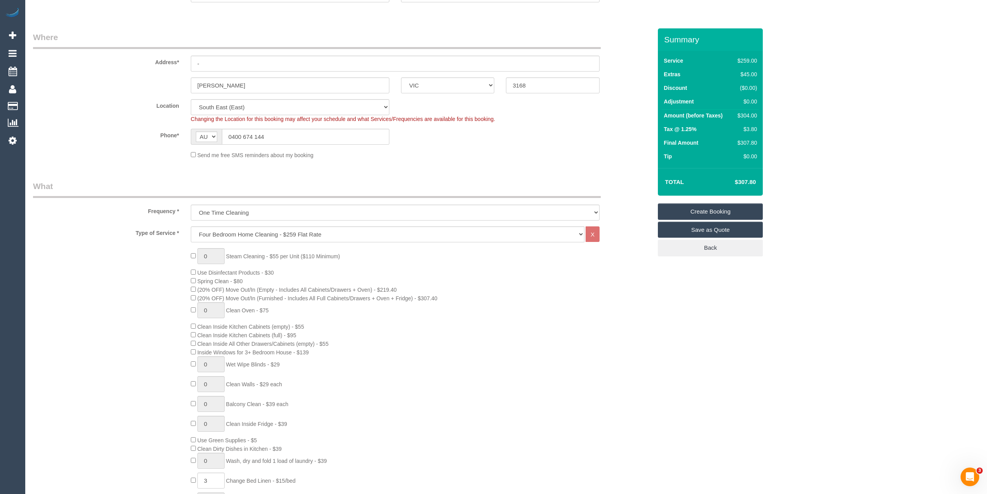
scroll to position [86, 0]
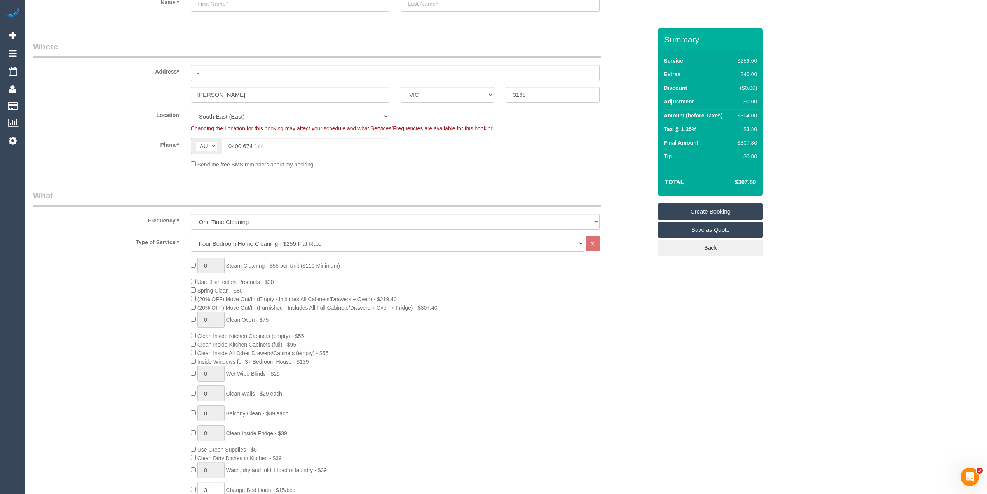
click at [138, 292] on div "0 Steam Cleaning - $55 per Unit ($110 Minimum) Use Disinfectant Products - $30 …" at bounding box center [342, 393] width 631 height 273
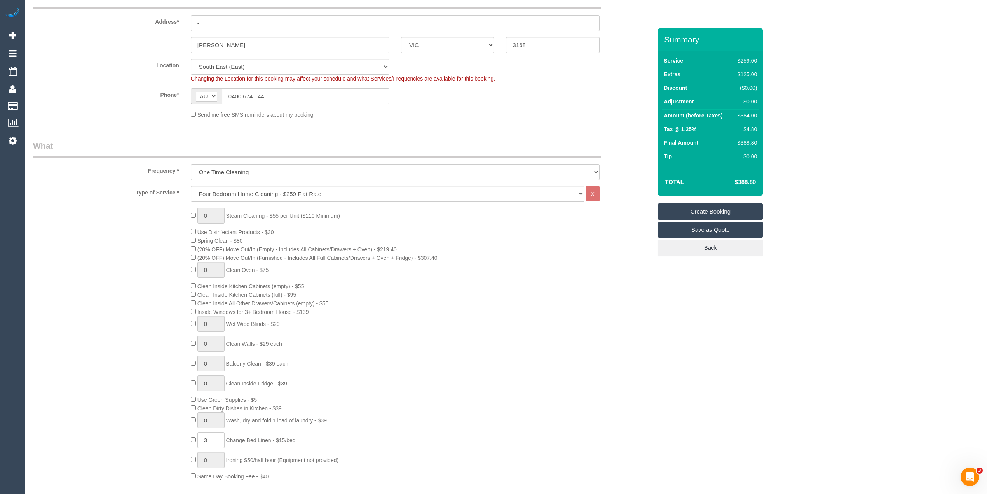
scroll to position [173, 0]
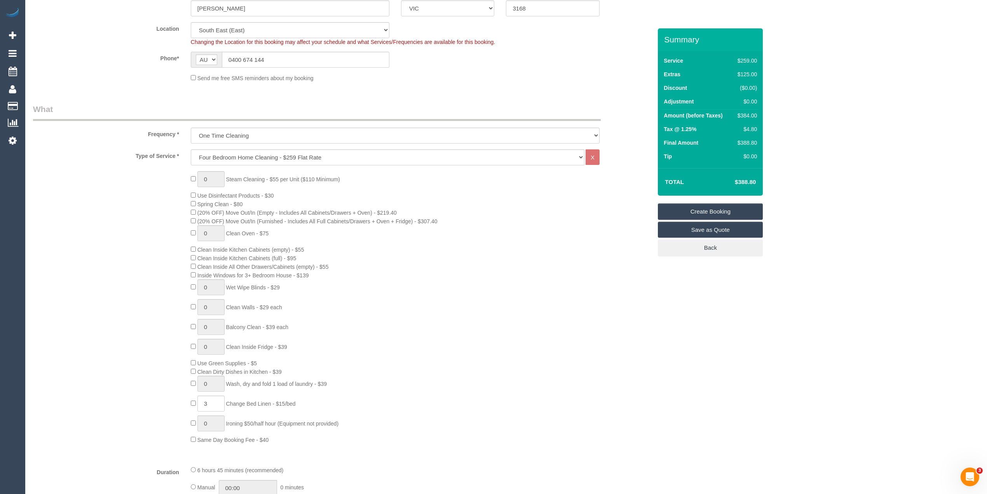
click at [124, 243] on div "0 Steam Cleaning - $55 per Unit ($110 Minimum) Use Disinfectant Products - $30 …" at bounding box center [342, 307] width 631 height 273
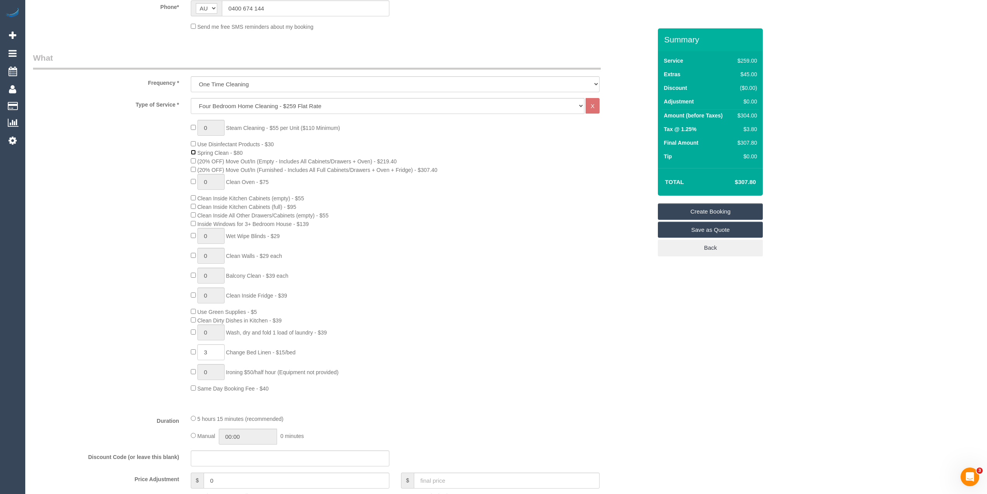
scroll to position [259, 0]
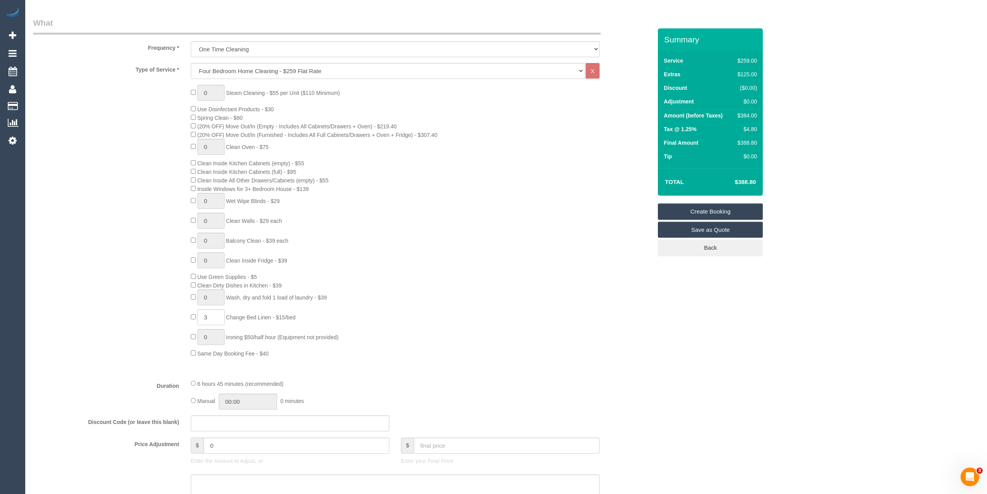
click at [138, 136] on div "0 Steam Cleaning - $55 per Unit ($110 Minimum) Use Disinfectant Products - $30 …" at bounding box center [342, 221] width 631 height 273
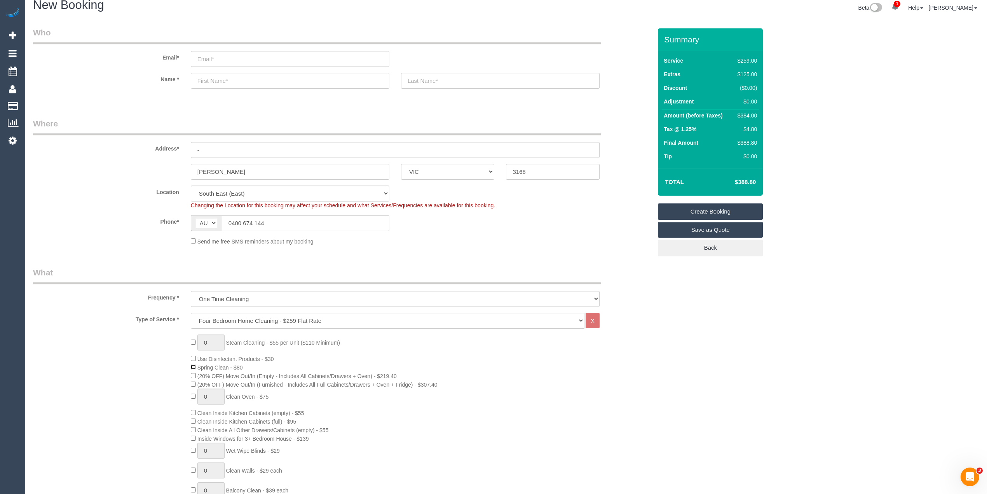
scroll to position [0, 0]
